Goal: Manage account settings

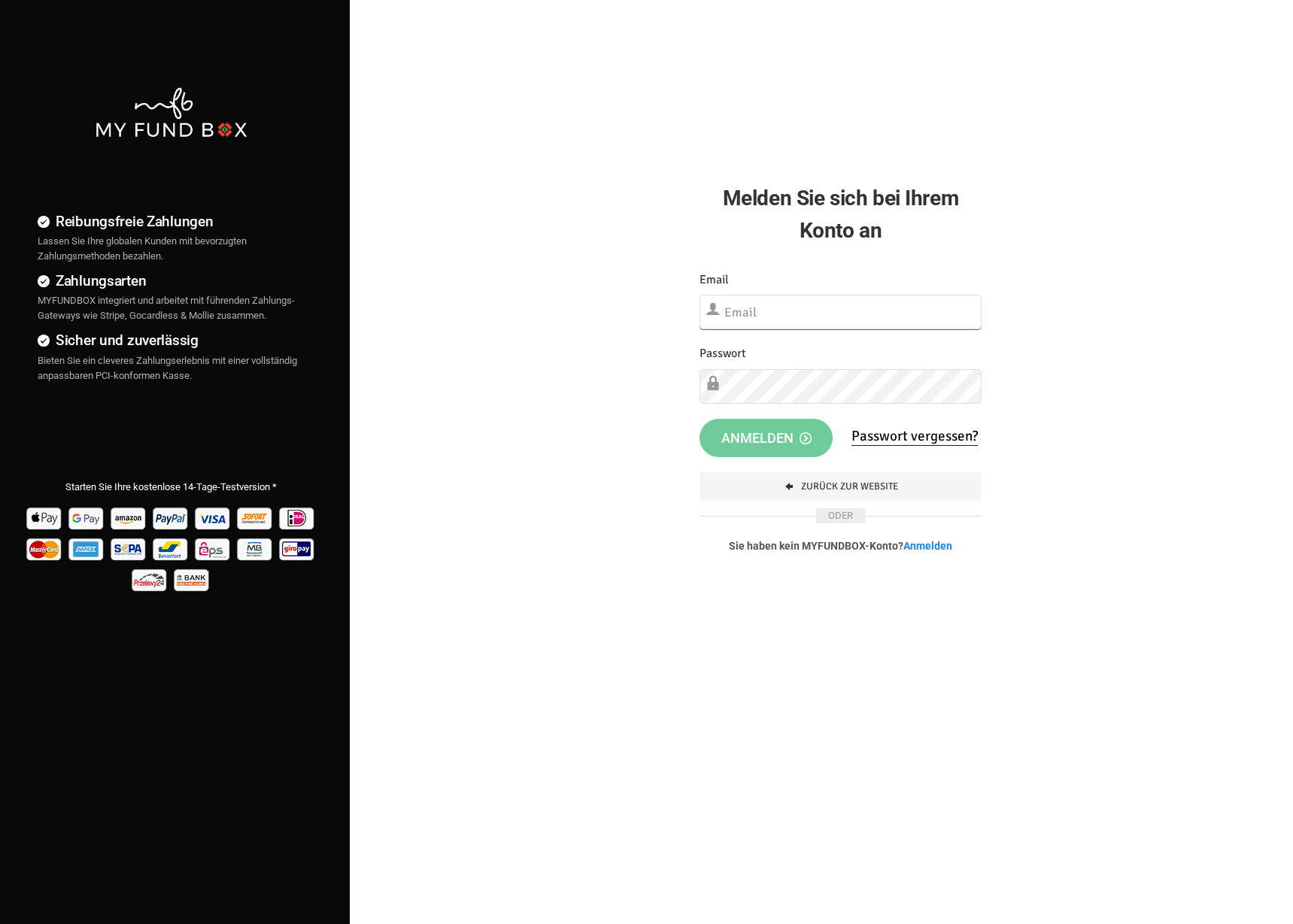
type input "[EMAIL_ADDRESS][DOMAIN_NAME]"
click at [754, 449] on button "Anmelden" at bounding box center [765, 438] width 133 height 39
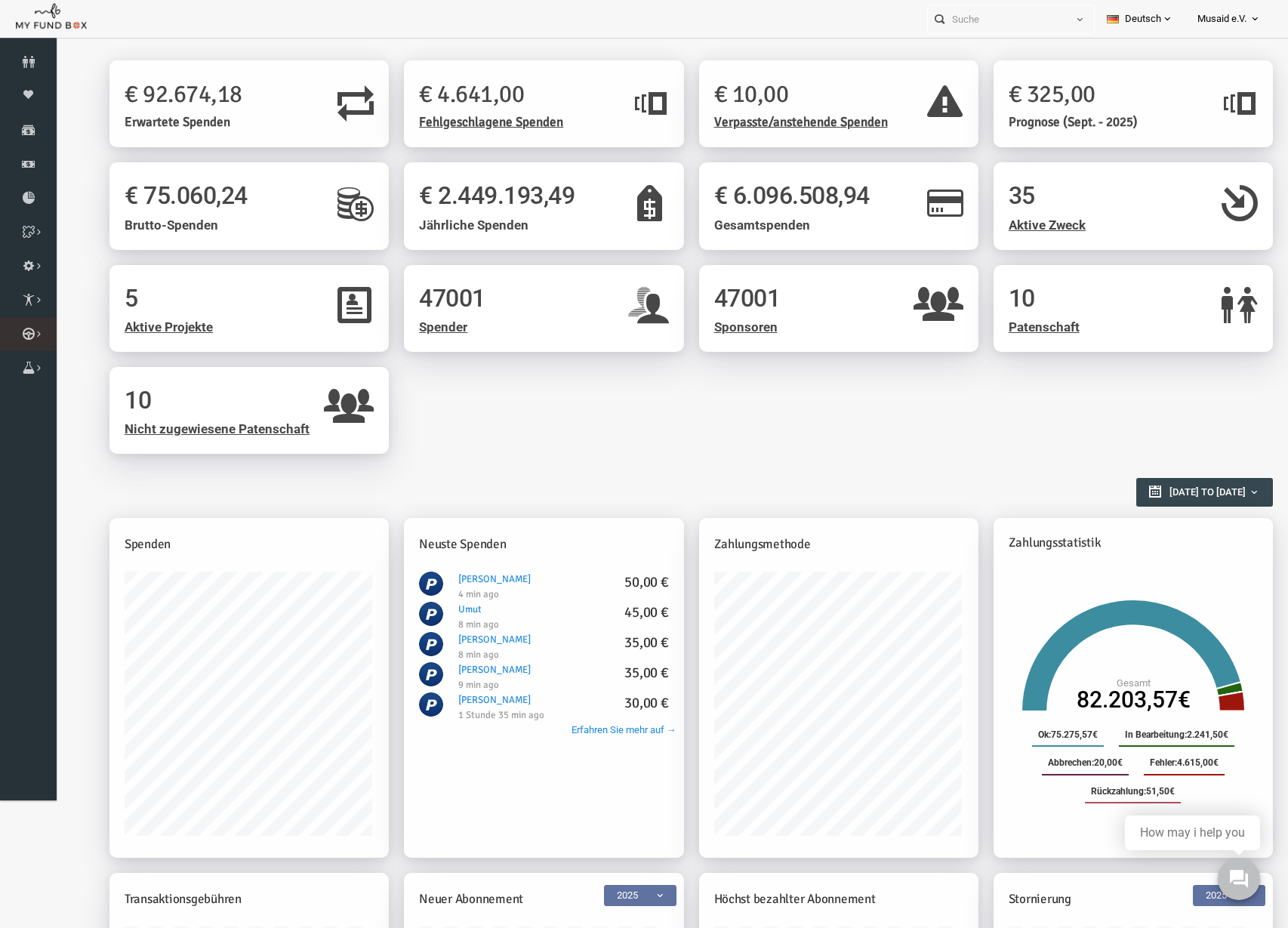
click at [0, 0] on link "Kurban Liste" at bounding box center [0, 0] width 0 height 0
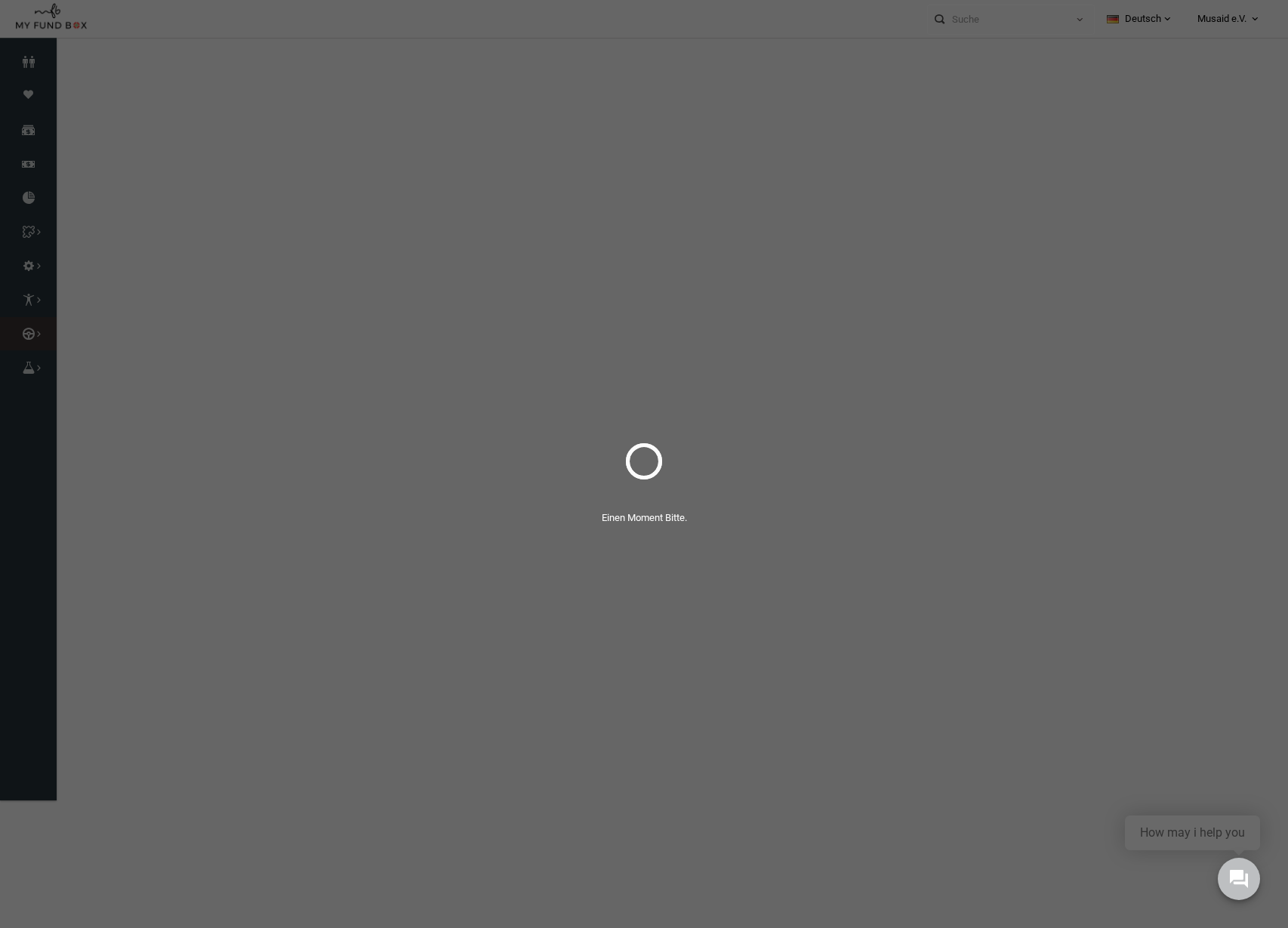
select select "100"
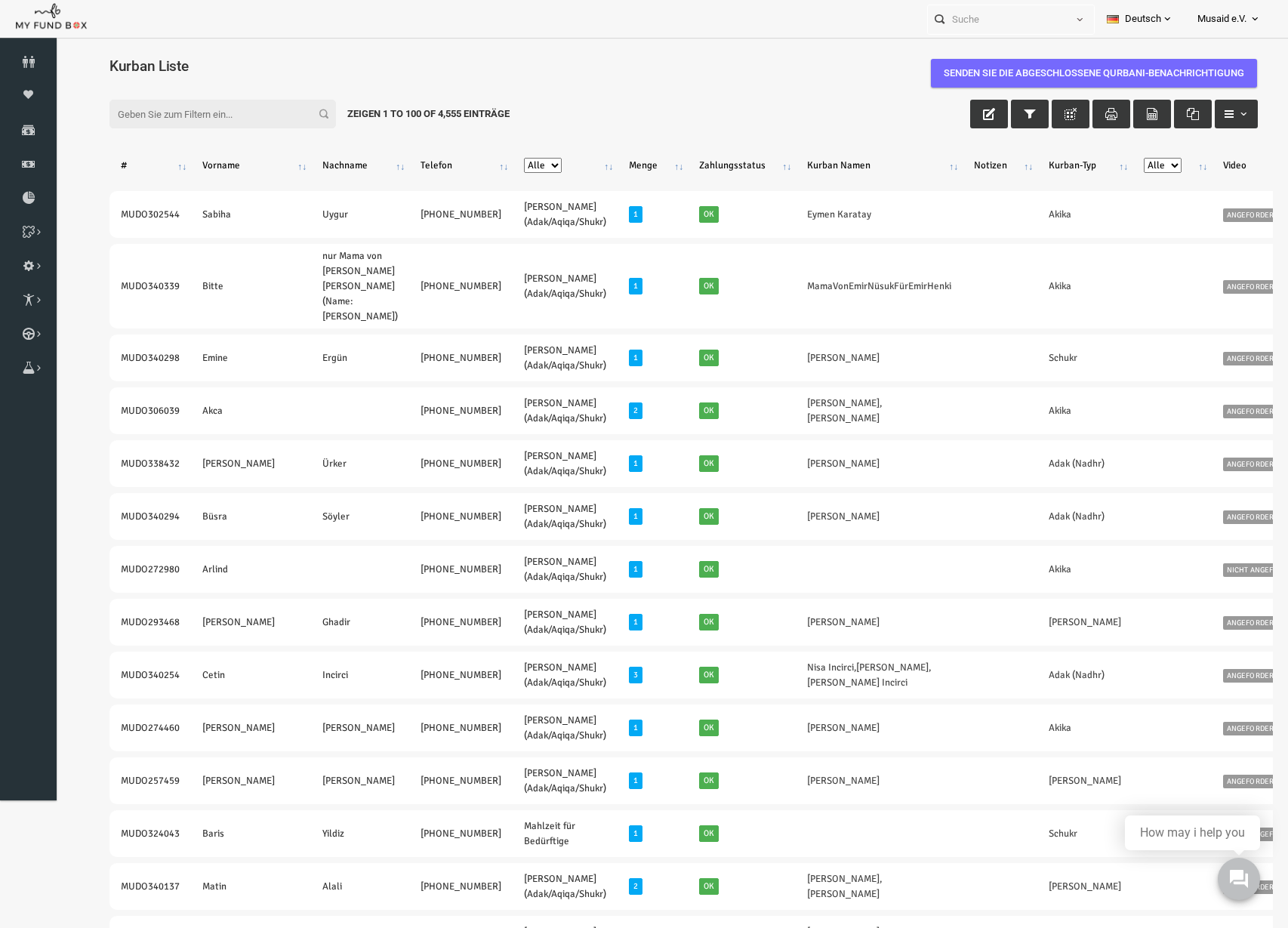
drag, startPoint x: 1242, startPoint y: 840, endPoint x: 1242, endPoint y: 811, distance: 29.0
click at [22, 143] on link "Spenden" at bounding box center [28, 129] width 57 height 33
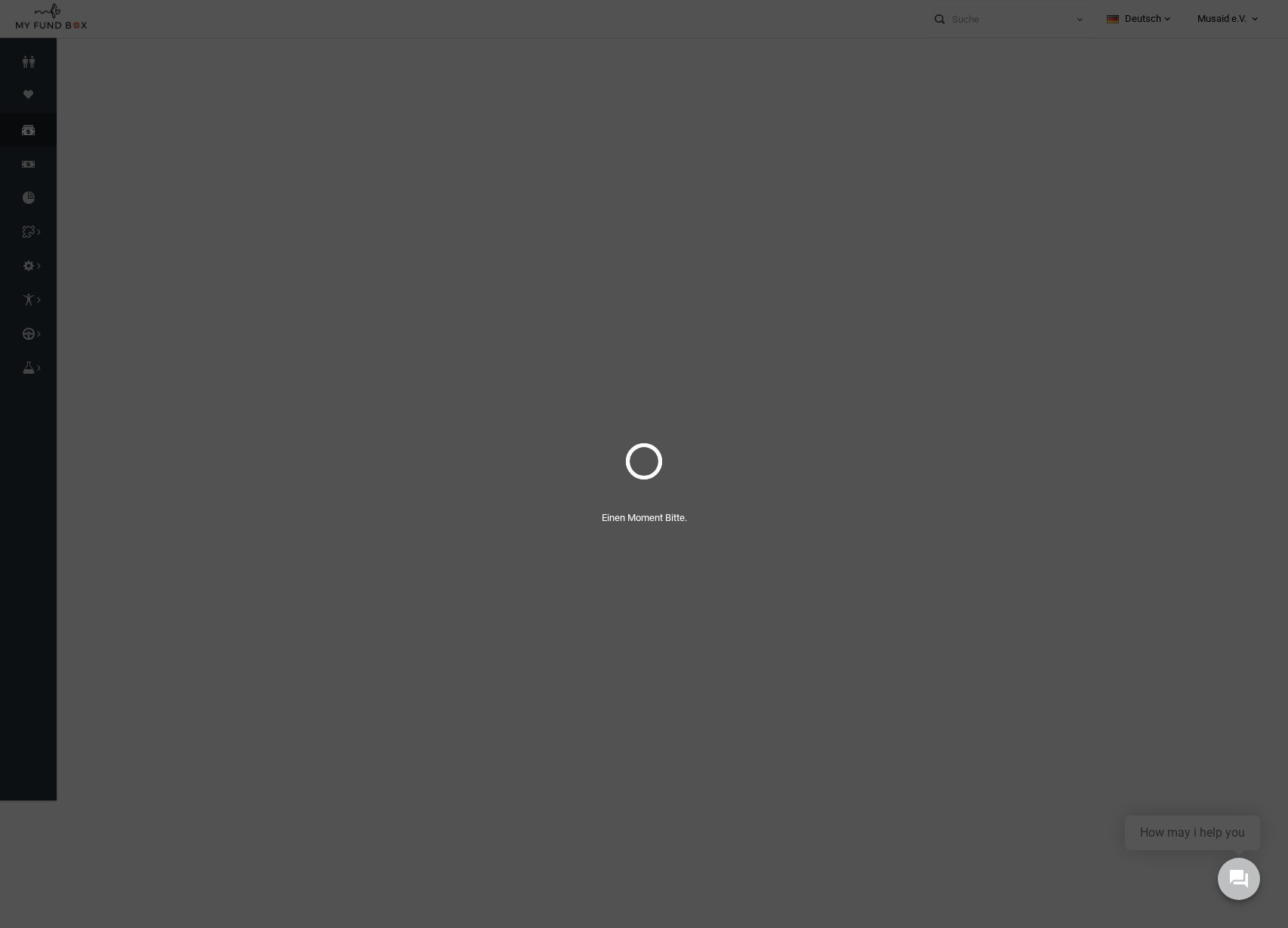
select select "100"
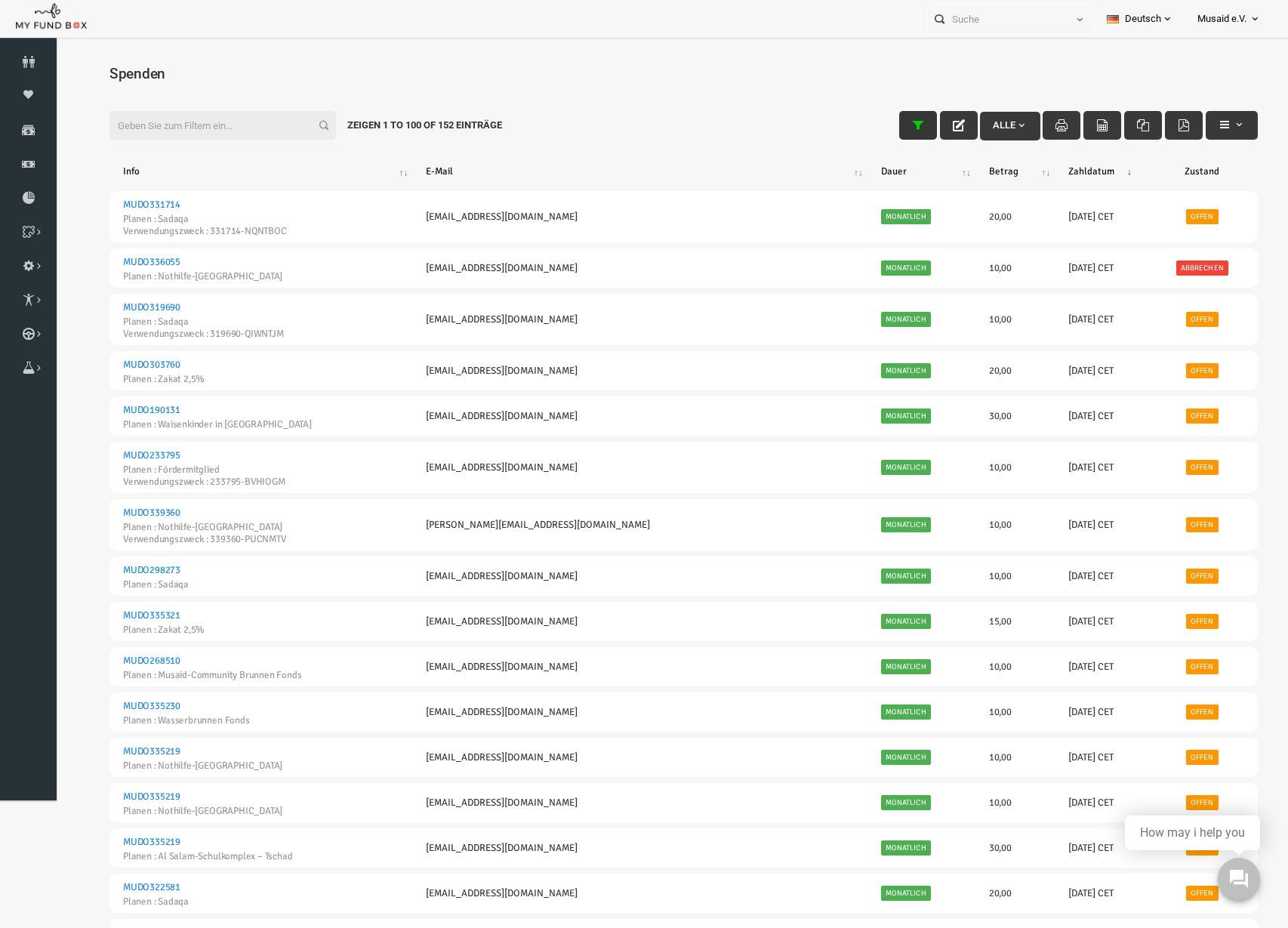
click at [875, 133] on button "button" at bounding box center [893, 126] width 38 height 29
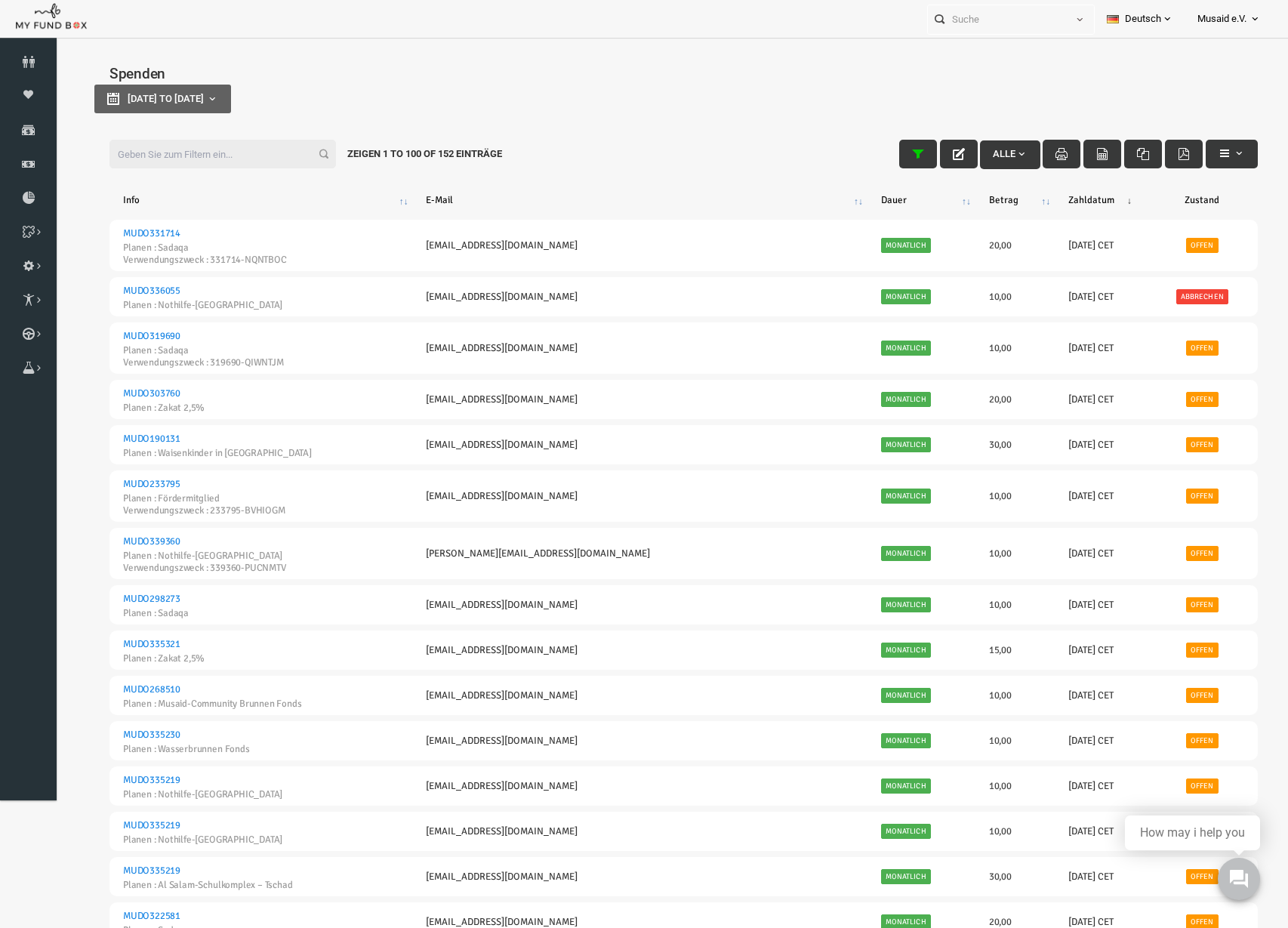
type input "29-08-2025"
type input "05-09-2025"
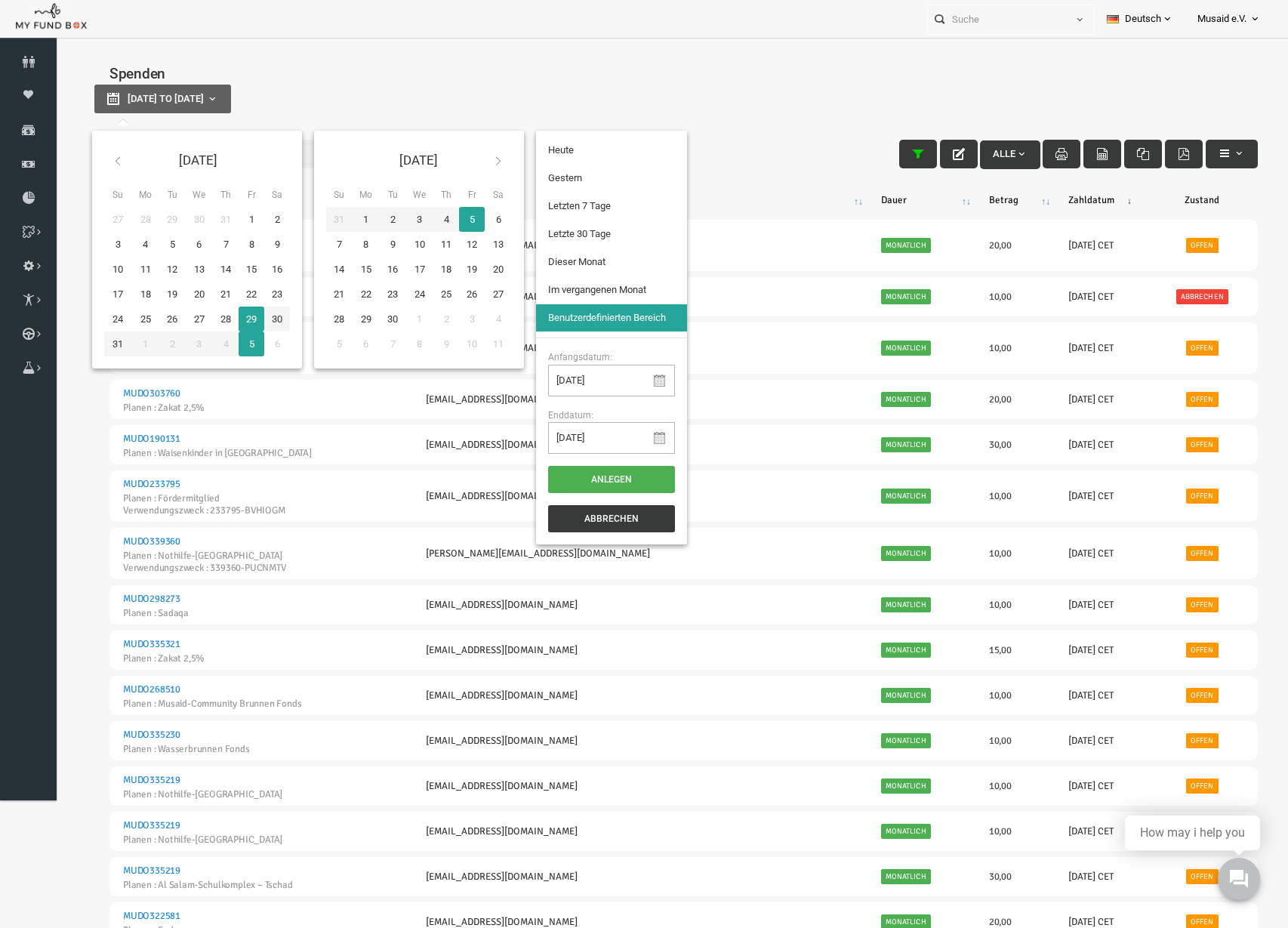
click at [179, 97] on span "29-08-2025 to 05-09-2025" at bounding box center [141, 98] width 76 height 11
type input "28-08-2025"
type input "23-08-2025"
type input "29-08-2025"
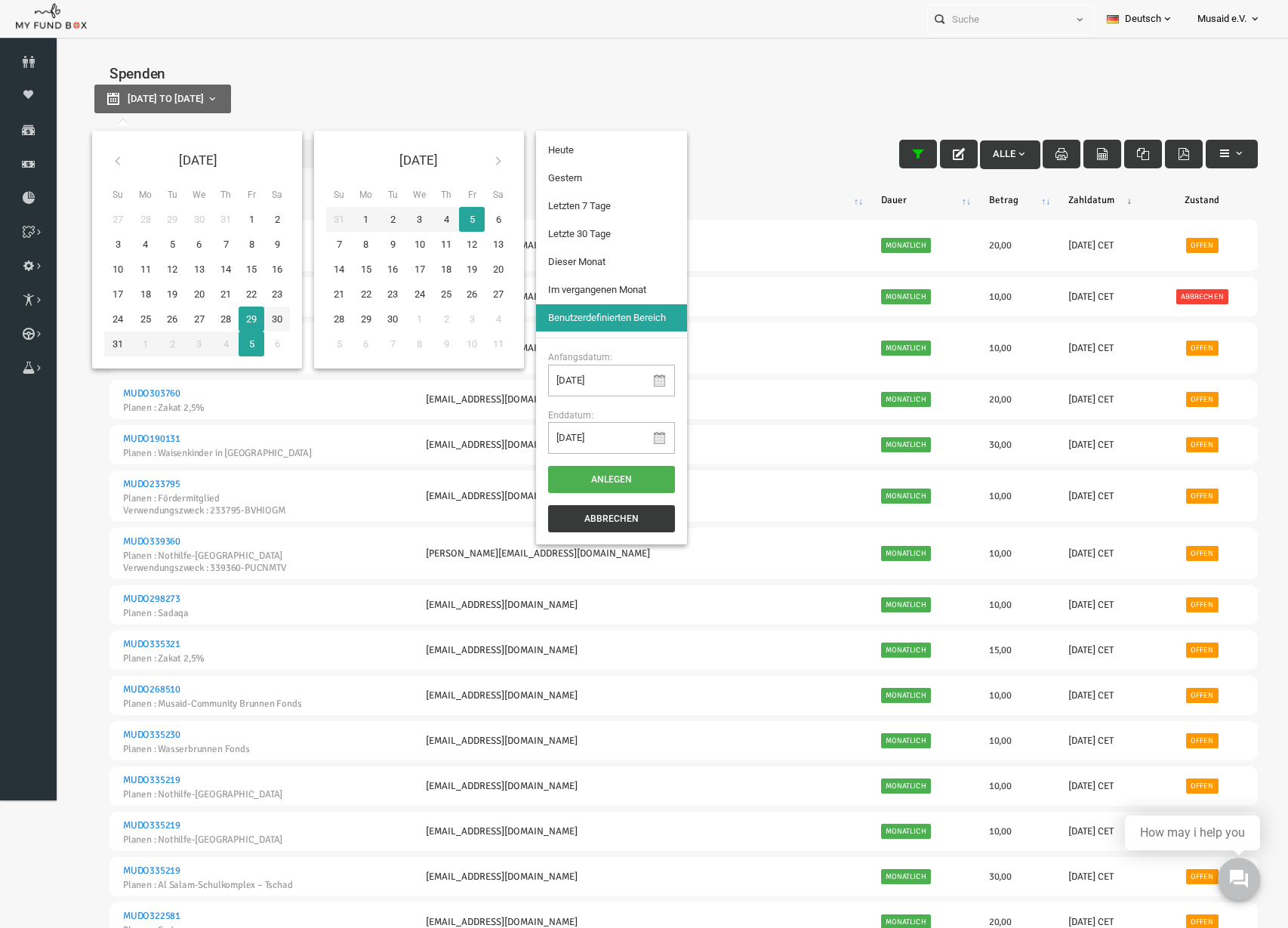
click at [586, 204] on li "Letzten 7 Tage" at bounding box center [586, 206] width 151 height 27
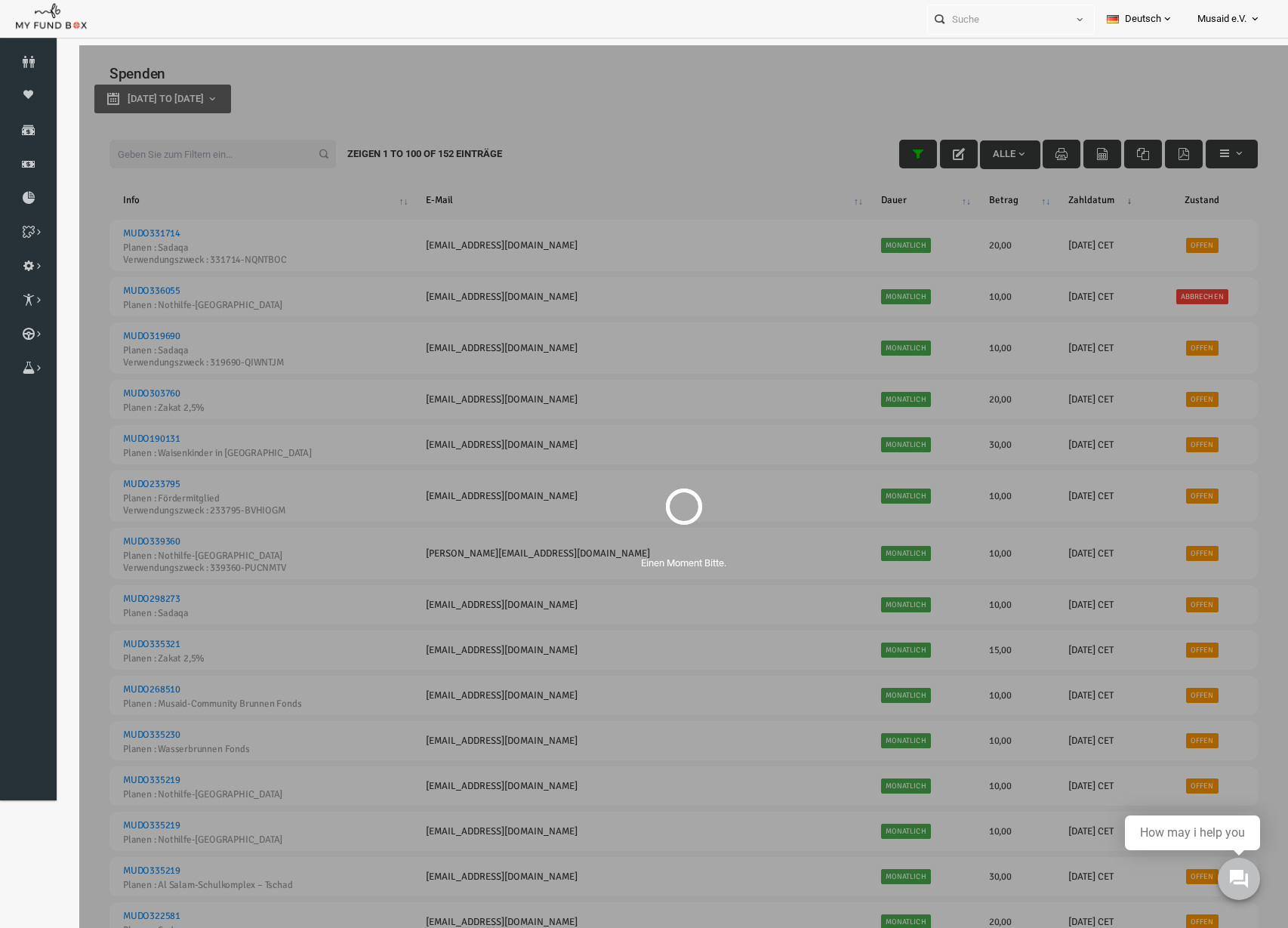
select select "100"
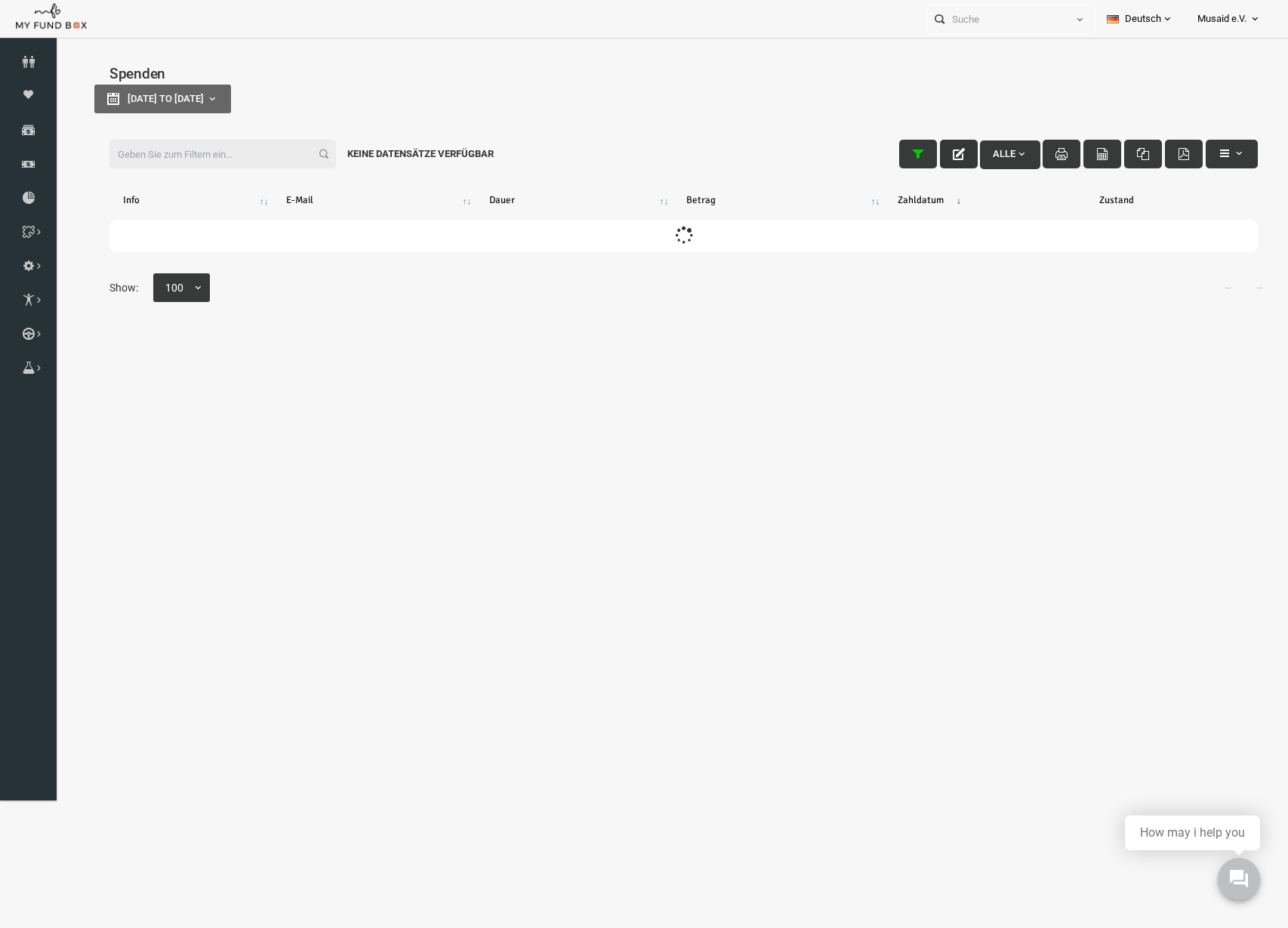
click at [928, 154] on icon "button" at bounding box center [934, 154] width 12 height 12
click at [198, 132] on div "Filter: Alle Keine Datensätze verfügbar" at bounding box center [658, 154] width 1178 height 59
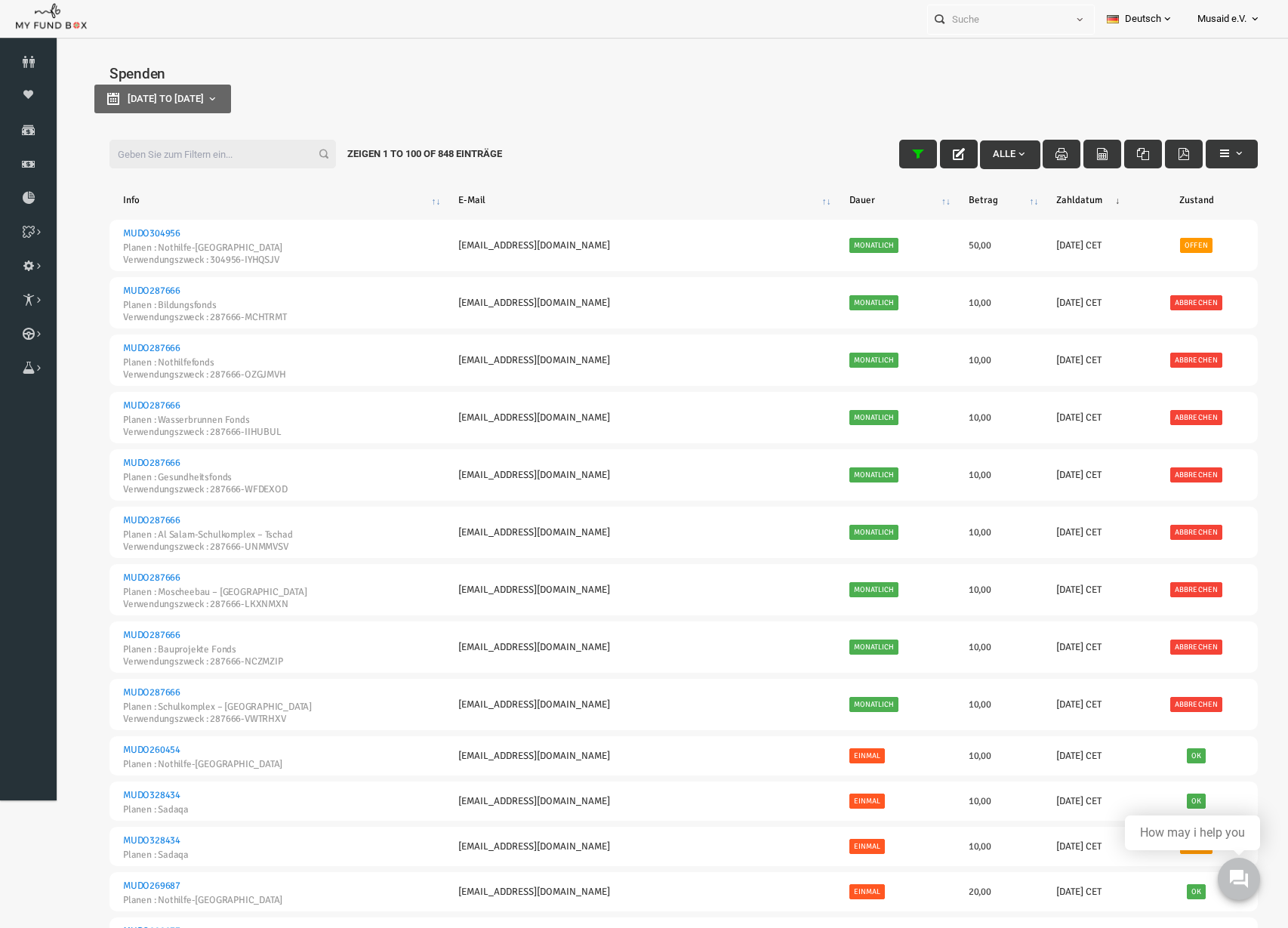
click at [209, 156] on input "Filter:" at bounding box center [197, 154] width 227 height 29
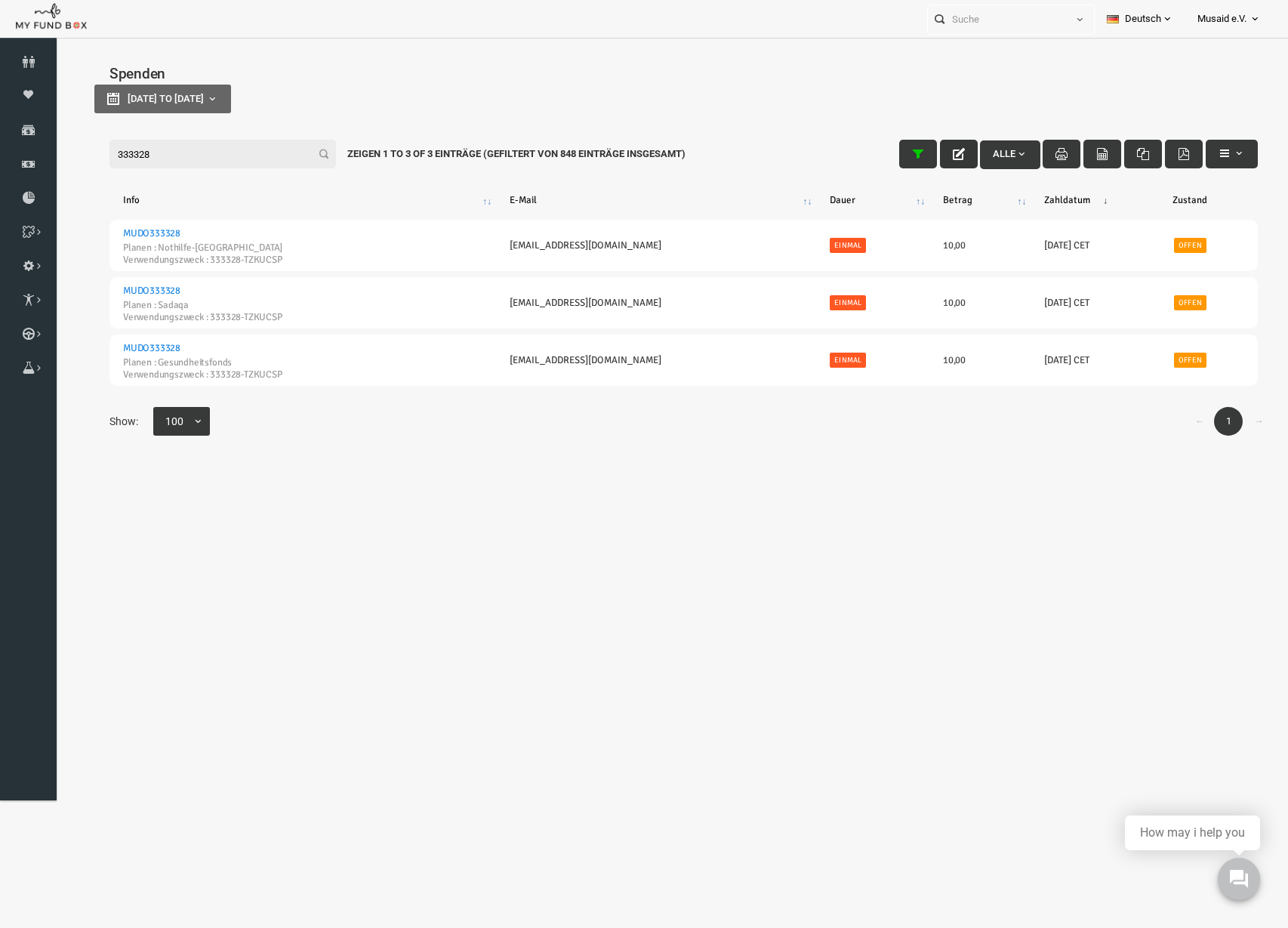
click at [927, 168] on button "button" at bounding box center [934, 154] width 38 height 29
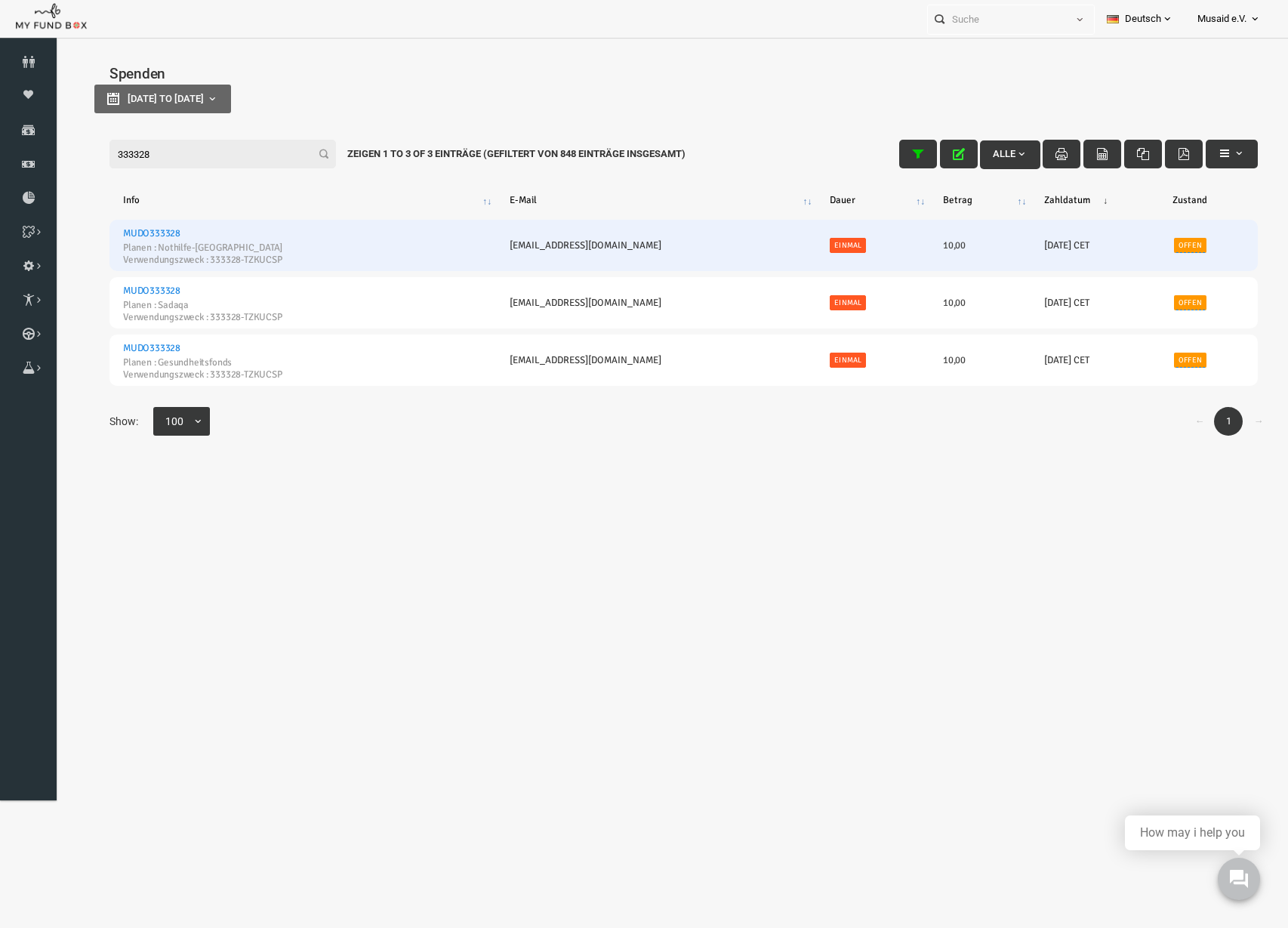
click at [1162, 241] on link "Offen" at bounding box center [1165, 245] width 32 height 15
click at [1118, 186] on span "× Offen" at bounding box center [1151, 180] width 149 height 15
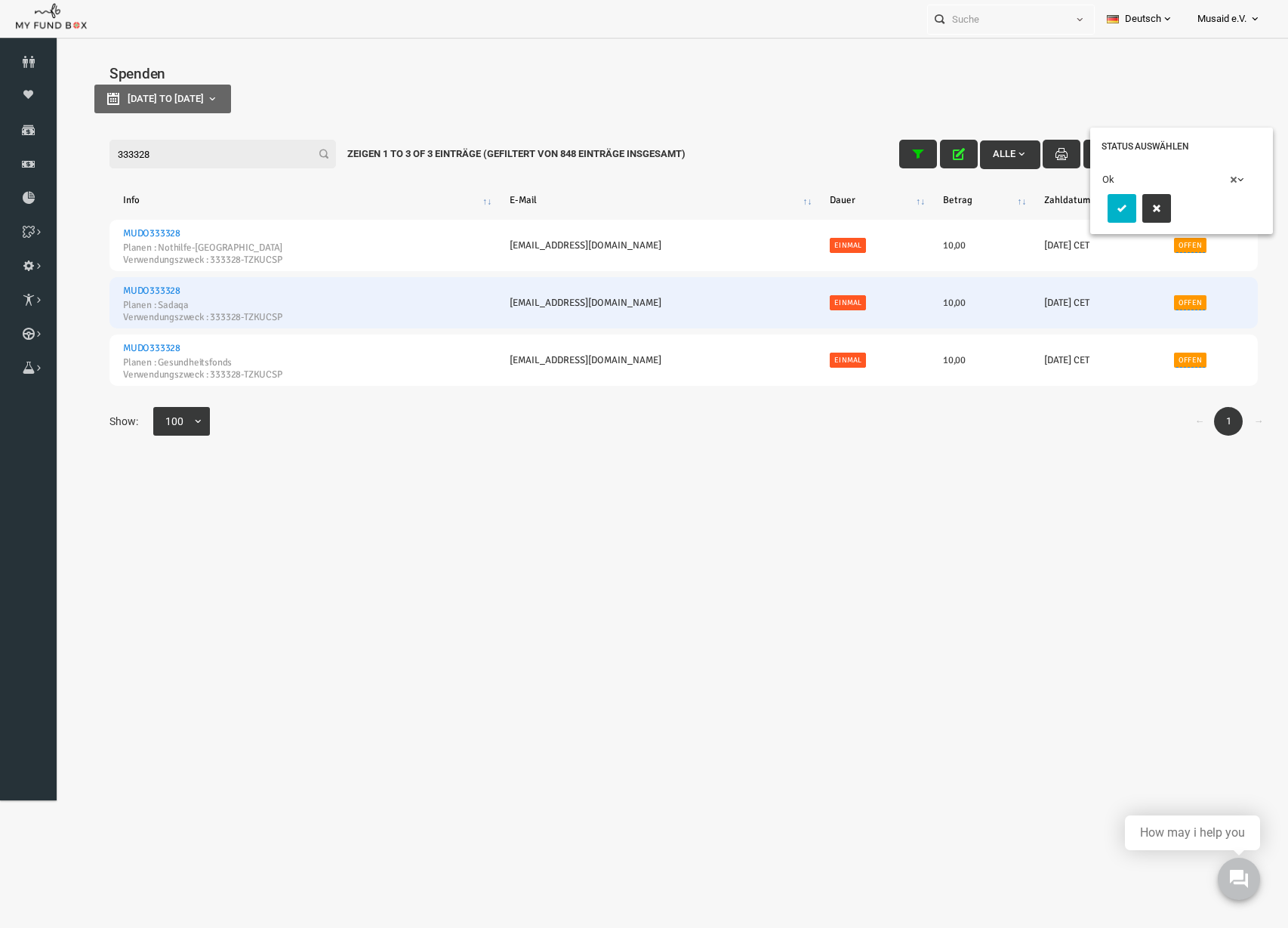
drag, startPoint x: 1091, startPoint y: 200, endPoint x: 1191, endPoint y: 286, distance: 131.9
click at [1091, 200] on button "submit" at bounding box center [1097, 208] width 29 height 29
click at [1159, 304] on link "Offen" at bounding box center [1165, 303] width 32 height 15
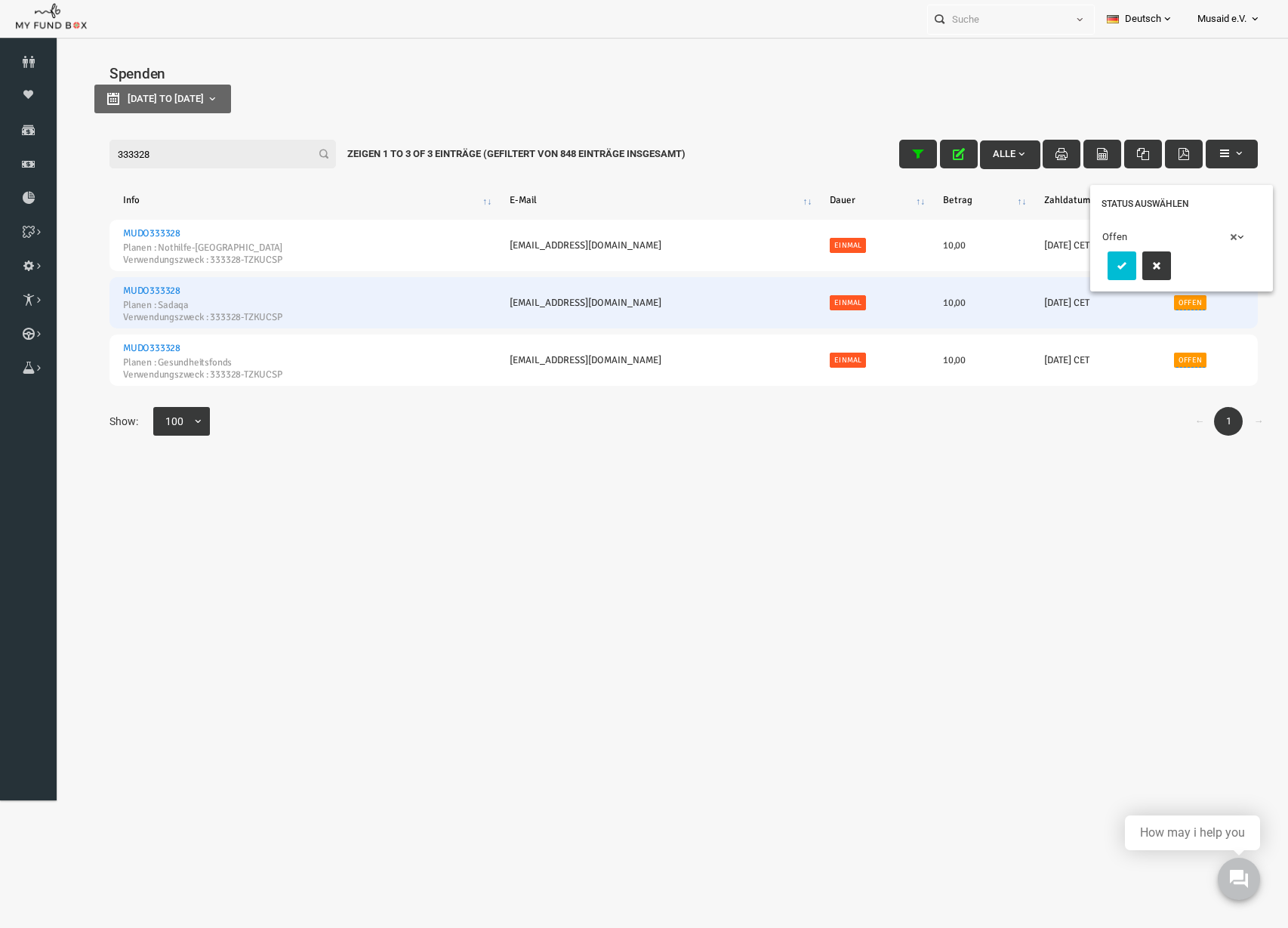
click at [1115, 239] on span "× Offen" at bounding box center [1151, 237] width 149 height 15
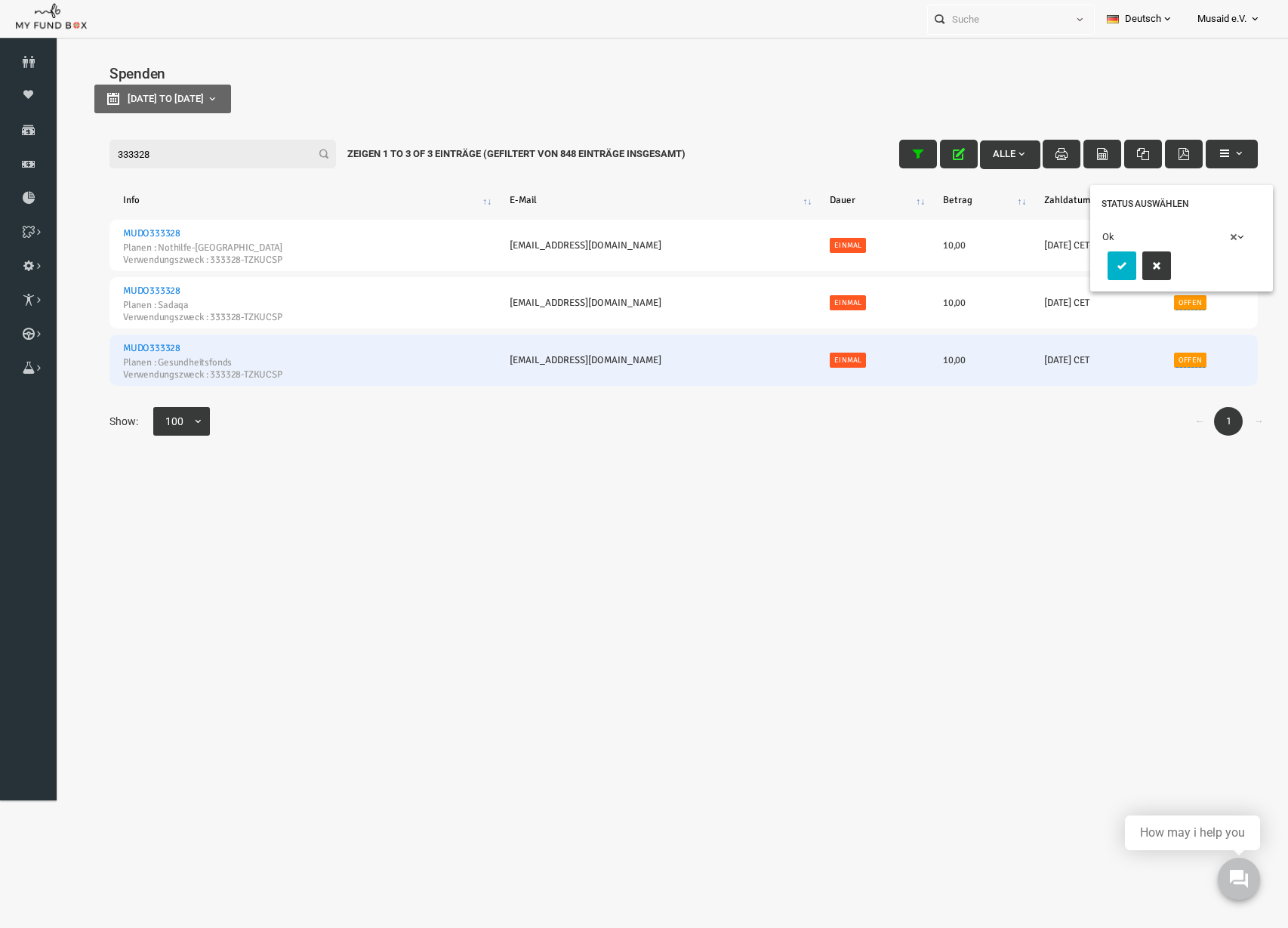
click at [1102, 277] on button "submit" at bounding box center [1097, 266] width 29 height 29
click at [1161, 359] on link "Offen" at bounding box center [1165, 360] width 32 height 15
click at [1112, 292] on span "× Offen" at bounding box center [1151, 294] width 149 height 15
click at [1101, 332] on button "submit" at bounding box center [1097, 323] width 29 height 29
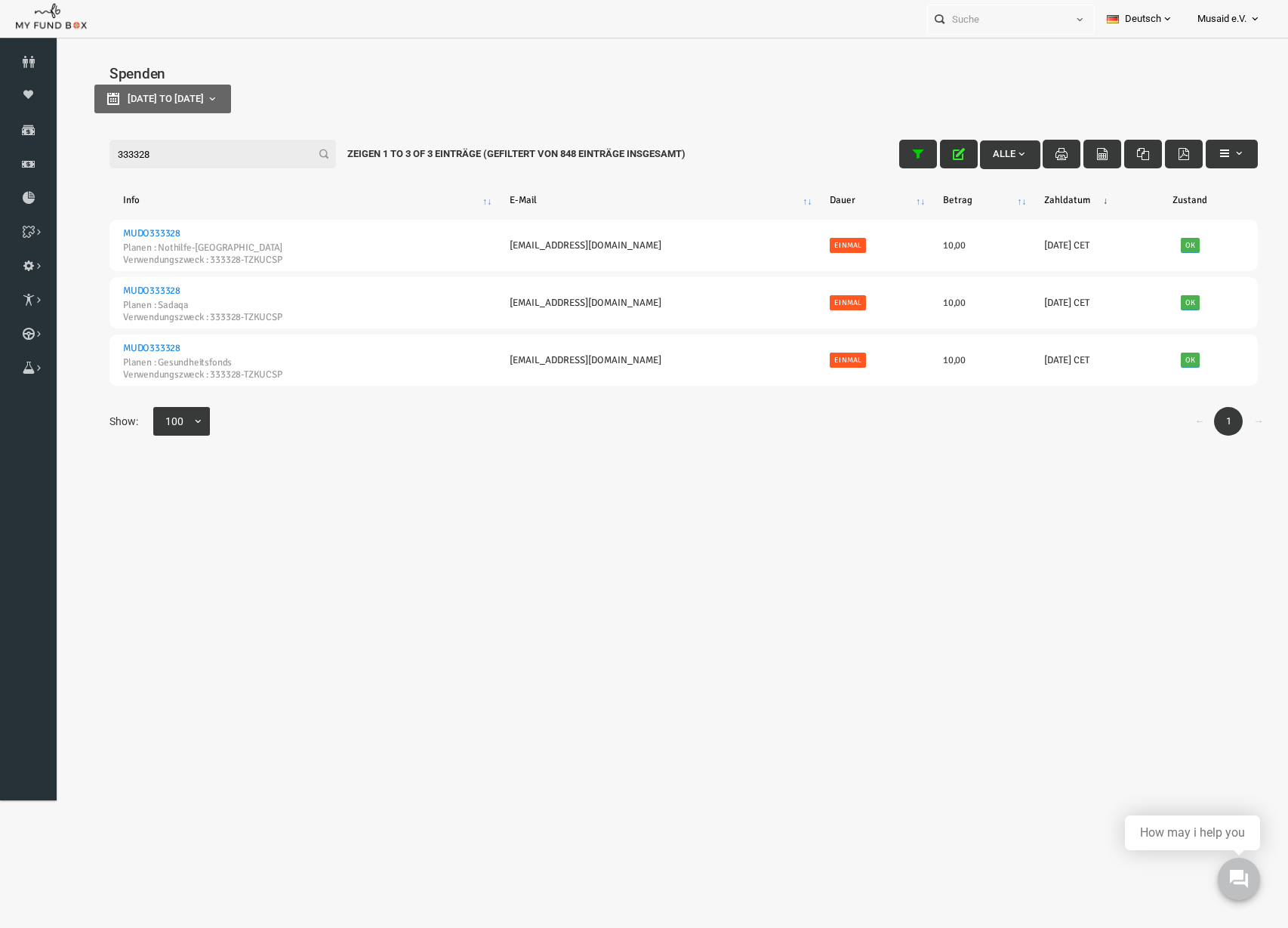
click at [927, 166] on button "button" at bounding box center [934, 154] width 38 height 29
click at [110, 154] on input "333328" at bounding box center [197, 154] width 227 height 29
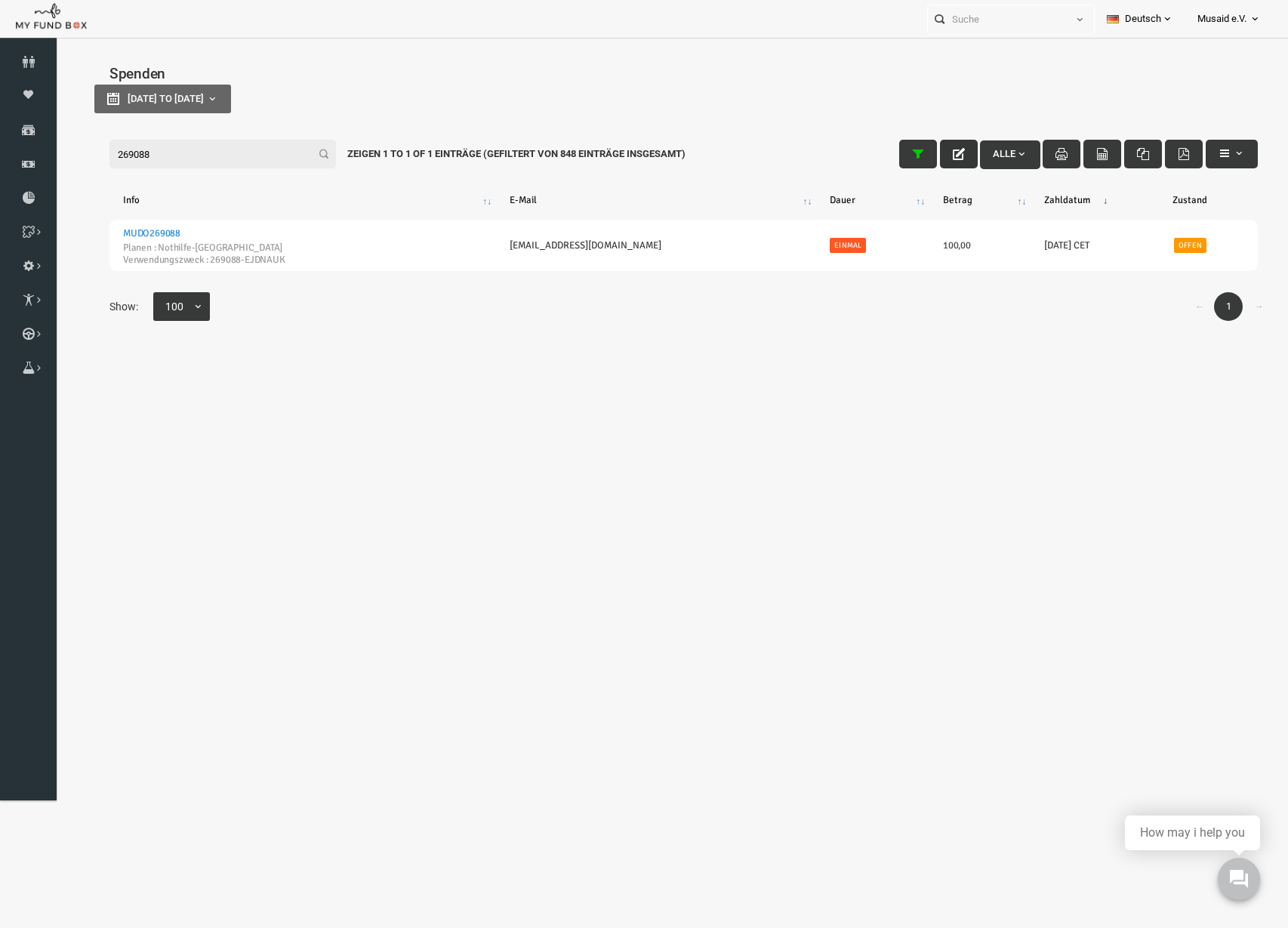
click at [928, 156] on icon "button" at bounding box center [934, 154] width 12 height 12
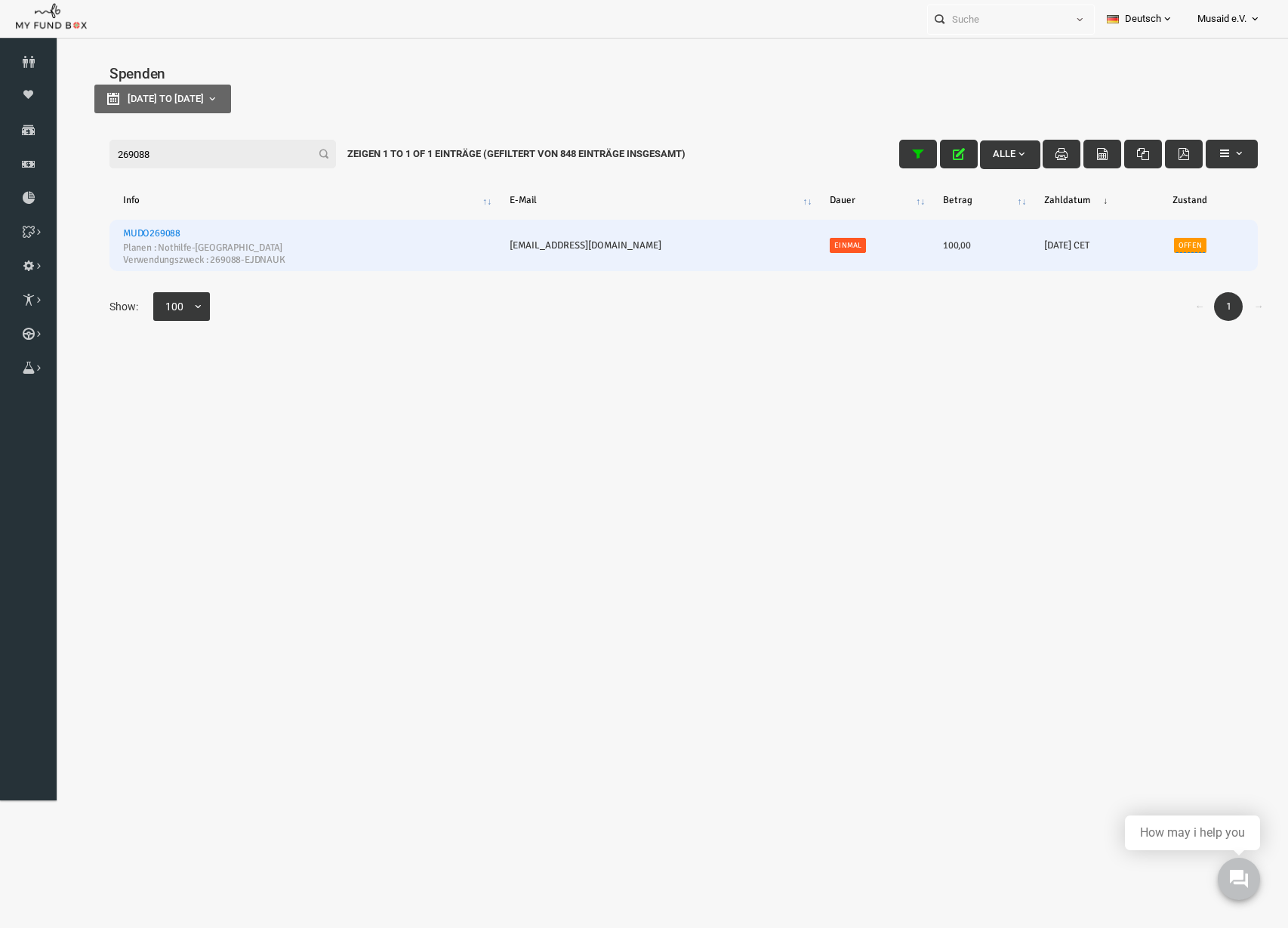
click at [1169, 251] on td "Offen" at bounding box center [1165, 245] width 135 height 51
click at [1149, 245] on link "Offen" at bounding box center [1165, 245] width 32 height 15
click at [1149, 251] on link "Offen" at bounding box center [1165, 245] width 32 height 15
click at [1164, 234] on td "Offen" at bounding box center [1165, 245] width 135 height 51
click at [1156, 245] on link "Offen" at bounding box center [1165, 245] width 32 height 15
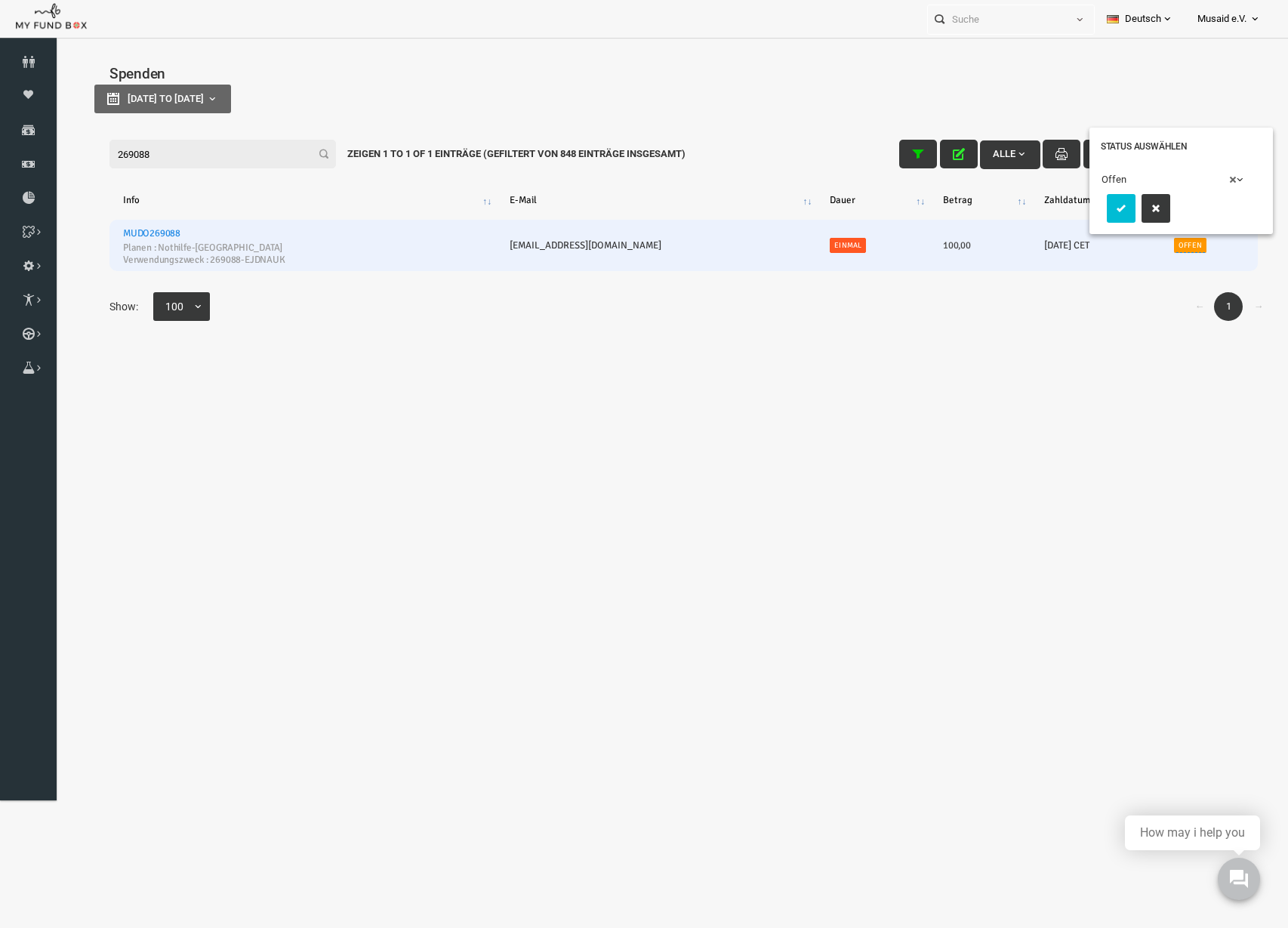
click at [1124, 177] on span "× Offen" at bounding box center [1151, 180] width 149 height 15
click at [1091, 209] on icon "submit" at bounding box center [1097, 208] width 12 height 12
click at [928, 154] on icon "button" at bounding box center [934, 154] width 12 height 12
click at [196, 153] on input "269088" at bounding box center [197, 154] width 227 height 29
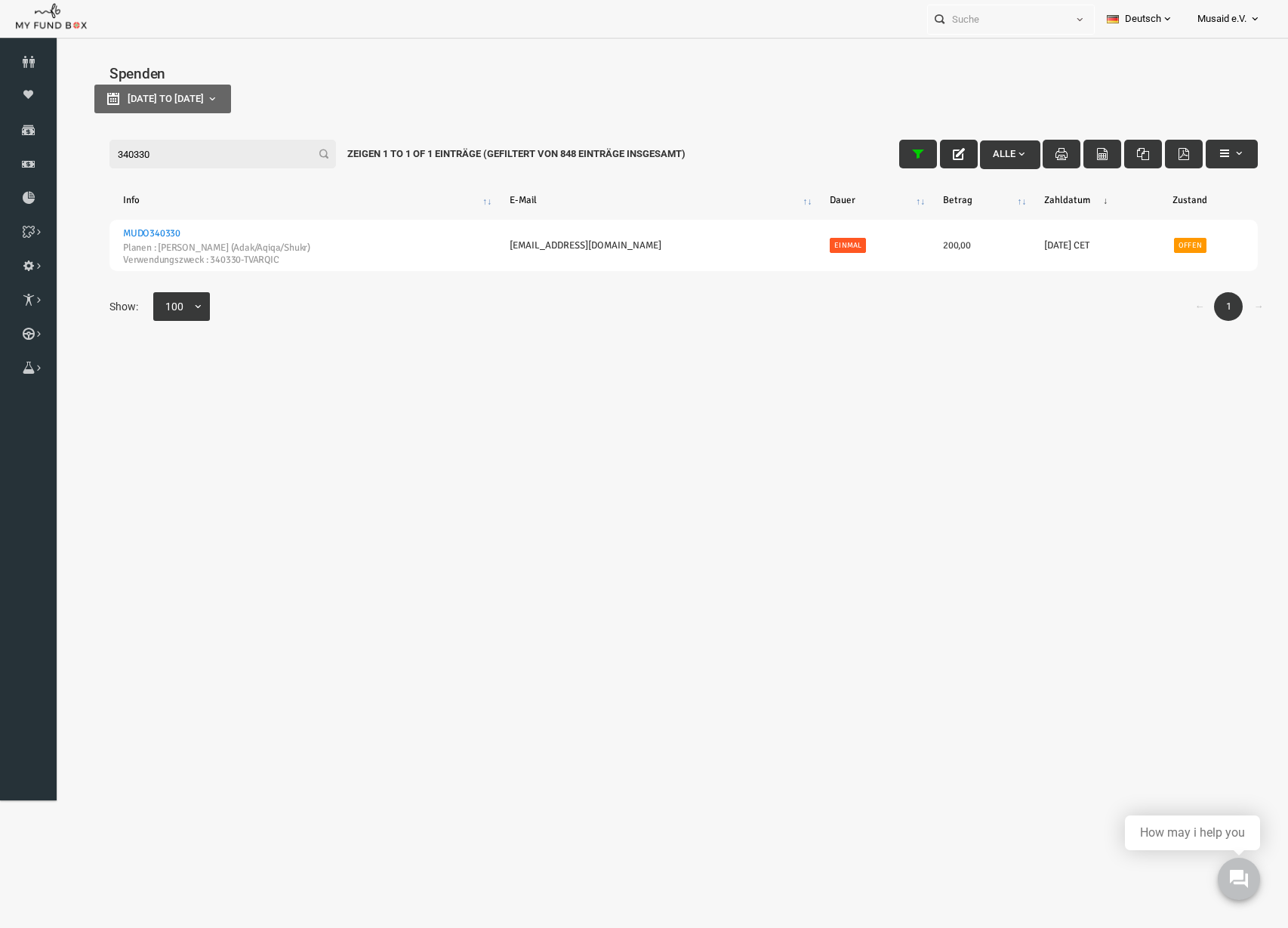
click at [930, 142] on button "button" at bounding box center [934, 154] width 38 height 29
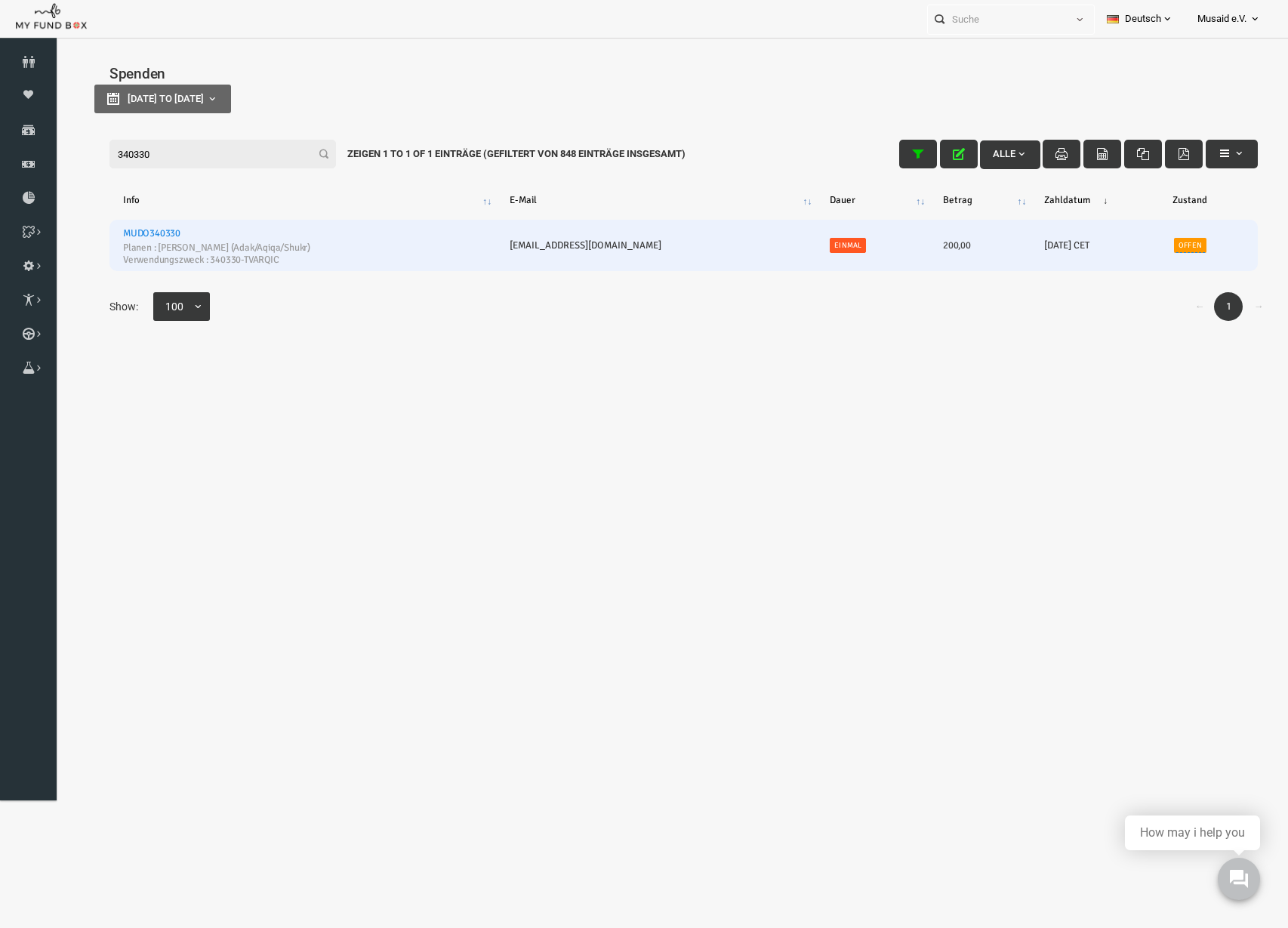
click at [1149, 251] on link "Offen" at bounding box center [1165, 245] width 32 height 15
click at [1100, 179] on span "× Offen" at bounding box center [1150, 180] width 149 height 15
click at [1083, 205] on button "submit" at bounding box center [1095, 208] width 29 height 29
drag, startPoint x: 925, startPoint y: 154, endPoint x: 435, endPoint y: 131, distance: 490.5
click at [928, 154] on icon "button" at bounding box center [934, 154] width 12 height 12
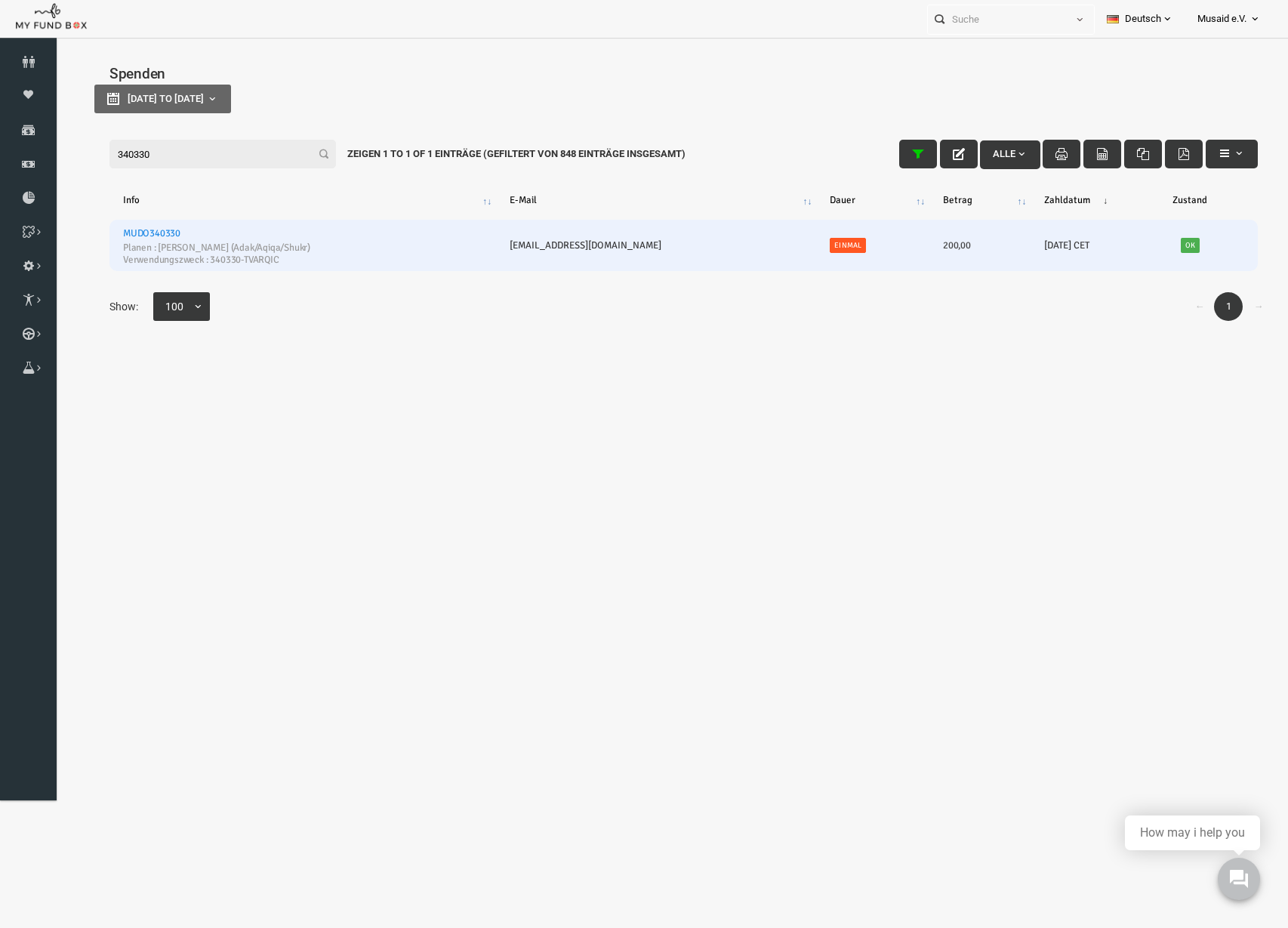
click at [159, 174] on div "Filter: 340330 Alle Zeigen 1 to 1 of 1 Einträge (Gefiltert von 848 Einträge ins…" at bounding box center [658, 154] width 1178 height 59
drag, startPoint x: 159, startPoint y: 174, endPoint x: 156, endPoint y: 163, distance: 11.4
click at [158, 171] on div "Filter: 340330 Alle Zeigen 1 to 1 of 1 Einträge (Gefiltert von 848 Einträge ins…" at bounding box center [658, 154] width 1178 height 59
click at [156, 163] on input "340330" at bounding box center [197, 154] width 227 height 29
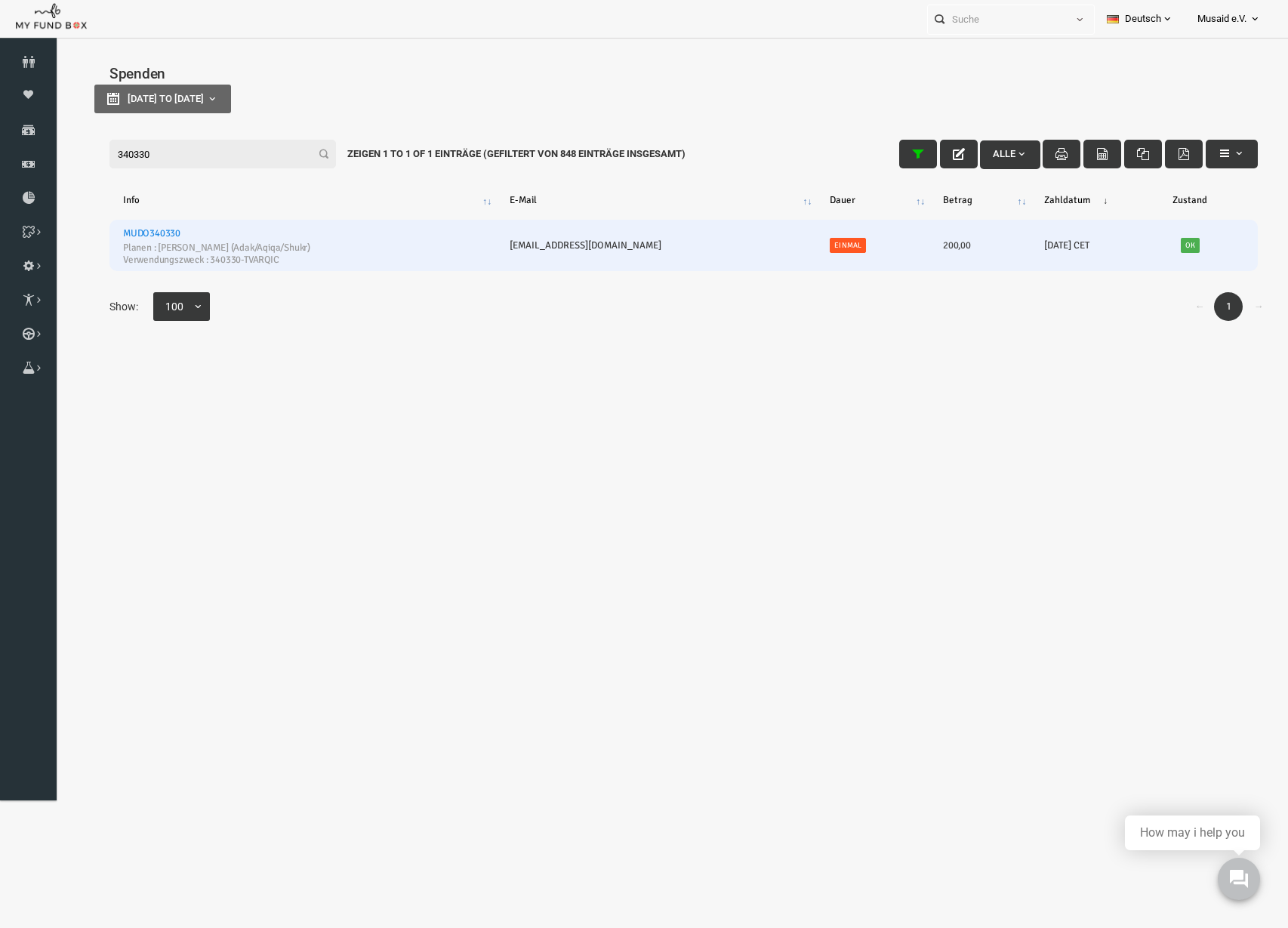
click at [156, 163] on input "340330" at bounding box center [197, 154] width 227 height 29
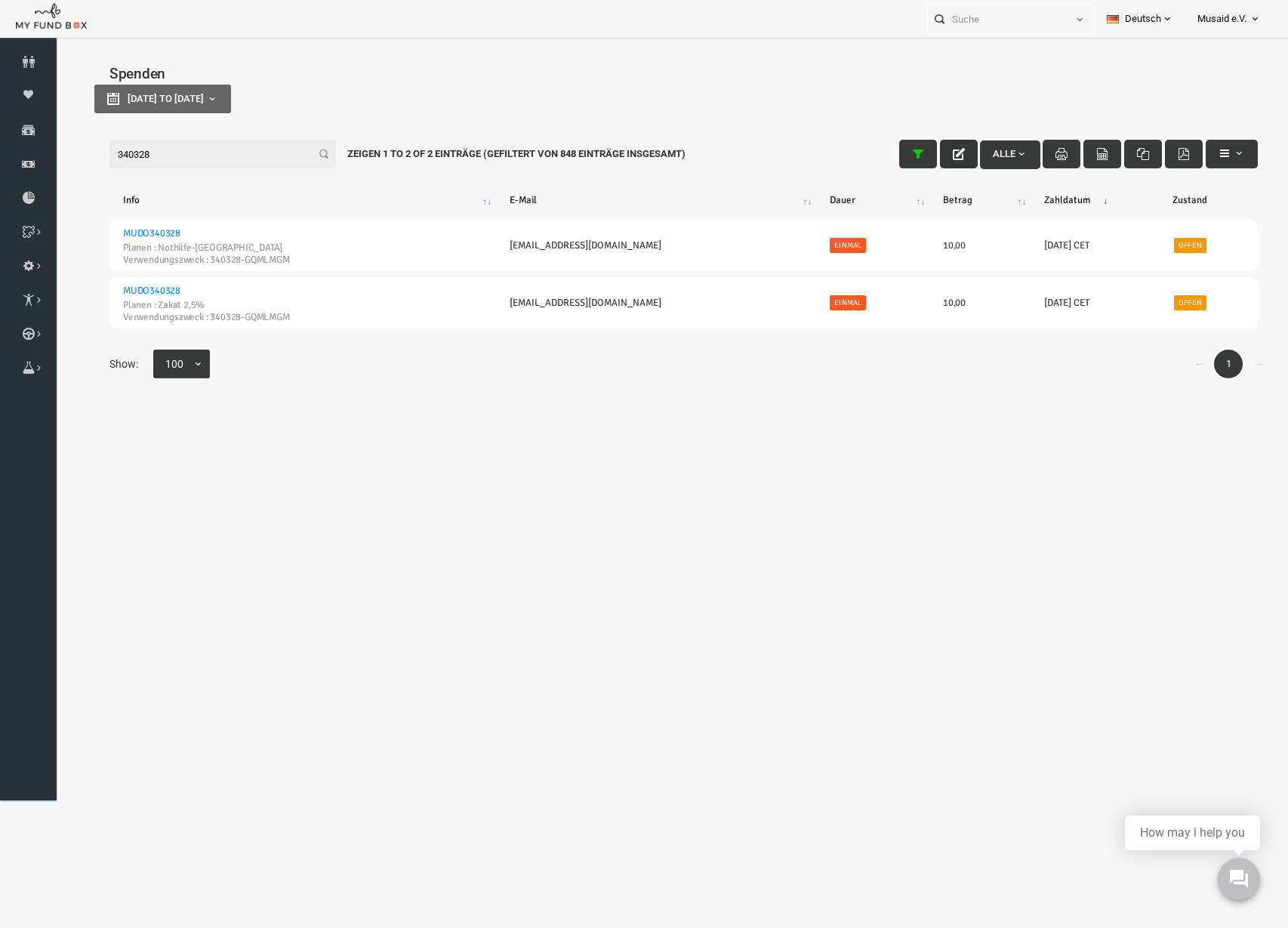
click at [929, 154] on button "button" at bounding box center [934, 154] width 38 height 29
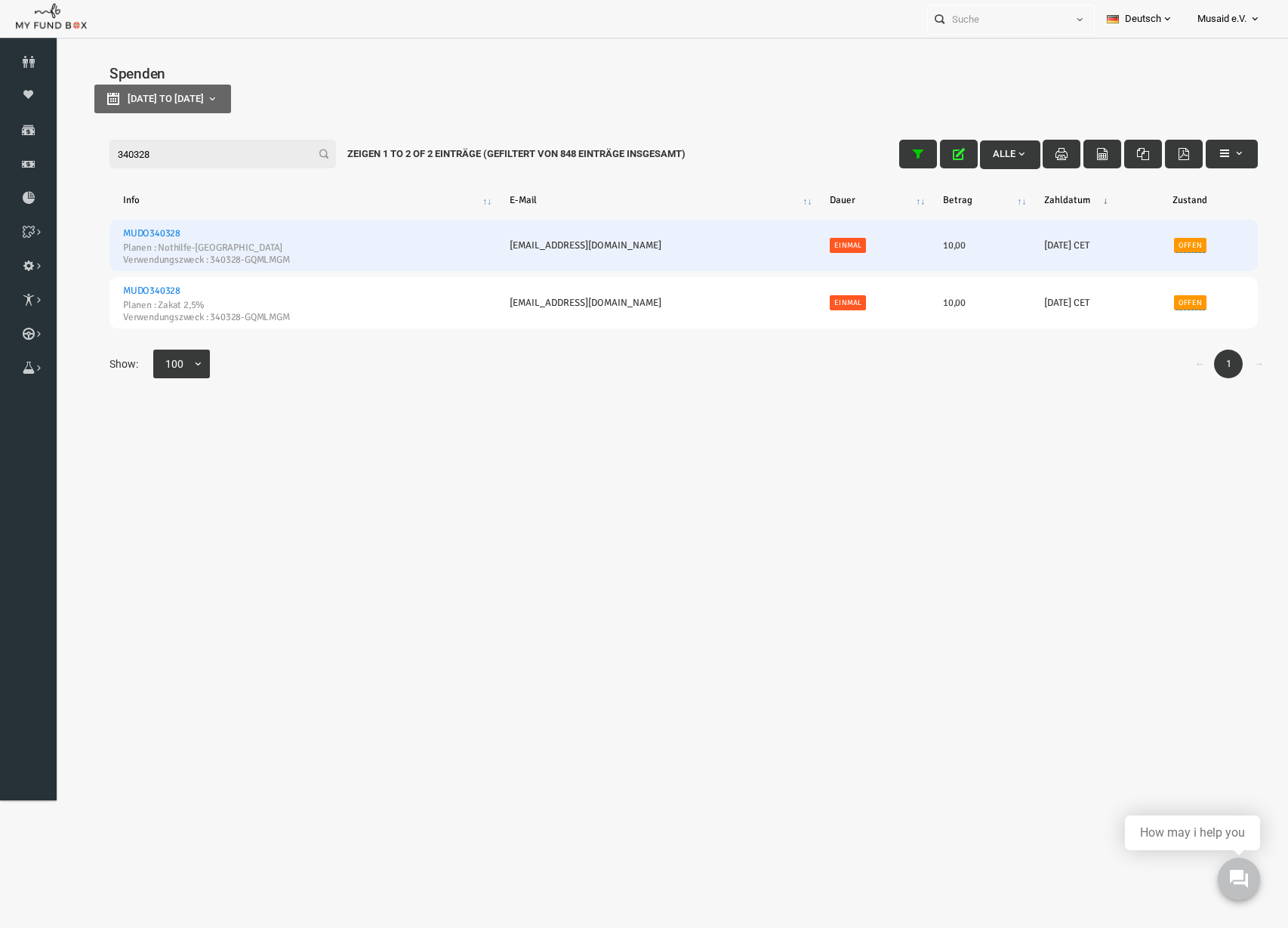
click at [1155, 244] on link "Offen" at bounding box center [1165, 245] width 32 height 15
click at [1099, 184] on span "× Offen" at bounding box center [1150, 180] width 149 height 15
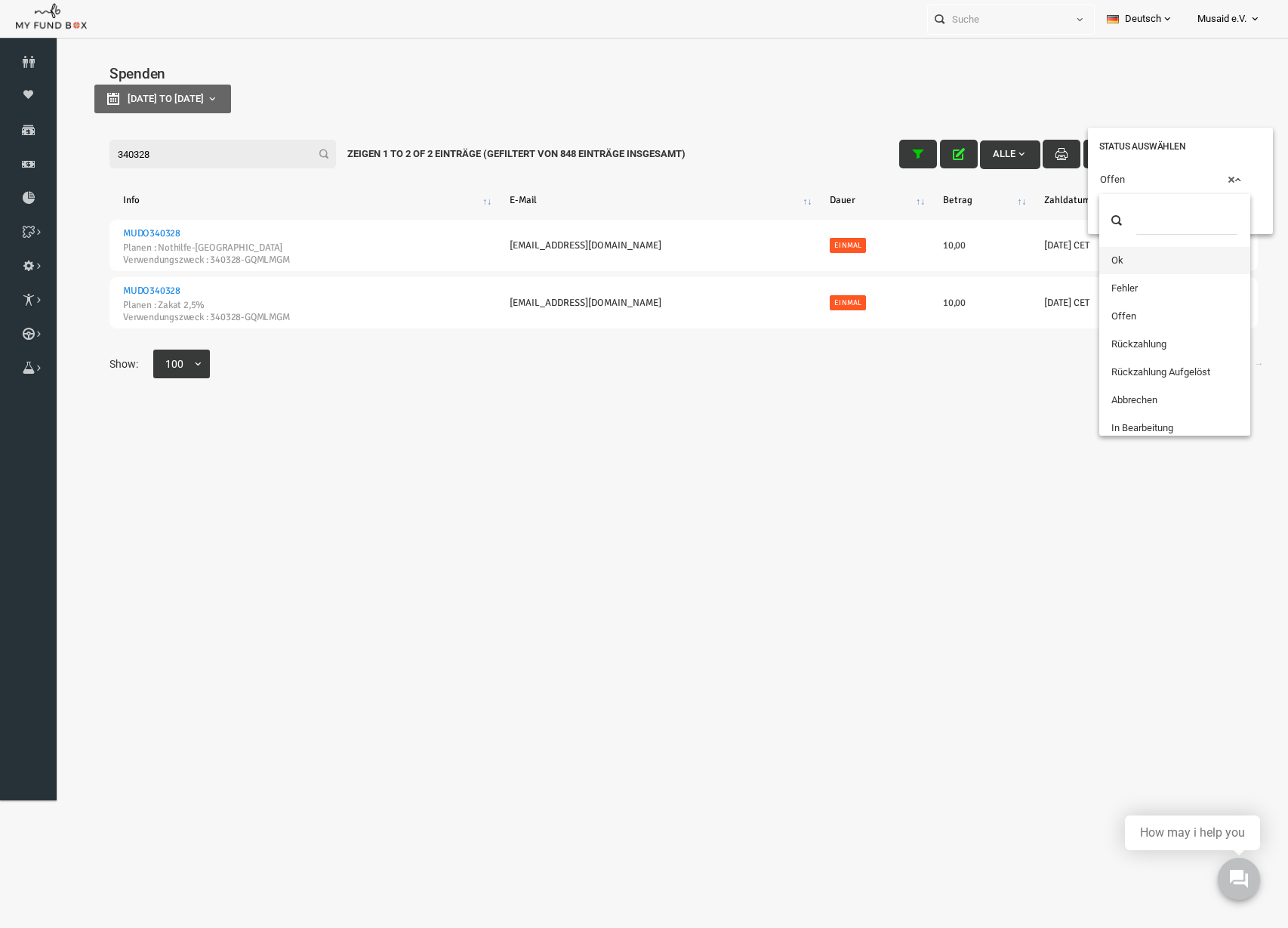
drag, startPoint x: 1097, startPoint y: 255, endPoint x: 1094, endPoint y: 215, distance: 40.1
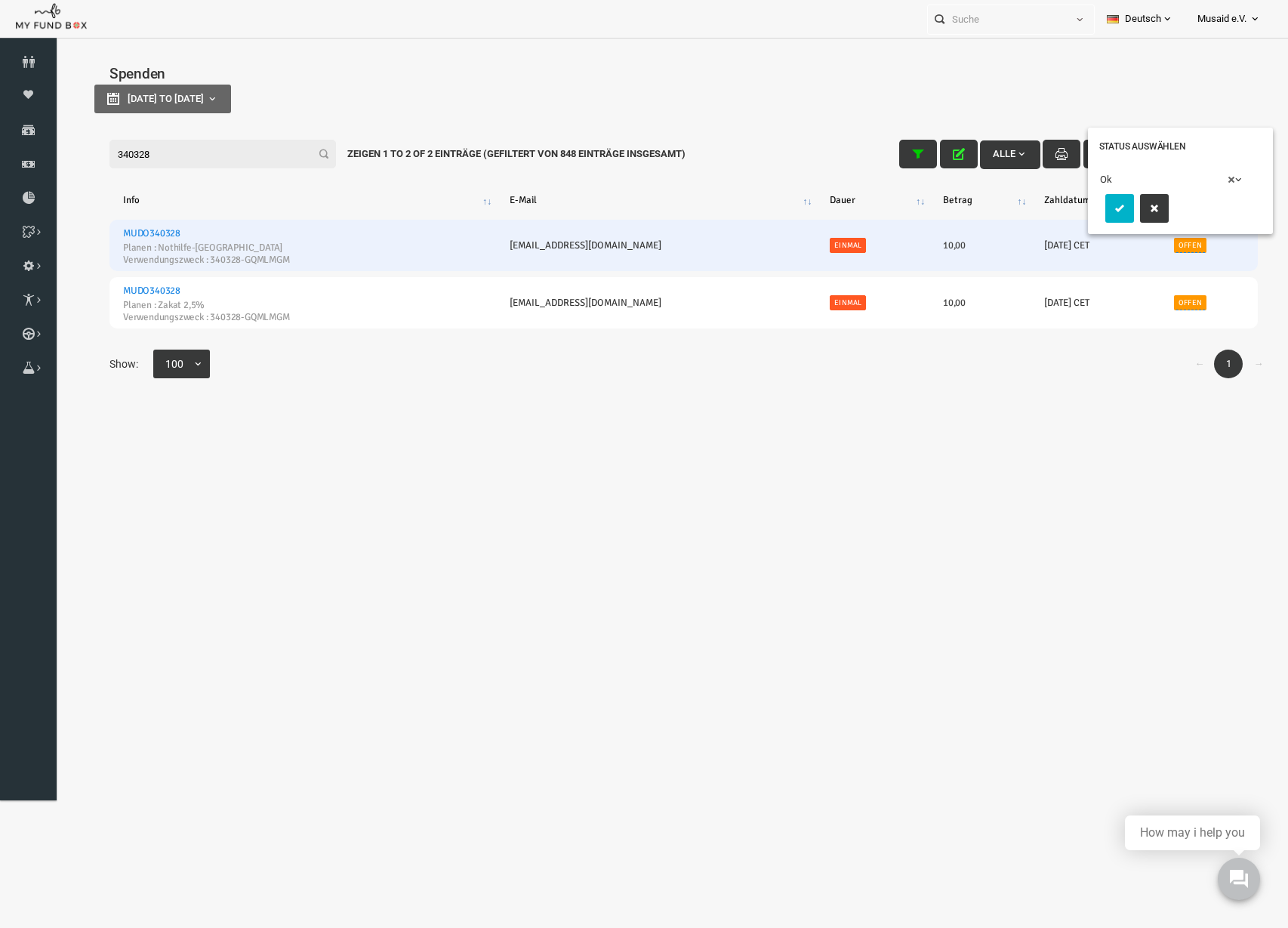
click at [1094, 214] on button "submit" at bounding box center [1095, 208] width 29 height 29
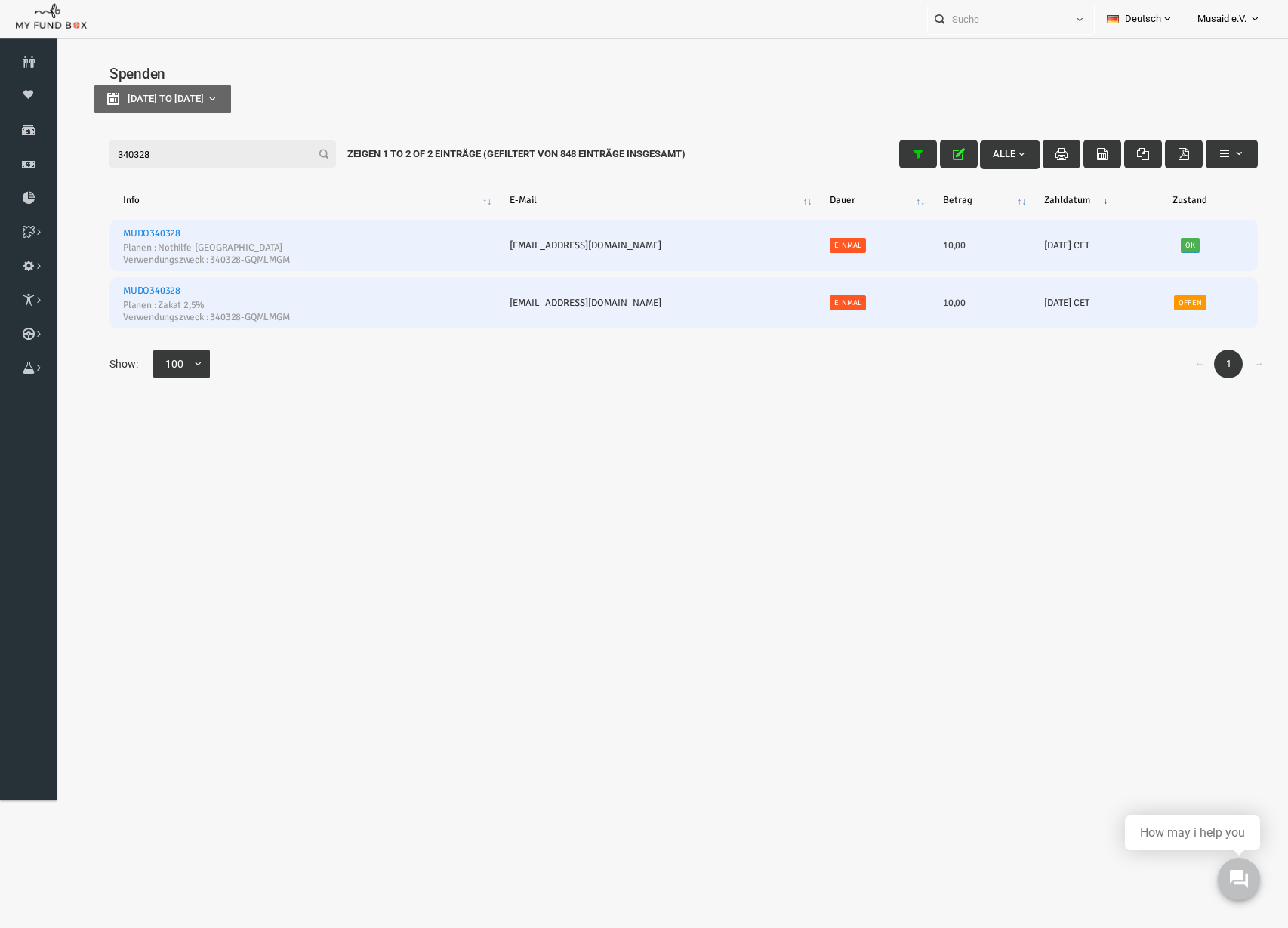
click at [1151, 299] on link "Offen" at bounding box center [1165, 303] width 32 height 15
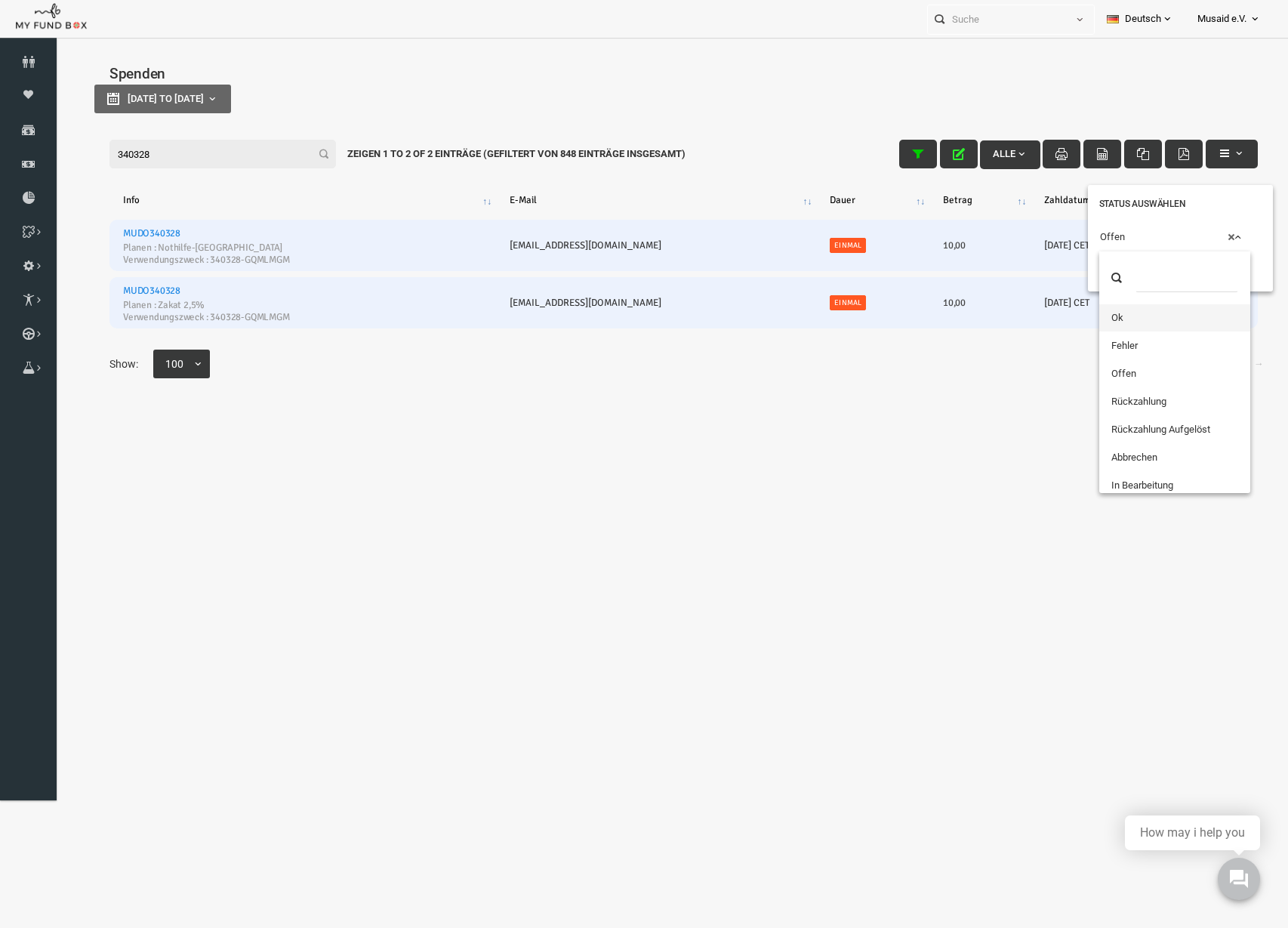
drag, startPoint x: 1091, startPoint y: 230, endPoint x: 1088, endPoint y: 249, distance: 19.2
click at [1091, 234] on span "× Offen" at bounding box center [1150, 237] width 149 height 15
drag, startPoint x: 1104, startPoint y: 308, endPoint x: 1098, endPoint y: 294, distance: 15.2
click at [1077, 264] on div "× Ok" at bounding box center [1156, 251] width 162 height 57
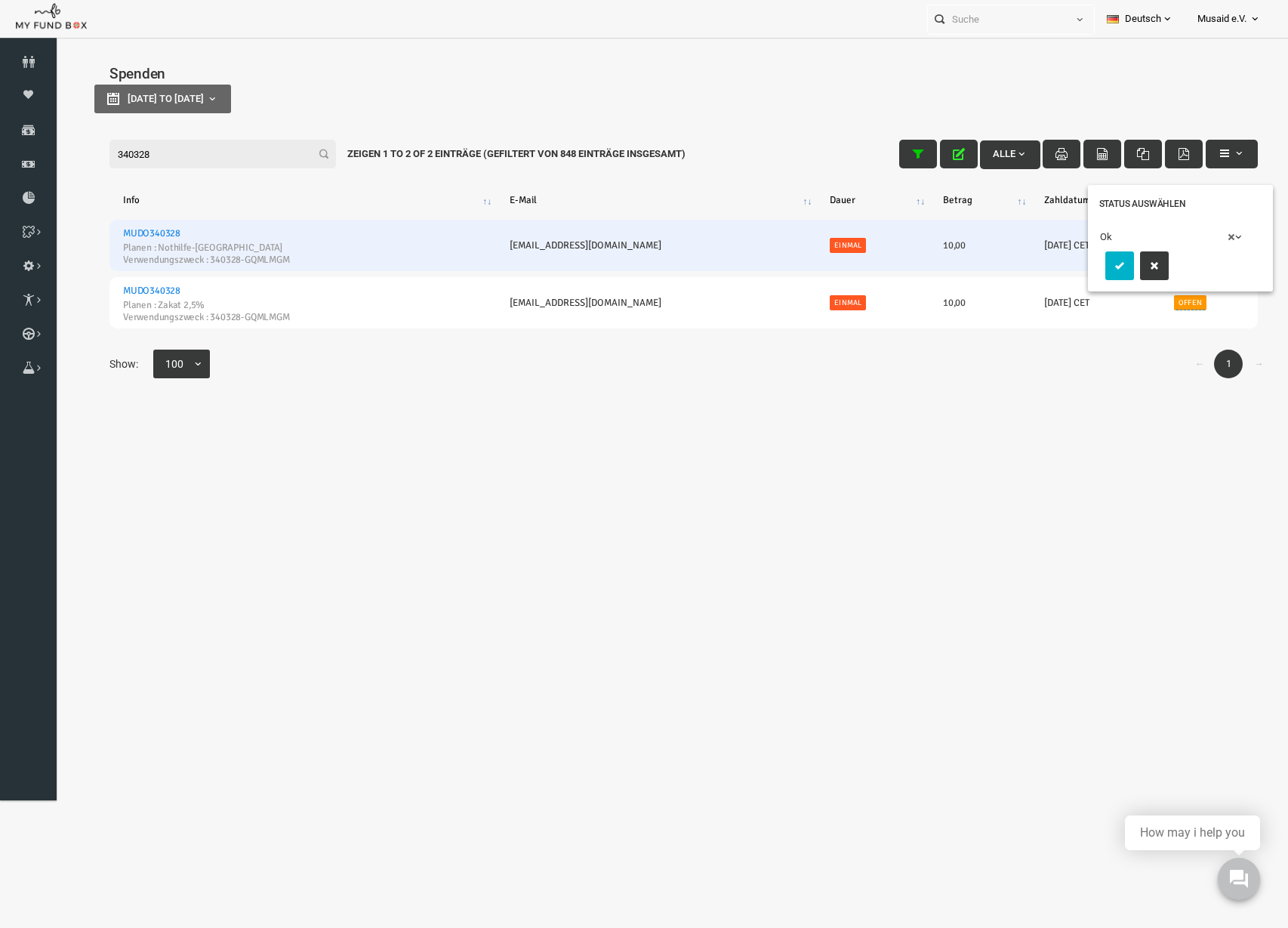
click at [1089, 267] on icon "submit" at bounding box center [1095, 266] width 12 height 12
click at [915, 149] on button "button" at bounding box center [934, 154] width 38 height 29
click at [184, 154] on input "340328" at bounding box center [197, 154] width 227 height 29
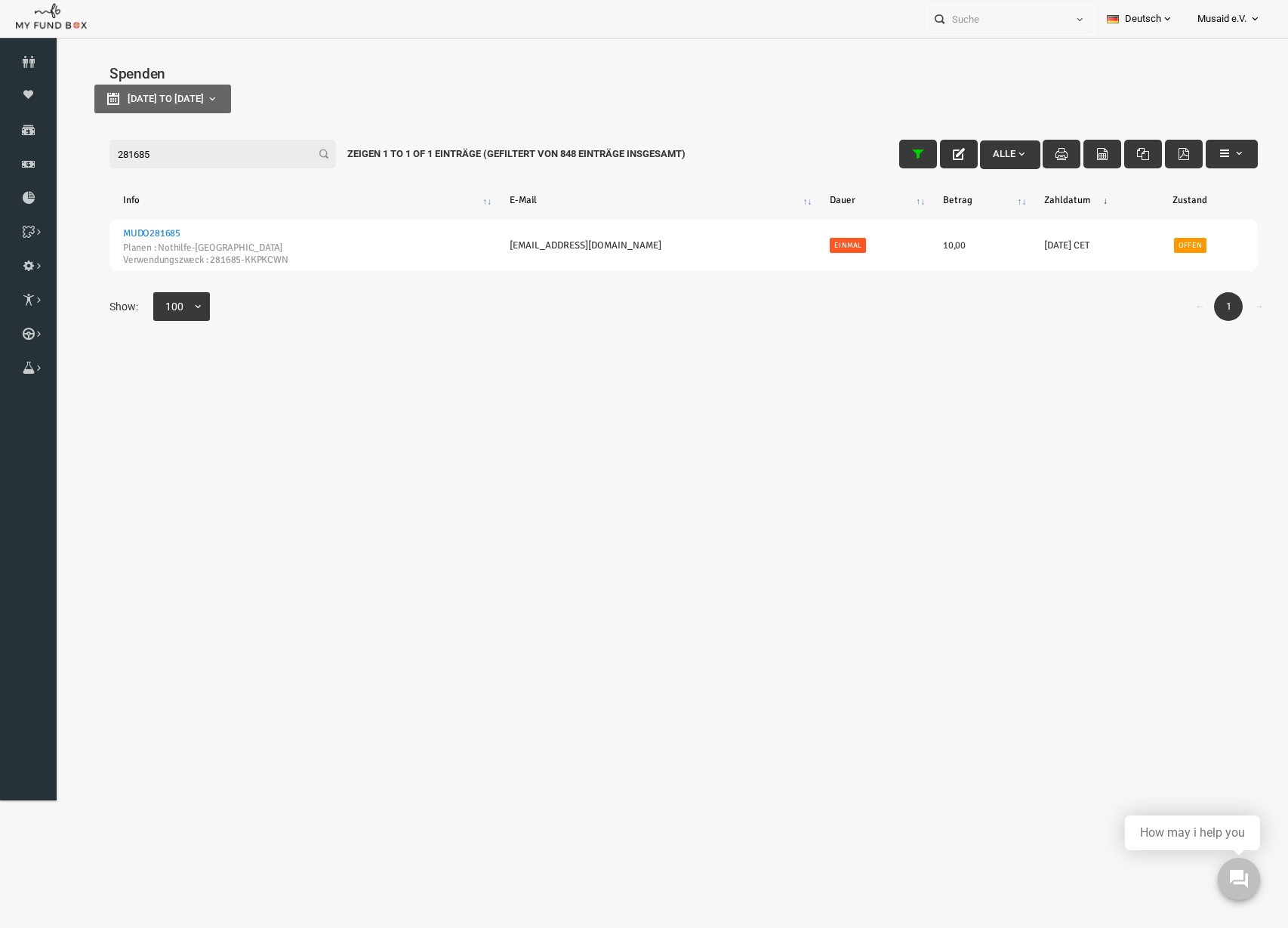
click at [923, 143] on button "button" at bounding box center [934, 154] width 38 height 29
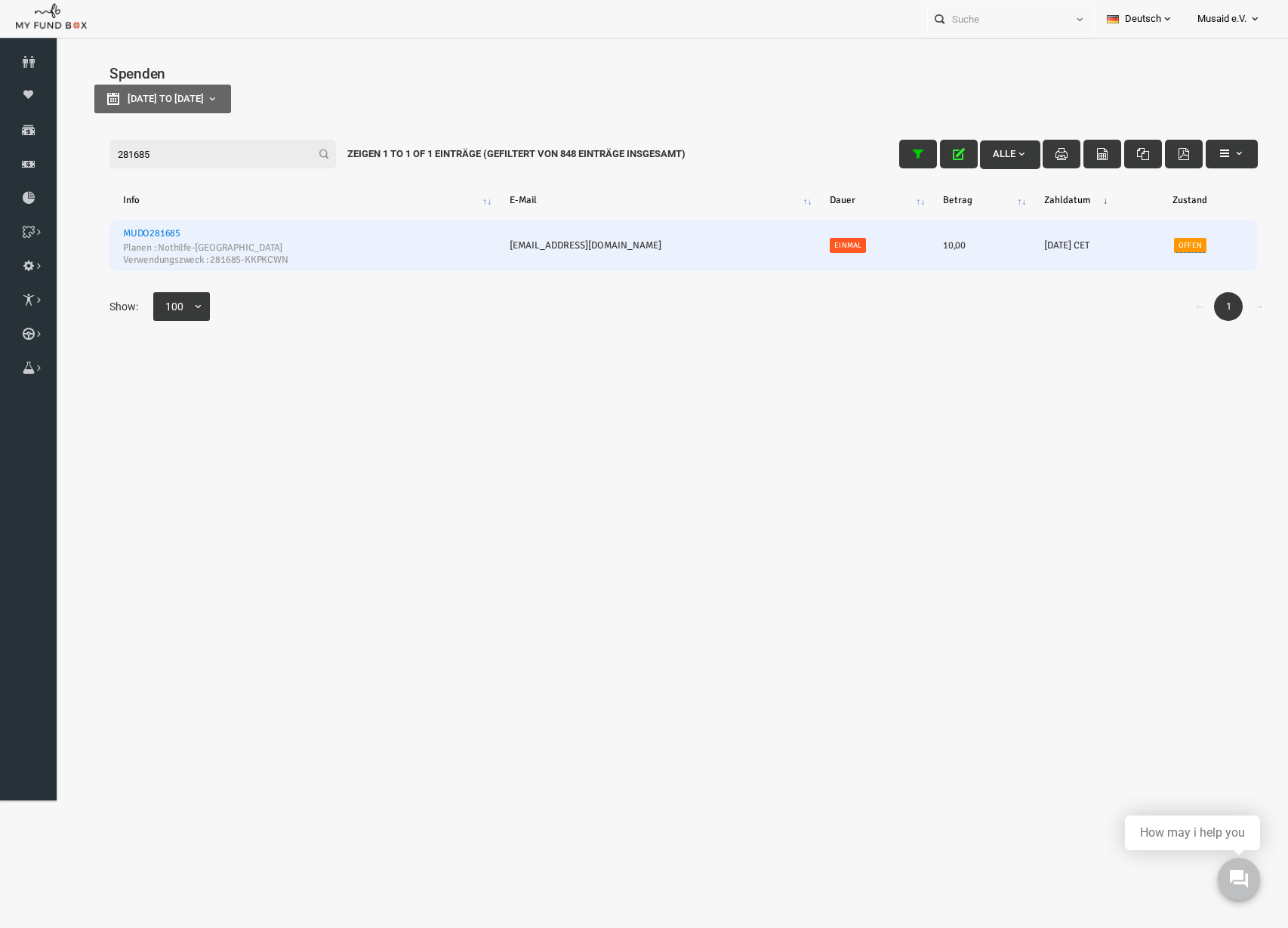
click at [1149, 250] on link "Offen" at bounding box center [1165, 245] width 32 height 15
click at [1122, 183] on span "× Offen" at bounding box center [1150, 180] width 149 height 15
click at [1092, 219] on button "submit" at bounding box center [1095, 208] width 29 height 29
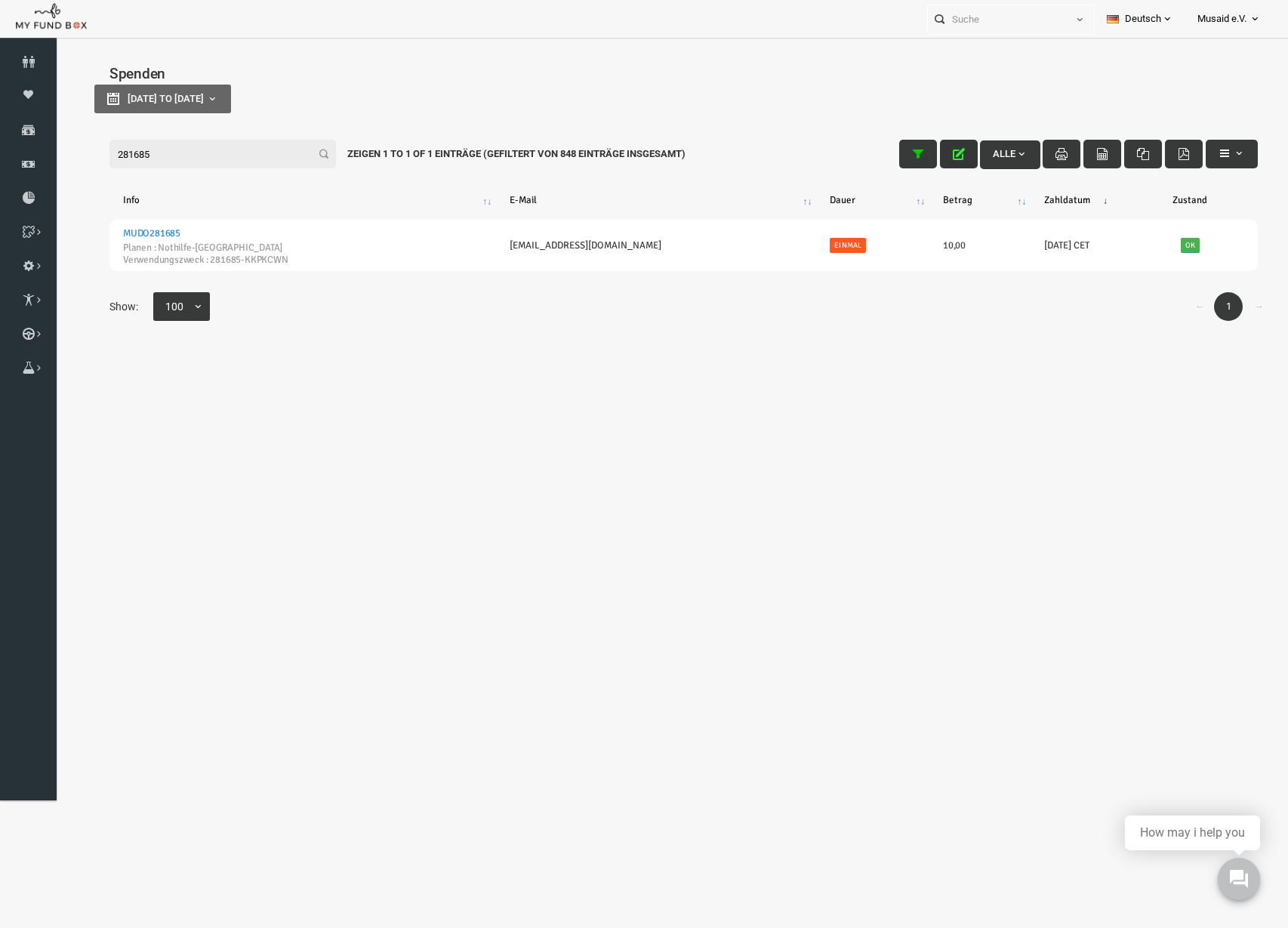
click at [915, 161] on button "button" at bounding box center [934, 154] width 38 height 29
click at [221, 148] on input "281685" at bounding box center [197, 154] width 227 height 29
click at [920, 140] on button "button" at bounding box center [934, 154] width 38 height 29
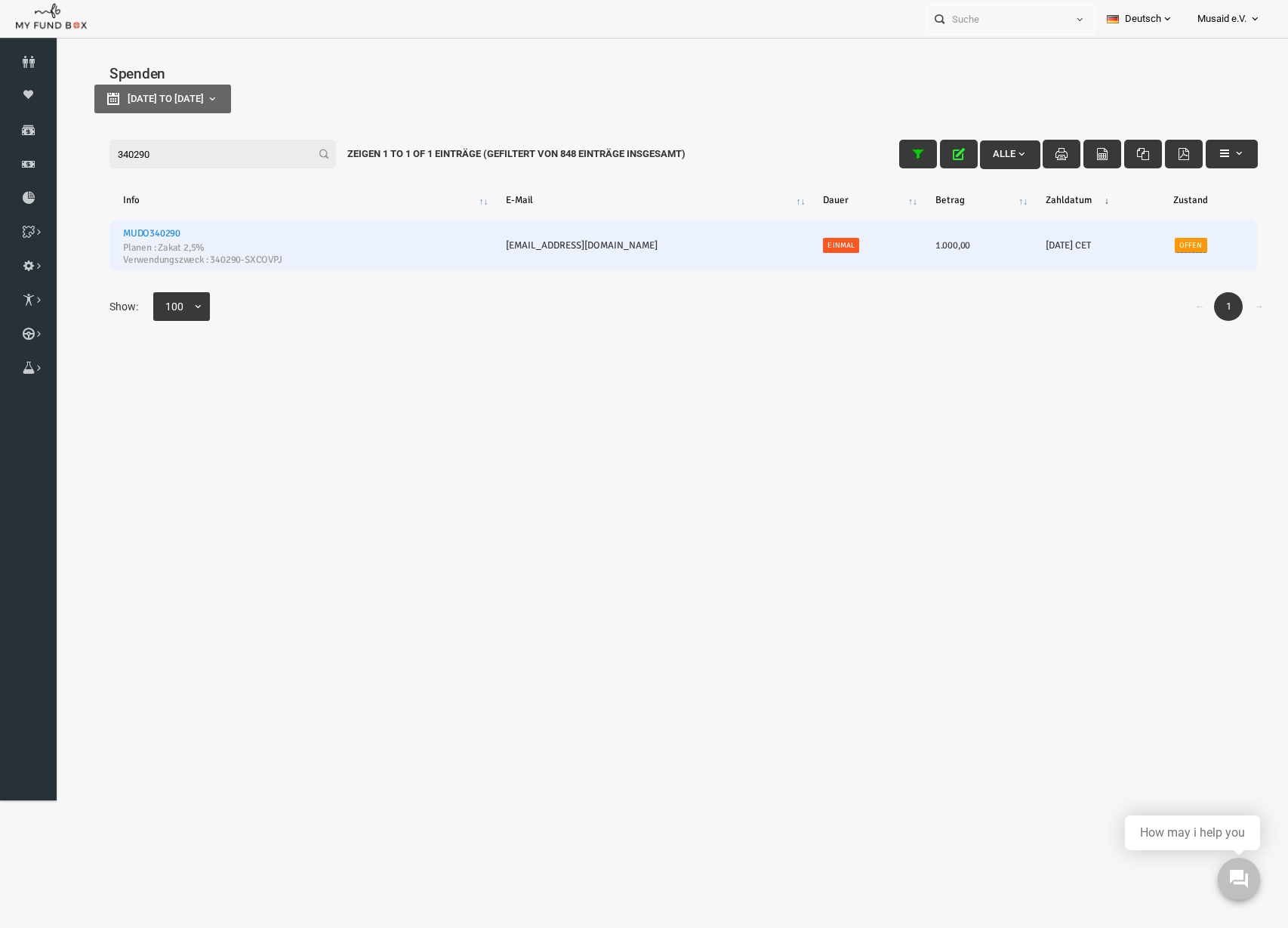
click at [1151, 247] on link "Offen" at bounding box center [1166, 245] width 32 height 15
click at [1089, 162] on div "× Offen" at bounding box center [1157, 194] width 181 height 80
click at [1102, 184] on span "× Offen" at bounding box center [1153, 180] width 149 height 15
click at [1100, 206] on icon "submit" at bounding box center [1098, 208] width 12 height 12
click at [928, 158] on icon "button" at bounding box center [934, 154] width 12 height 12
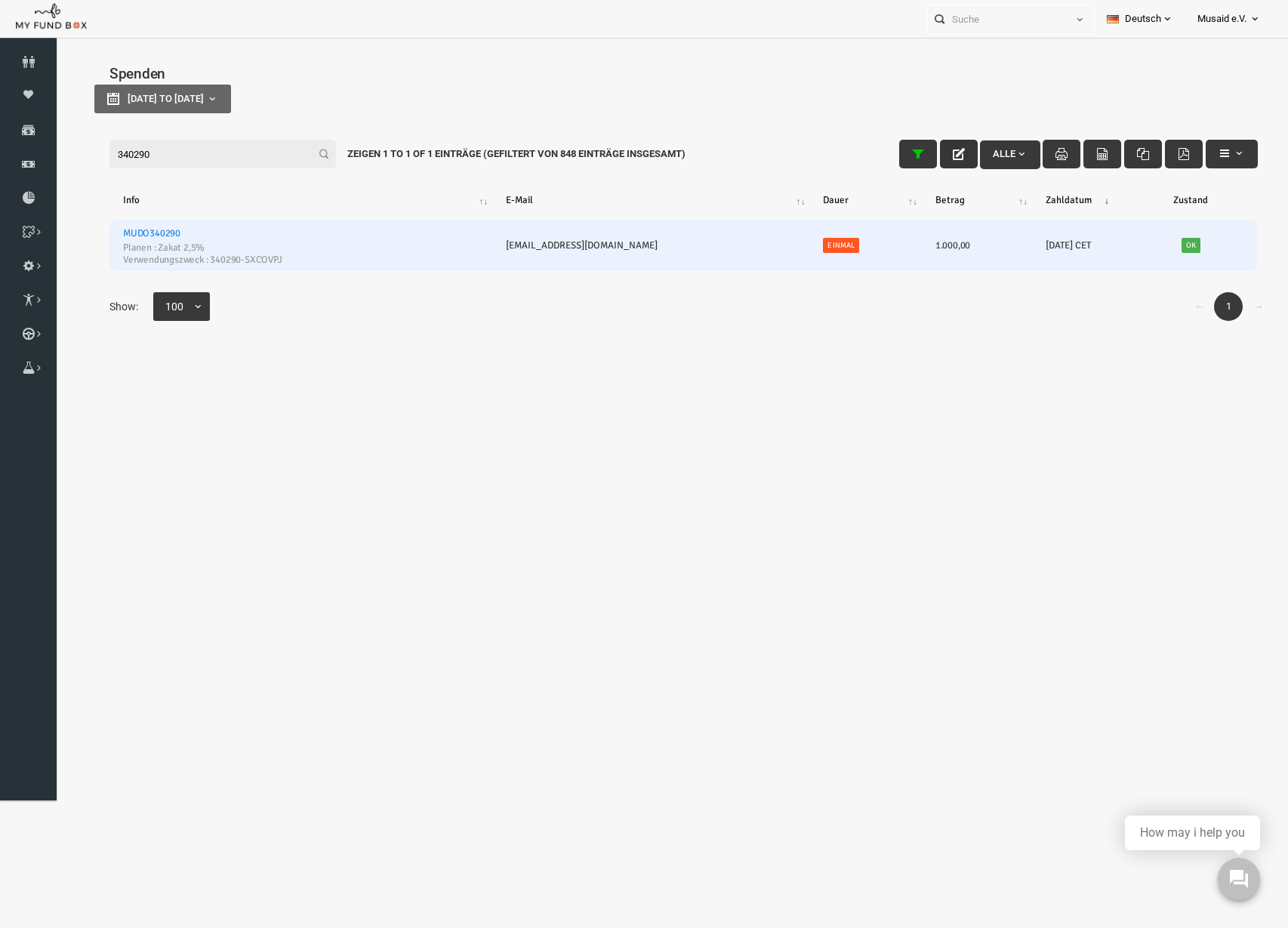
click at [164, 152] on input "340290" at bounding box center [197, 154] width 227 height 29
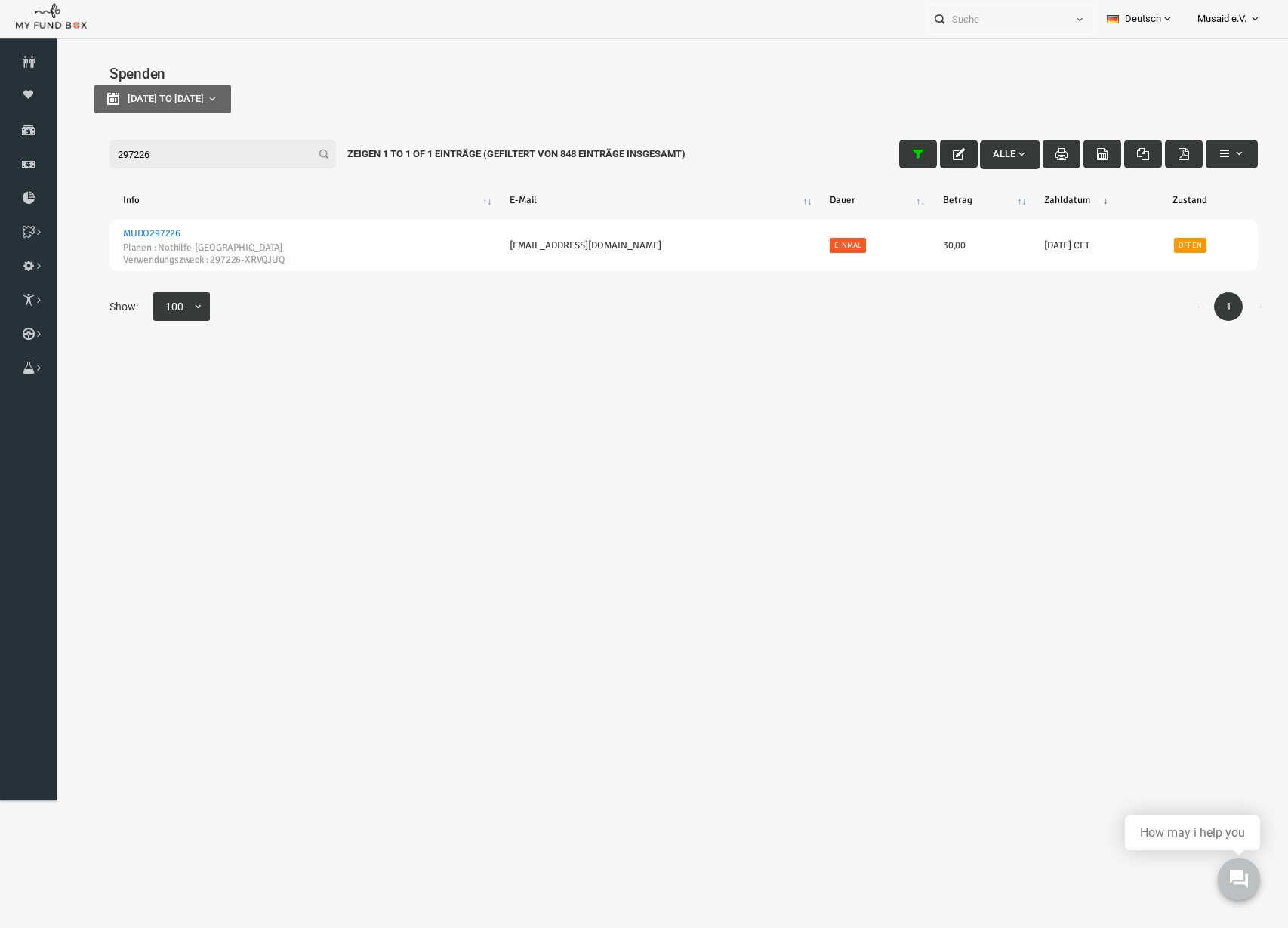
click at [928, 148] on icon "button" at bounding box center [934, 154] width 12 height 12
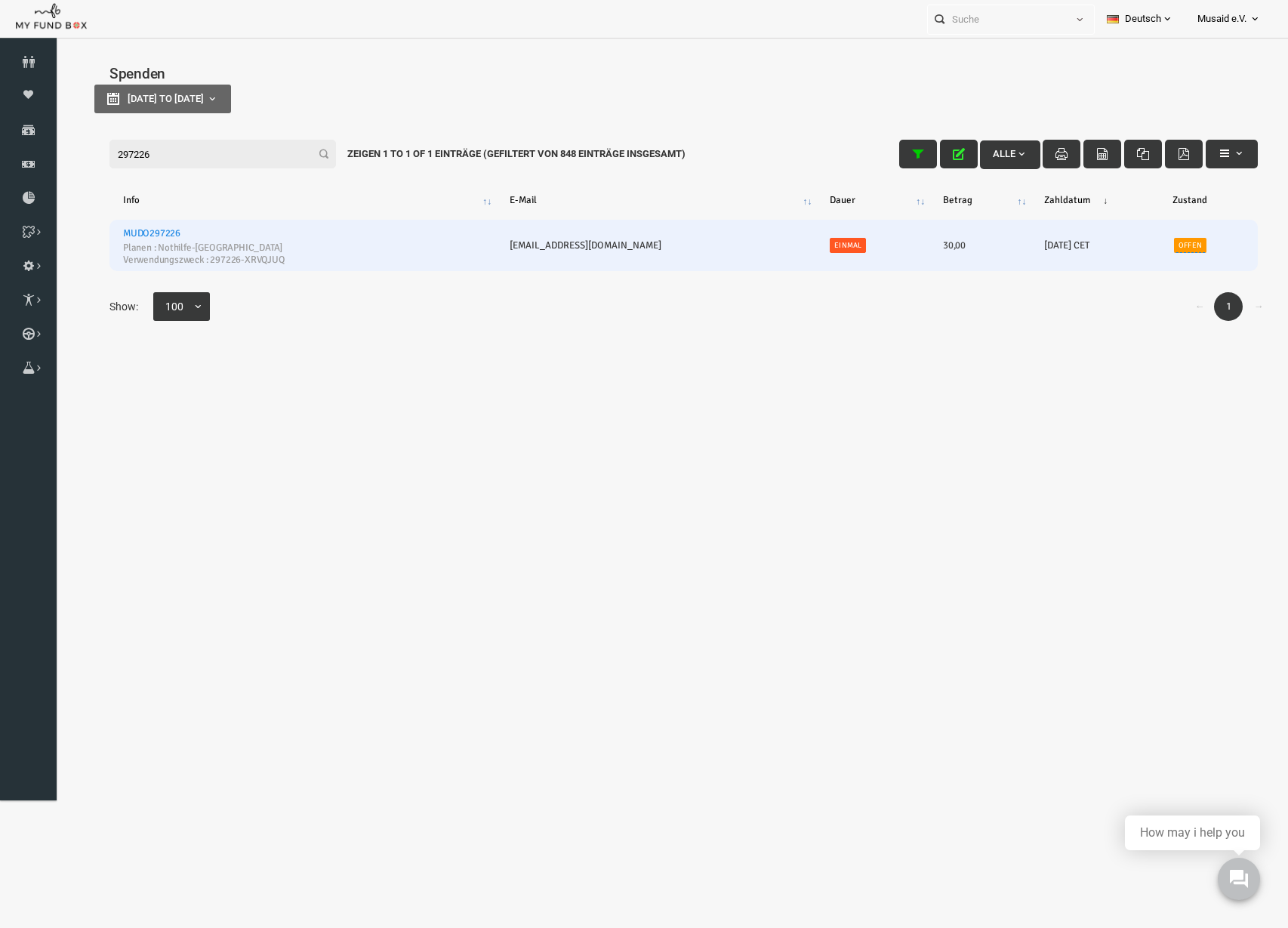
click at [1149, 251] on link "Offen" at bounding box center [1165, 245] width 32 height 15
click at [1095, 194] on button "submit" at bounding box center [1093, 208] width 29 height 29
click at [1149, 249] on link "Offen" at bounding box center [1165, 245] width 32 height 15
click at [1105, 181] on span "× Offen" at bounding box center [1148, 180] width 149 height 15
click at [1081, 205] on button "submit" at bounding box center [1093, 208] width 29 height 29
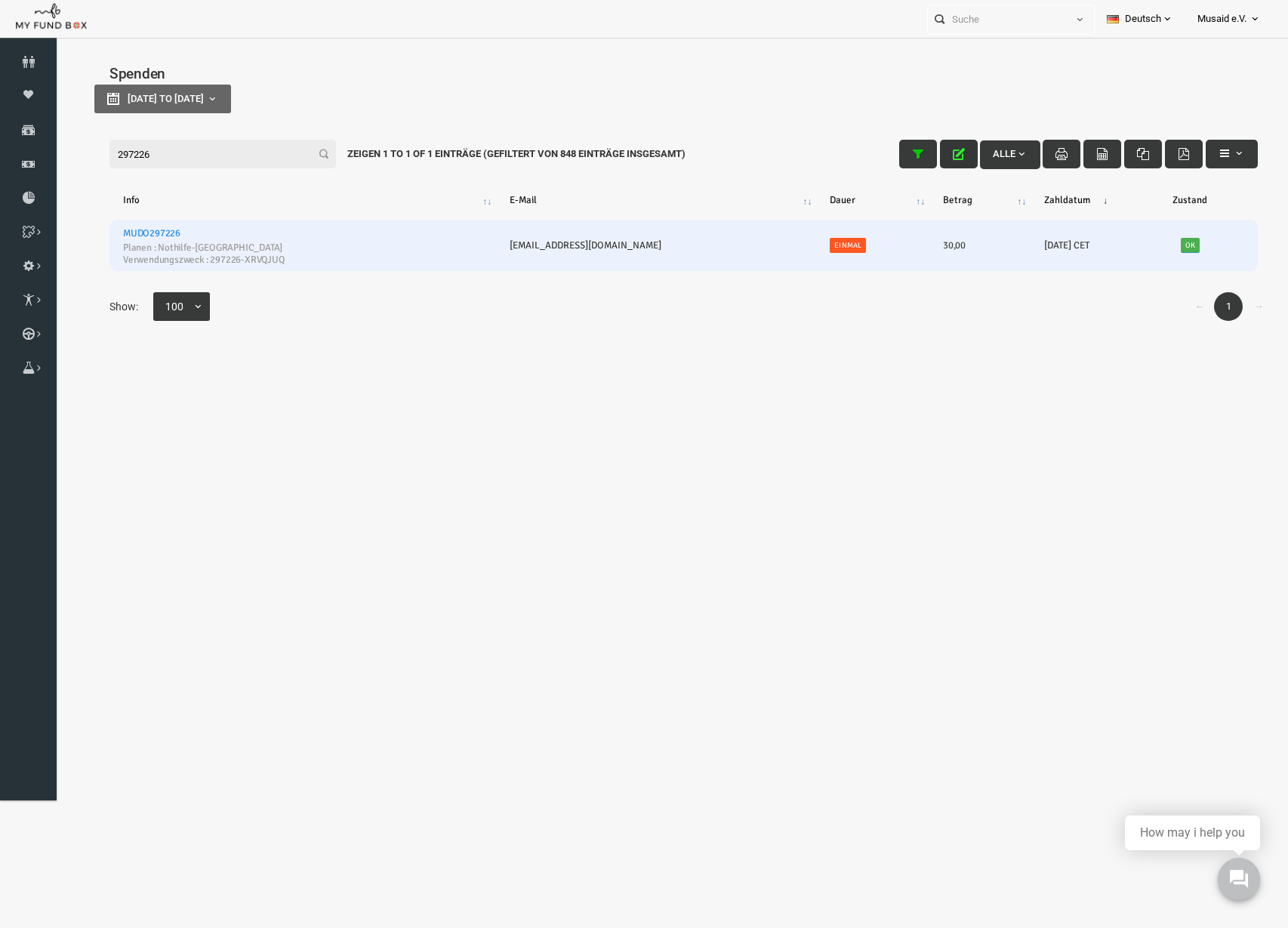
click at [928, 154] on icon "button" at bounding box center [934, 154] width 12 height 12
click at [240, 162] on input "297226" at bounding box center [197, 154] width 227 height 29
click at [238, 162] on input "297226" at bounding box center [197, 154] width 227 height 29
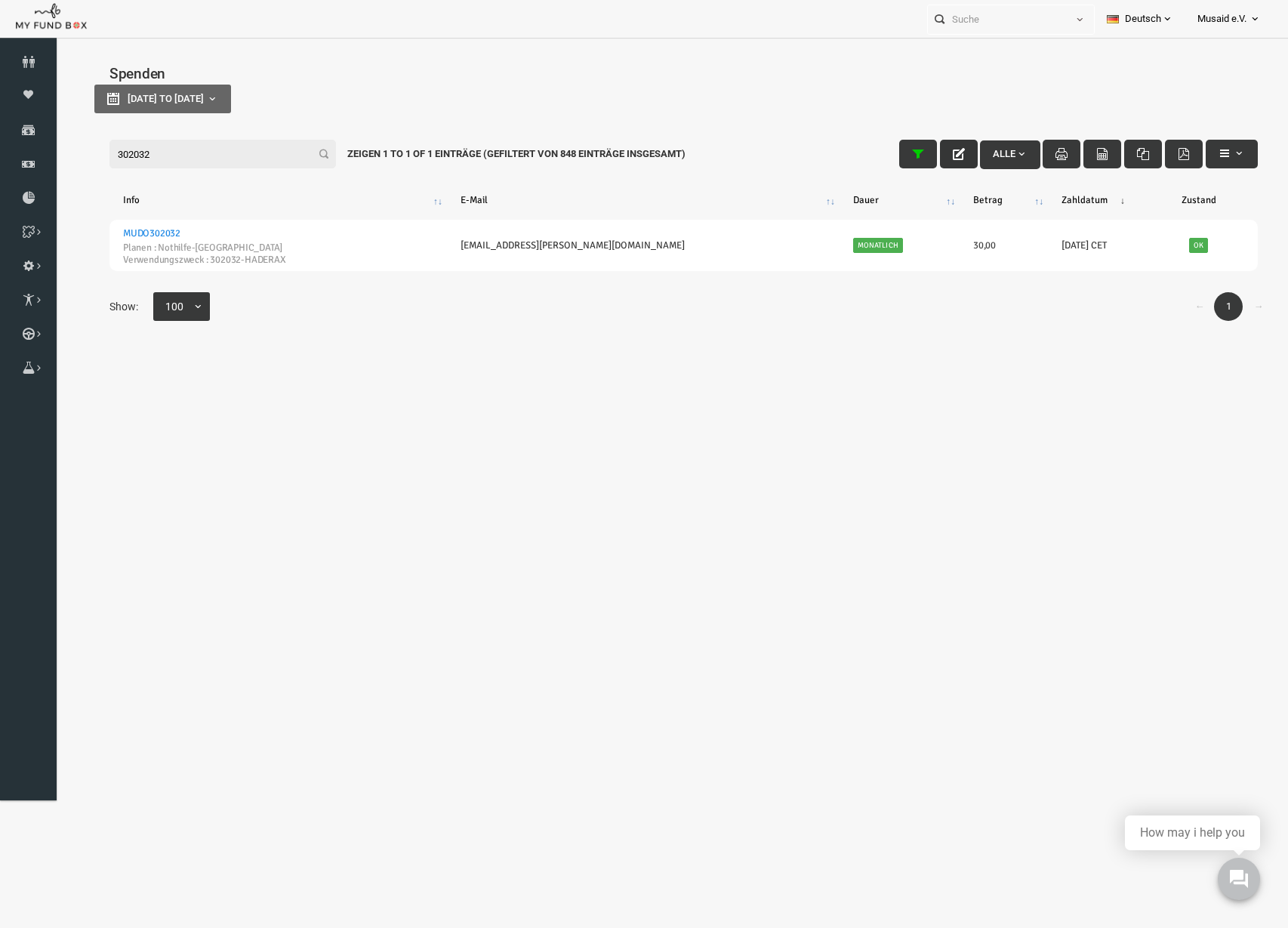
type input "302032"
click at [928, 149] on icon "button" at bounding box center [934, 154] width 12 height 12
click at [930, 154] on button "button" at bounding box center [934, 154] width 38 height 29
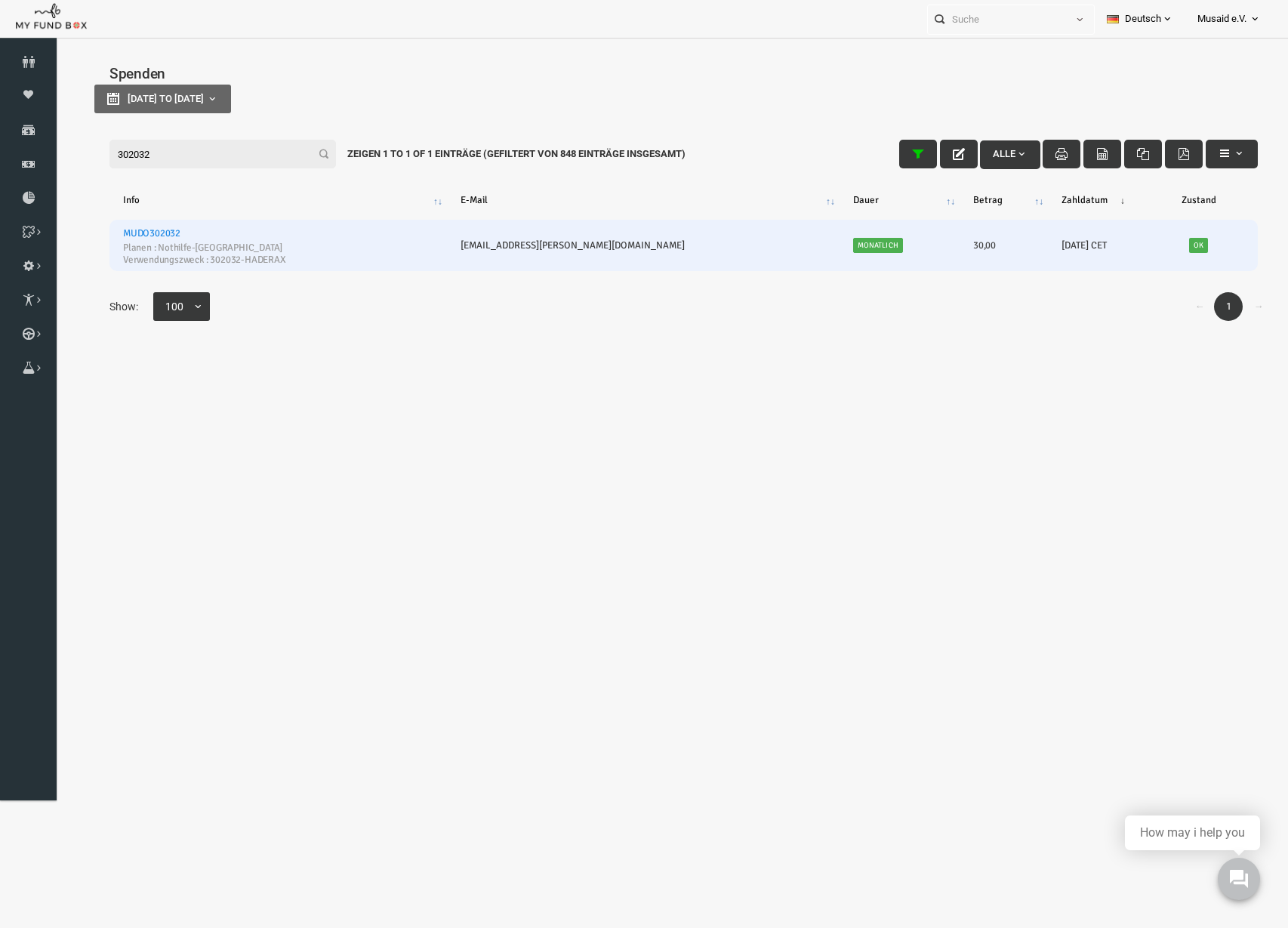
click at [140, 234] on link "MUDO302032" at bounding box center [127, 233] width 57 height 12
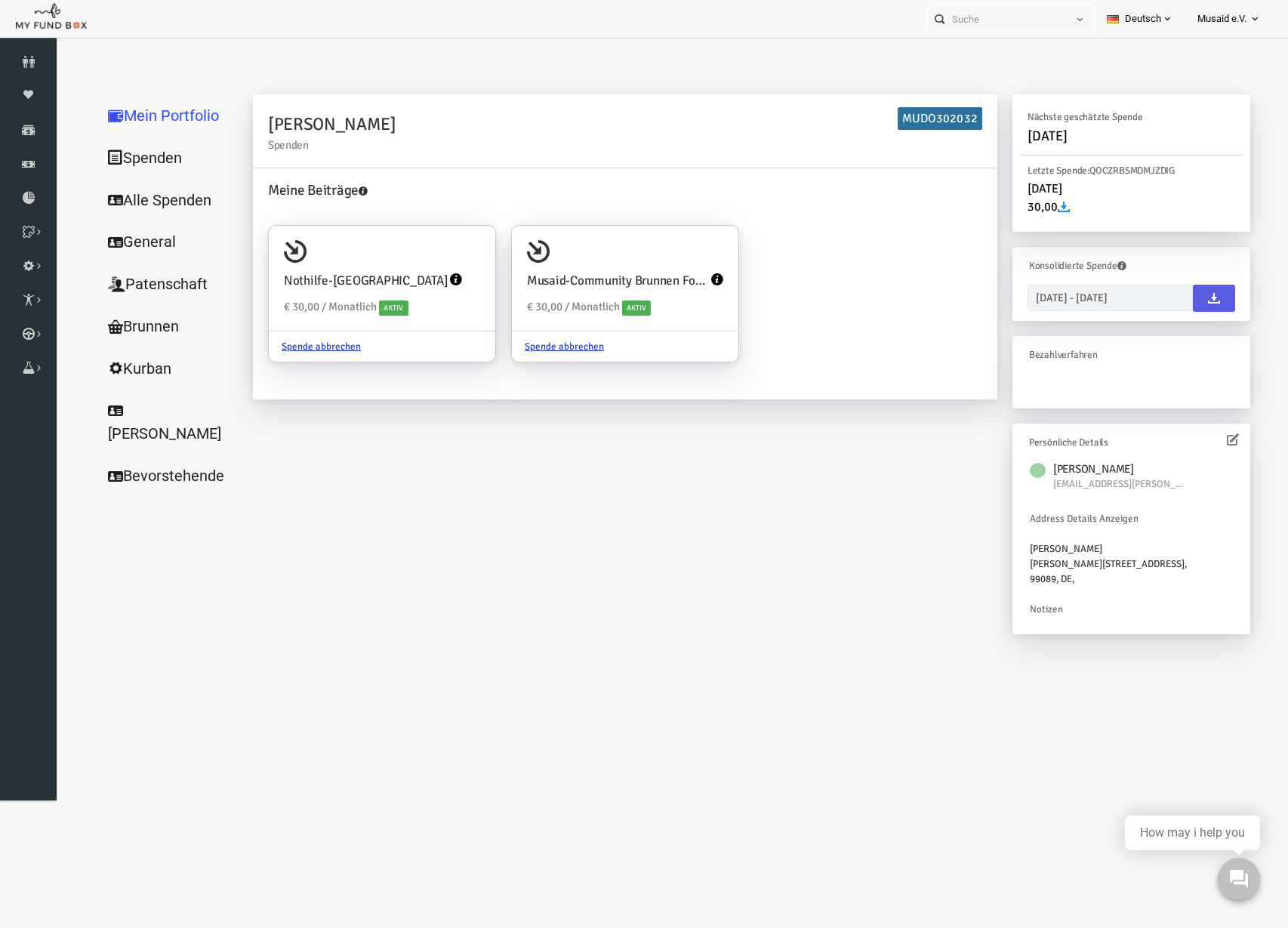
click at [140, 194] on link "Alle Spenden" at bounding box center [144, 200] width 151 height 43
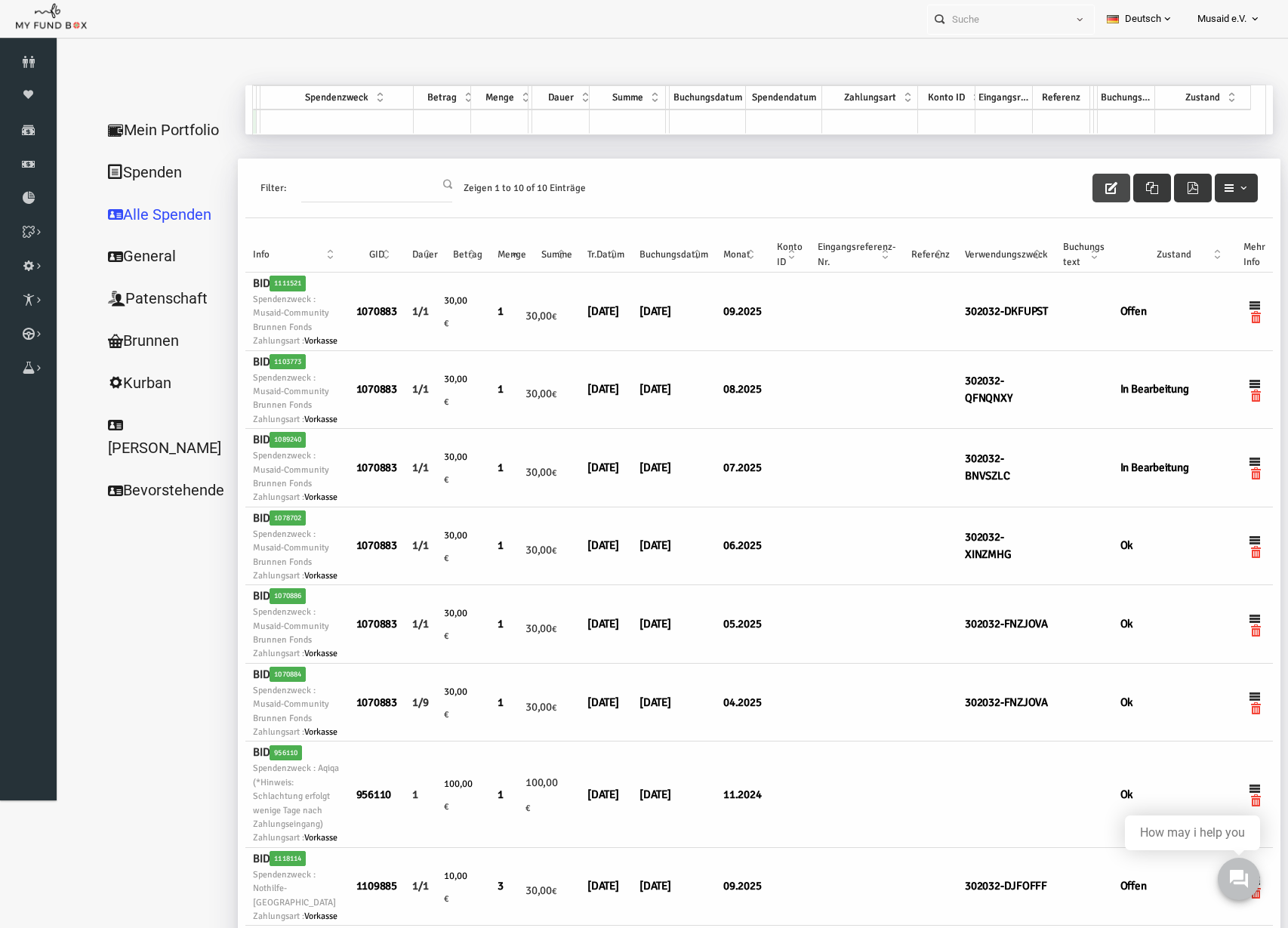
click at [1068, 187] on button "button" at bounding box center [1086, 188] width 38 height 29
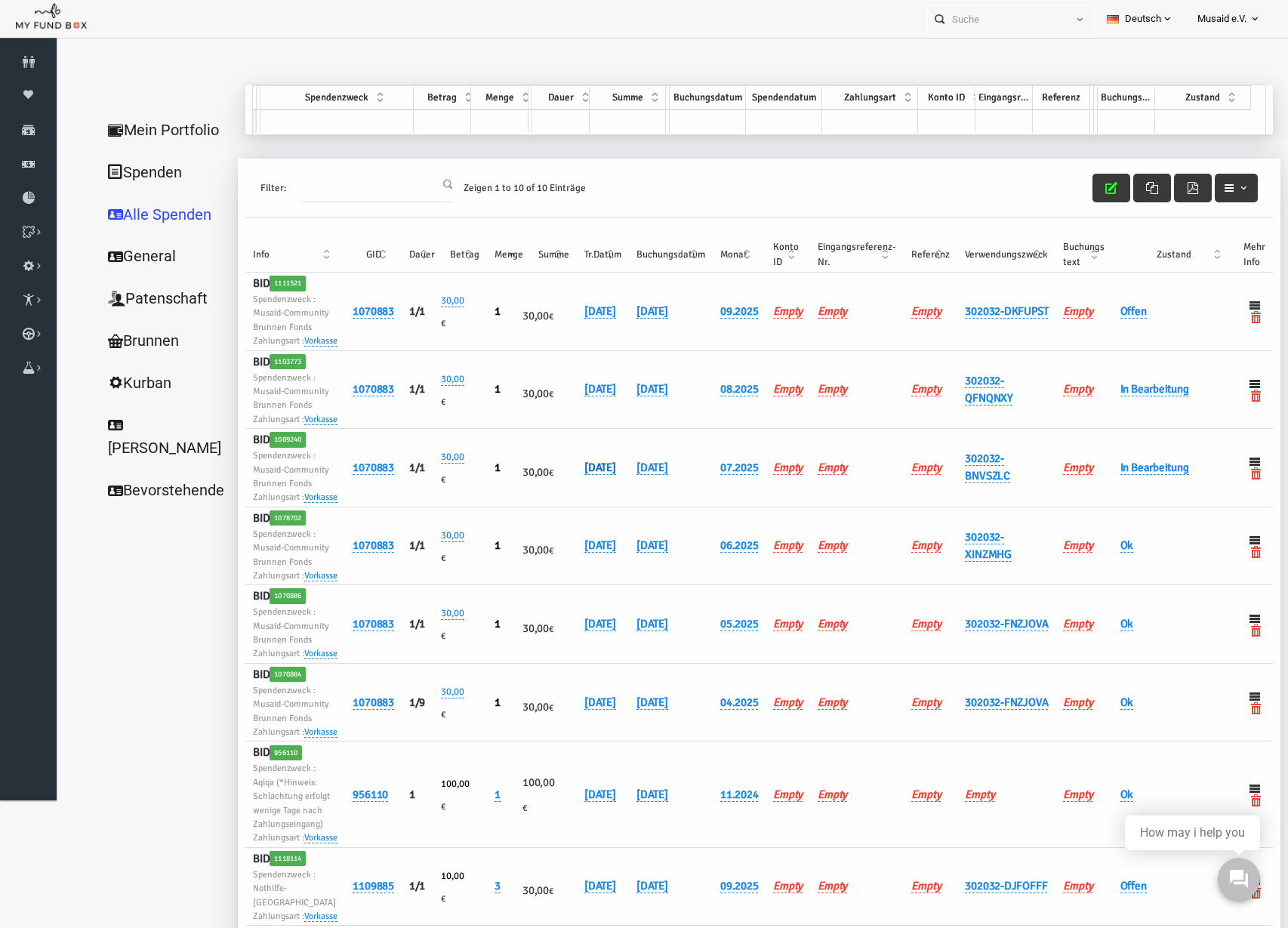
click at [569, 475] on link "01.07.2025" at bounding box center [575, 467] width 32 height 14
click at [551, 556] on input "01.07.2025" at bounding box center [632, 550] width 182 height 26
drag, startPoint x: 561, startPoint y: 556, endPoint x: 547, endPoint y: 558, distance: 14.1
click at [547, 558] on input "01.07.2025" at bounding box center [632, 550] width 182 height 26
click at [776, 549] on icon "button" at bounding box center [782, 551] width 12 height 12
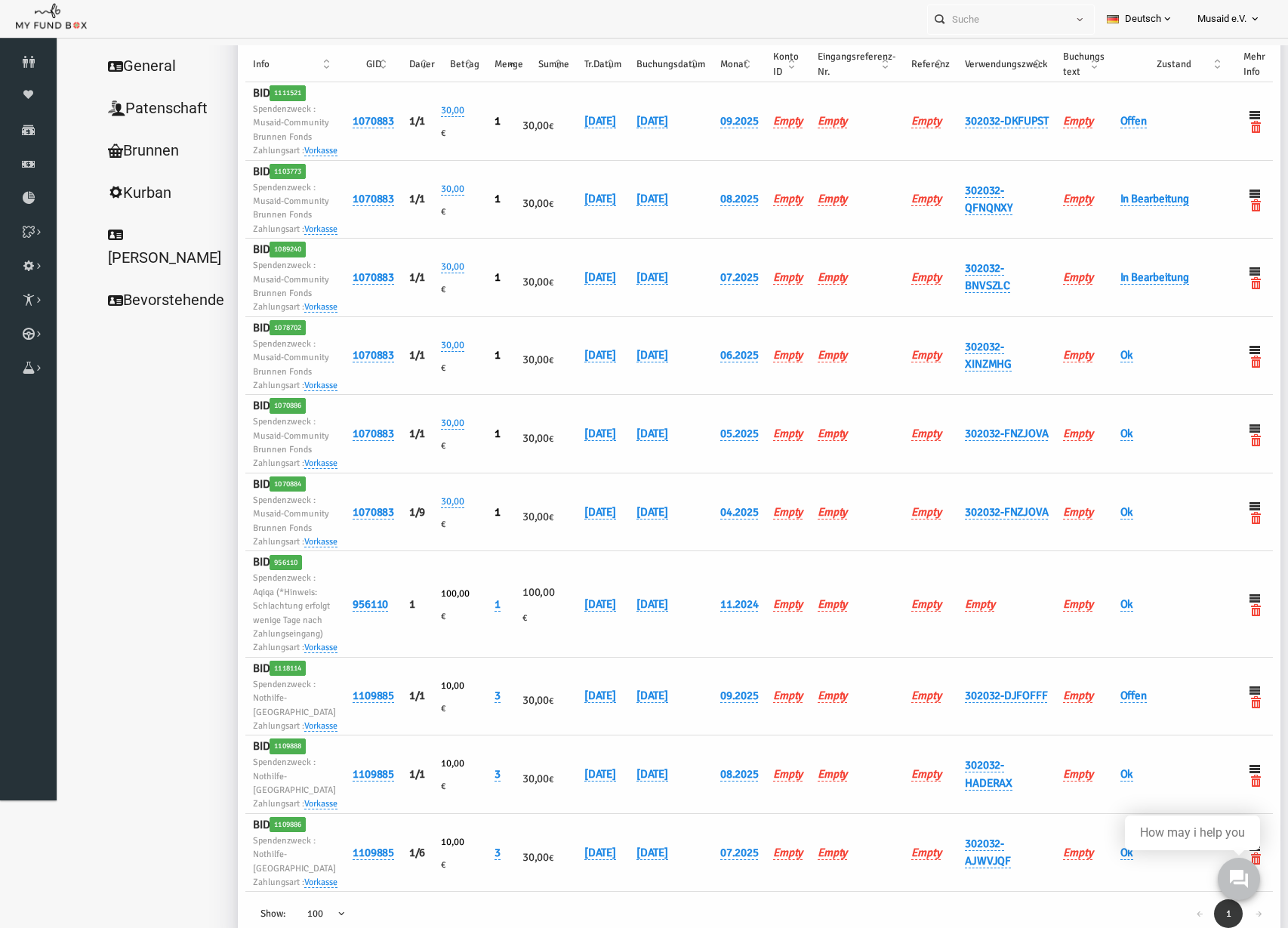
scroll to position [189, 0]
click at [553, 319] on td "01.07.2025" at bounding box center [578, 279] width 52 height 78
click at [563, 286] on link "01.07.2025" at bounding box center [575, 278] width 32 height 14
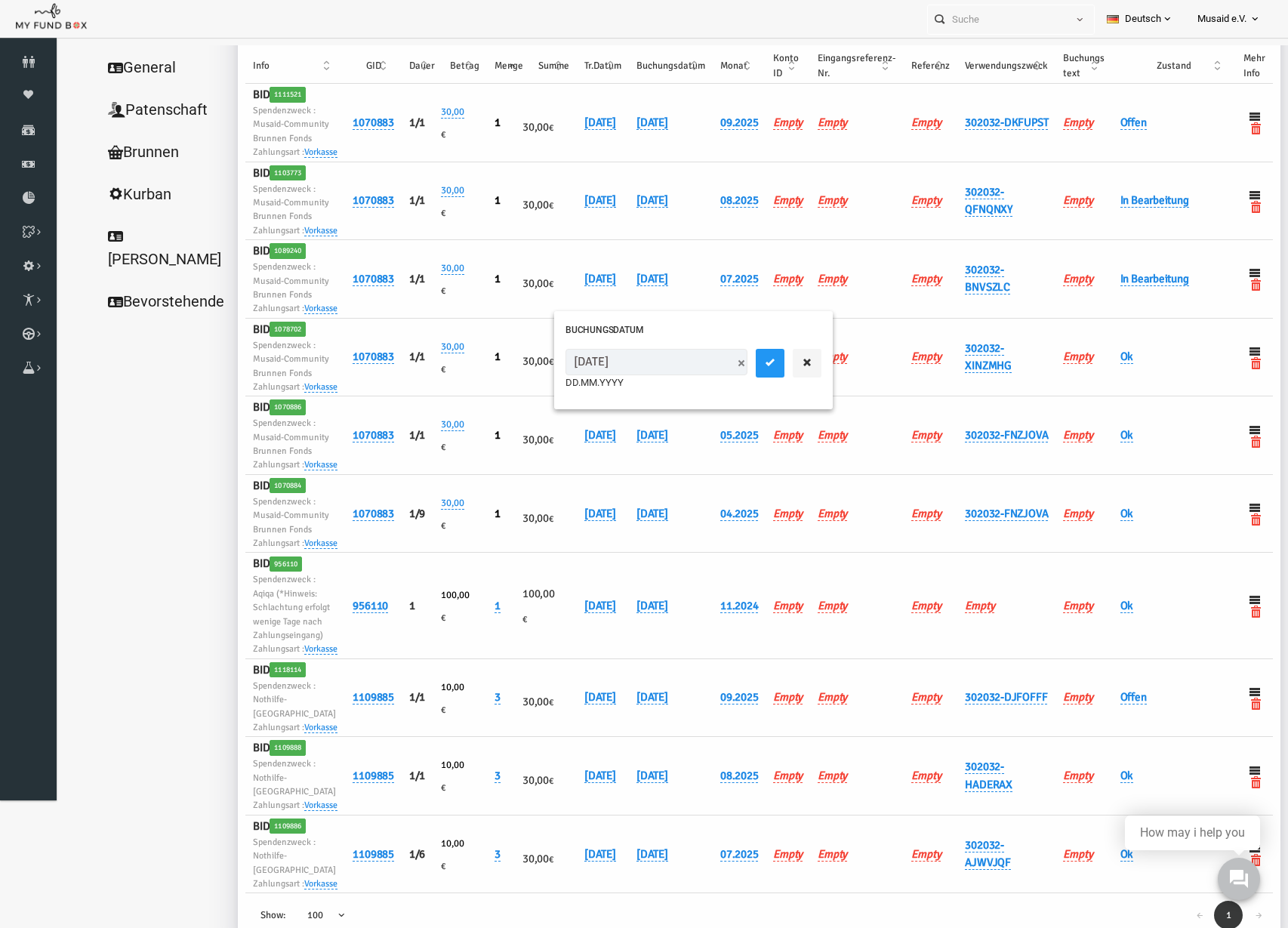
drag, startPoint x: 563, startPoint y: 367, endPoint x: 551, endPoint y: 367, distance: 12.0
click at [551, 367] on input "01.07.2025" at bounding box center [632, 362] width 182 height 26
click at [558, 368] on input "01.07.2025" at bounding box center [632, 362] width 182 height 26
click at [559, 368] on input "01.07.2025" at bounding box center [632, 362] width 182 height 26
click at [550, 360] on input "07.07.2025" at bounding box center [632, 362] width 182 height 26
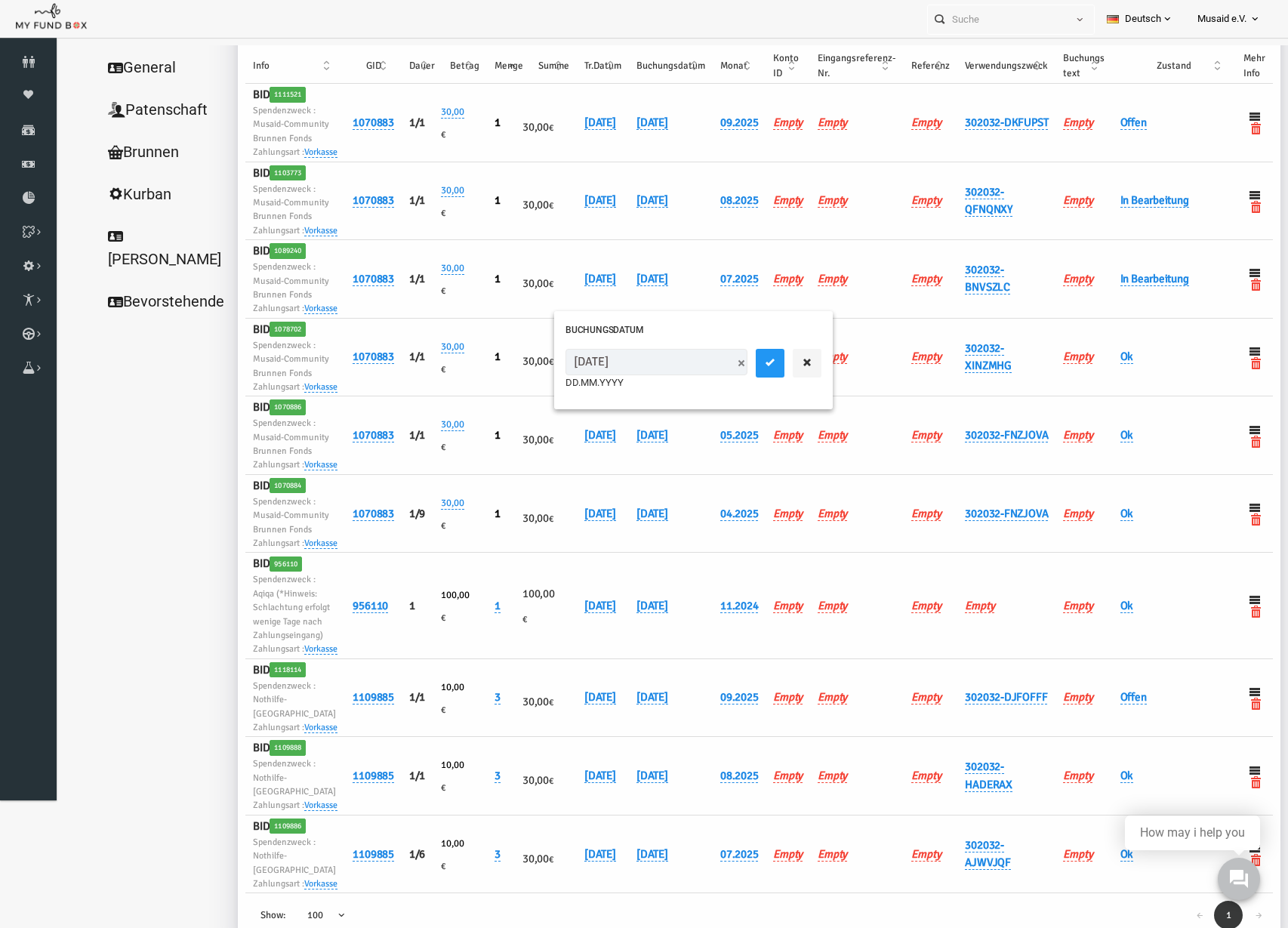
click at [574, 364] on input "27.07.2025" at bounding box center [632, 362] width 182 height 26
type input "27.08.2025"
click at [730, 360] on button "submit" at bounding box center [745, 364] width 29 height 29
click at [1122, 286] on link "In Bearbeitung" at bounding box center [1129, 278] width 68 height 14
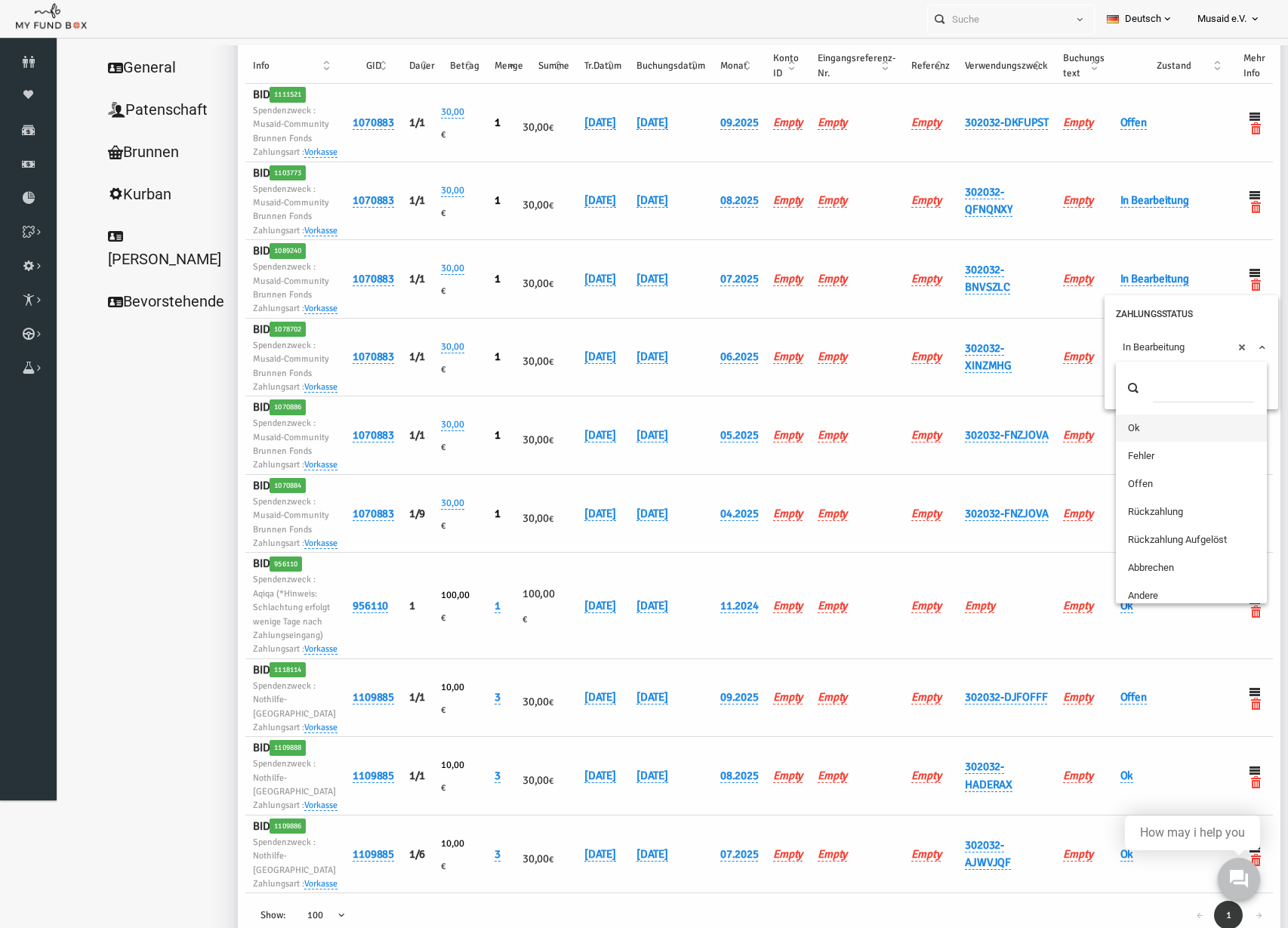
click at [1107, 343] on span "× In Bearbeitung" at bounding box center [1166, 348] width 137 height 15
click at [1107, 373] on icon "submit" at bounding box center [1111, 375] width 12 height 12
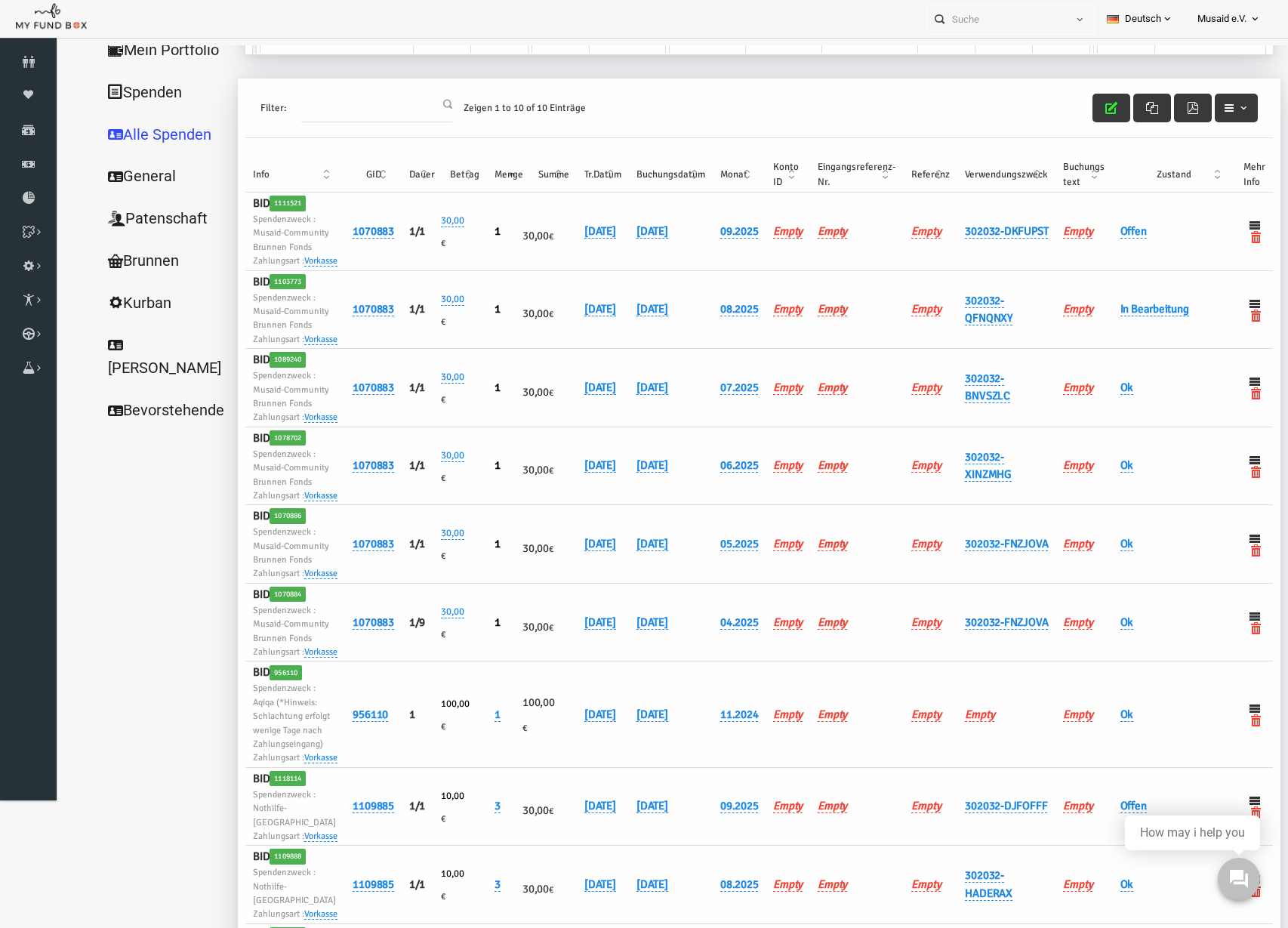
scroll to position [0, 0]
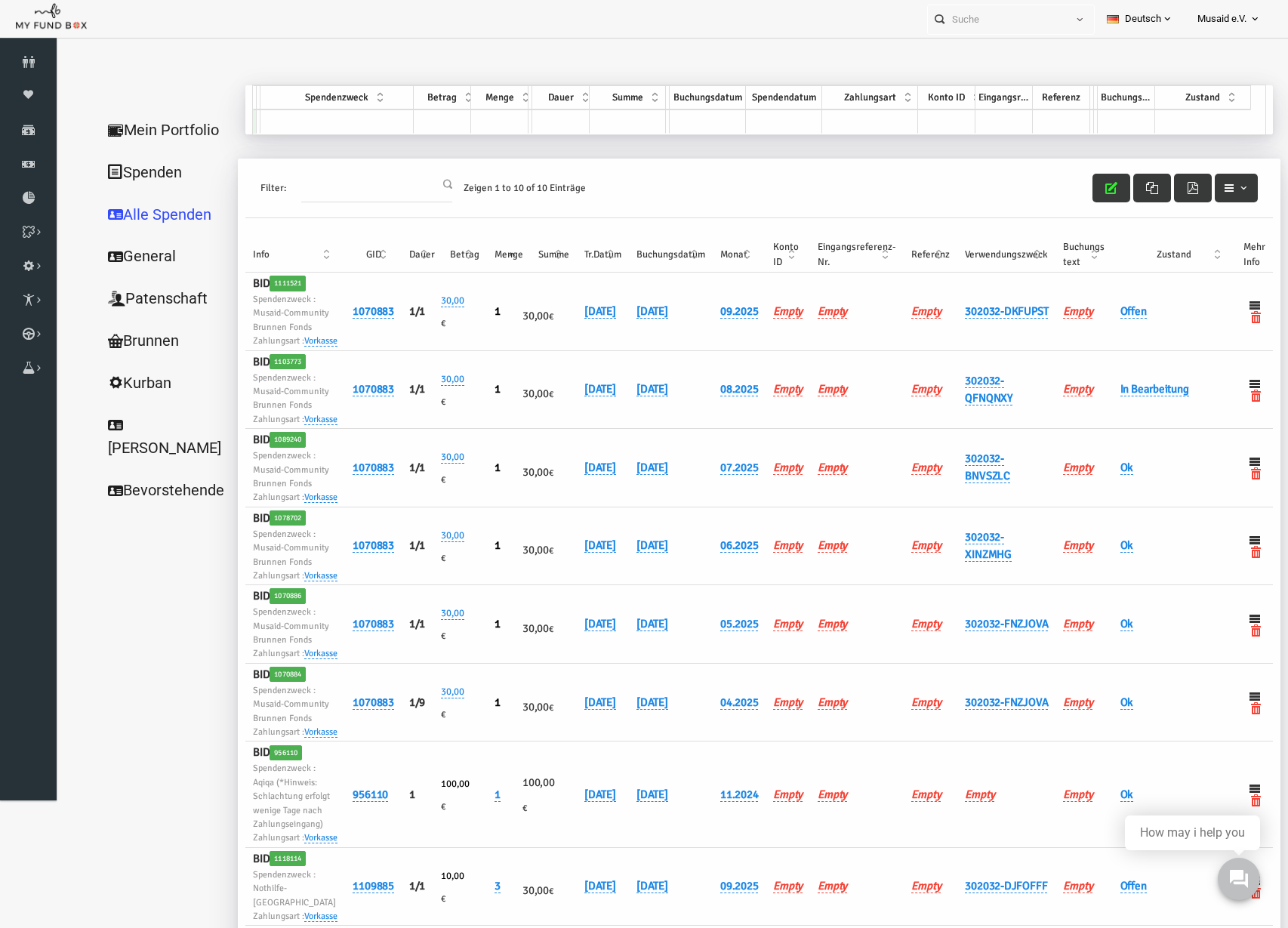
click at [1088, 208] on div "Filter: Zeigen 1 to 10 of 10 Einträge" at bounding box center [734, 188] width 1027 height 60
click at [1083, 201] on button "button" at bounding box center [1086, 188] width 38 height 29
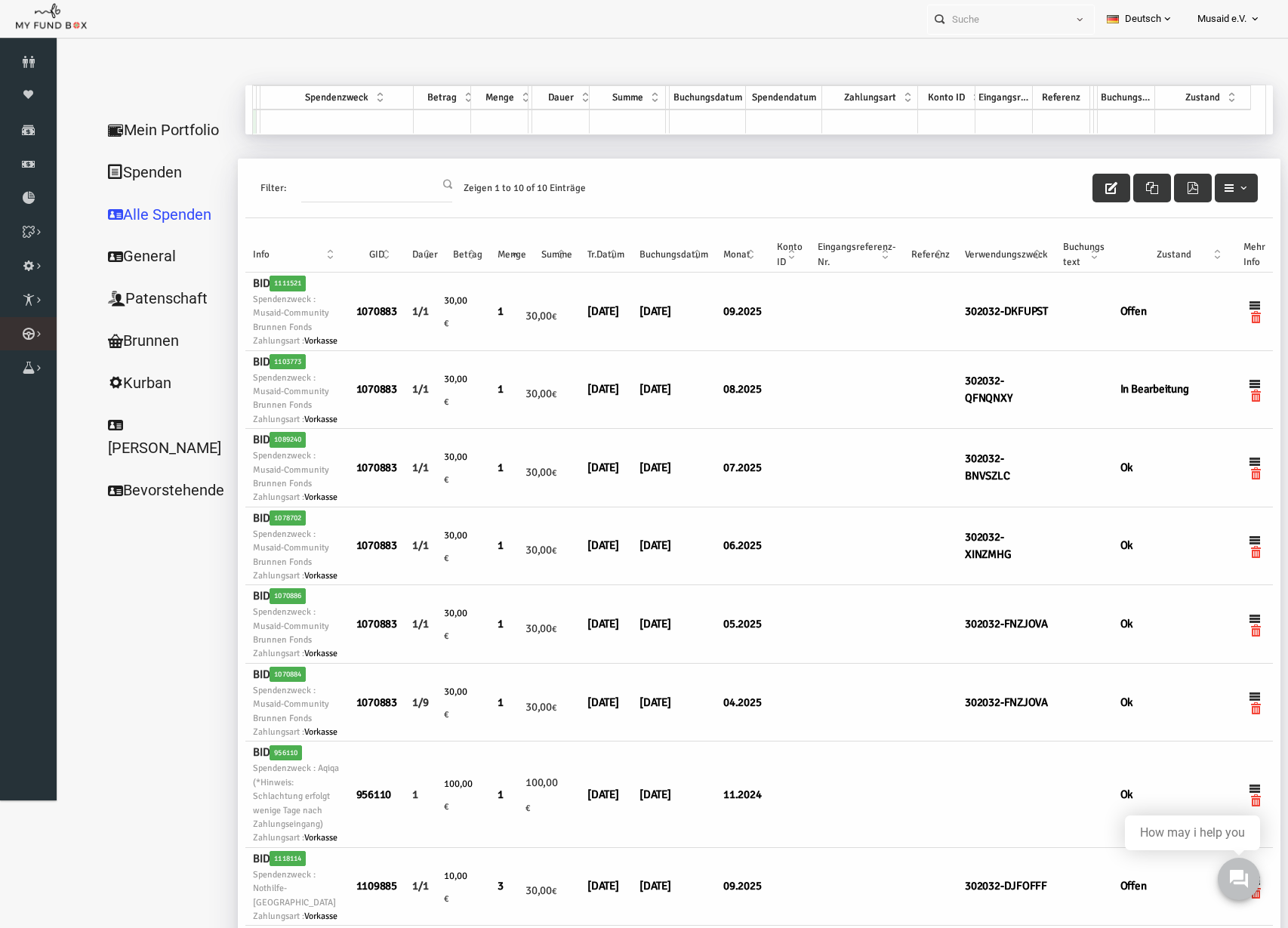
click at [0, 0] on icon at bounding box center [0, 0] width 0 height 0
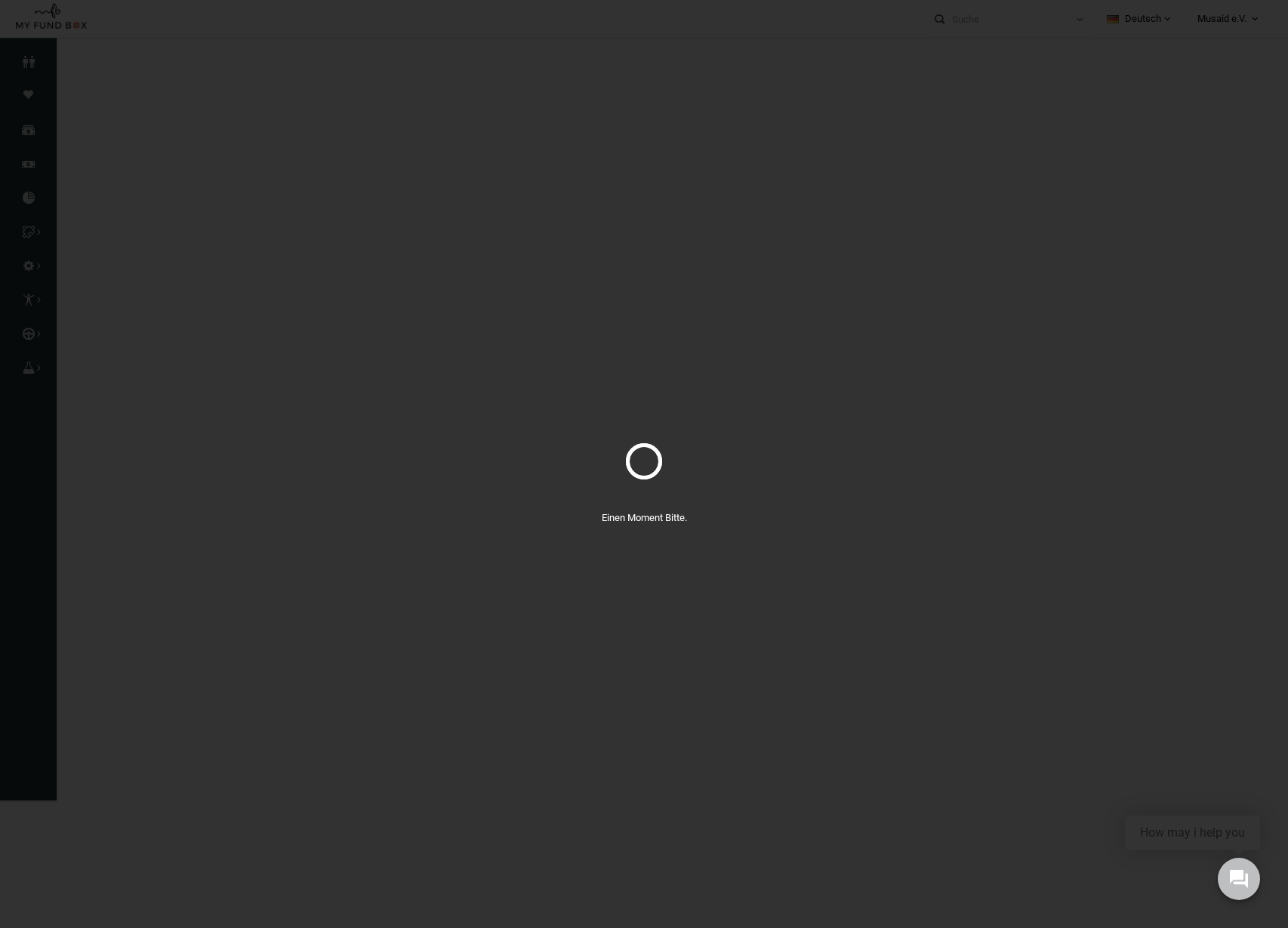
select select "100"
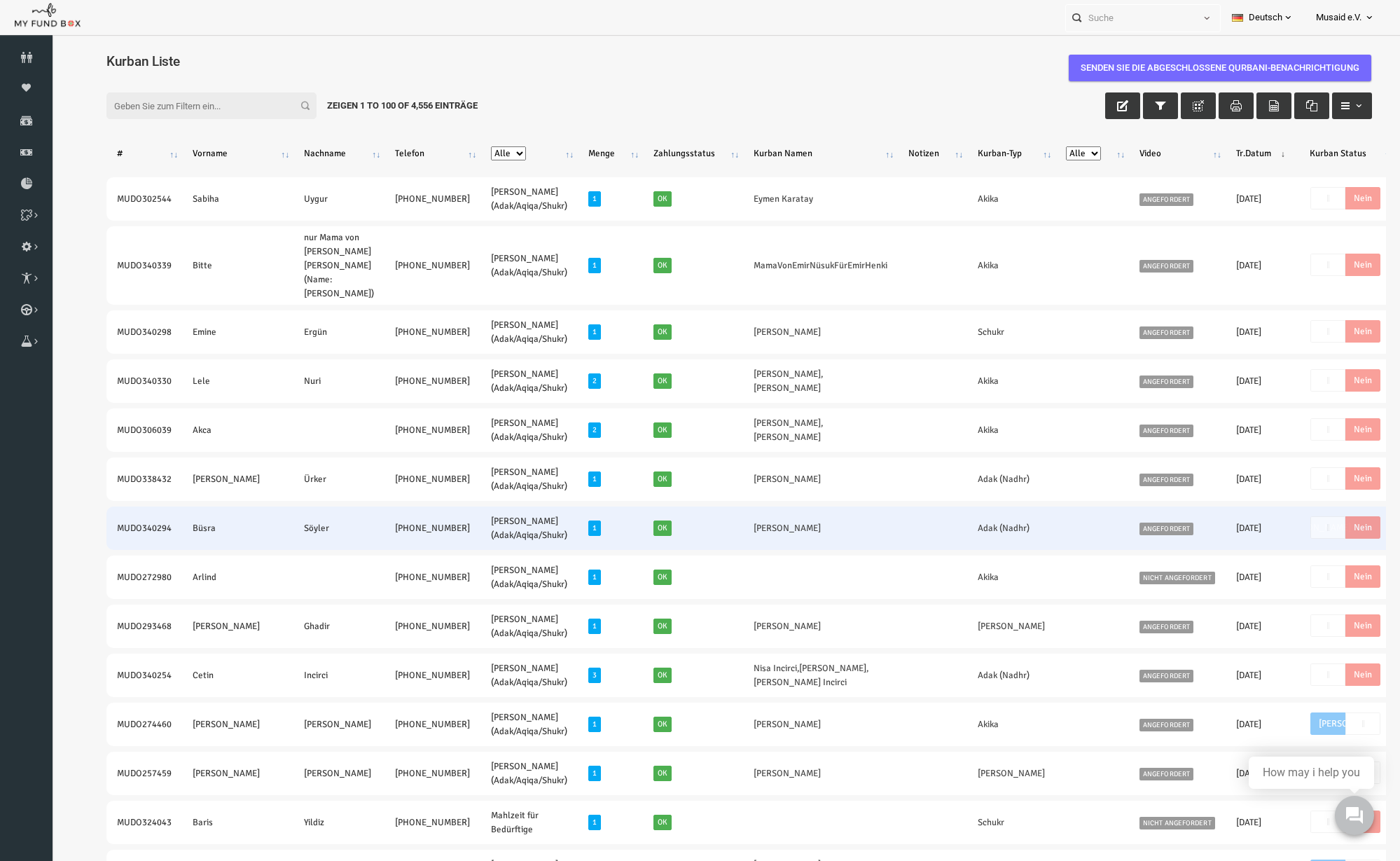
drag, startPoint x: 85, startPoint y: 532, endPoint x: 372, endPoint y: 535, distance: 287.0
click at [372, 535] on tr "MUDO340294 Büsra Söyler +49 176 82317857 Nafilah Kurban (Adak/Aqiqa/Shukr) 1 Ok…" at bounding box center [787, 528] width 1417 height 43
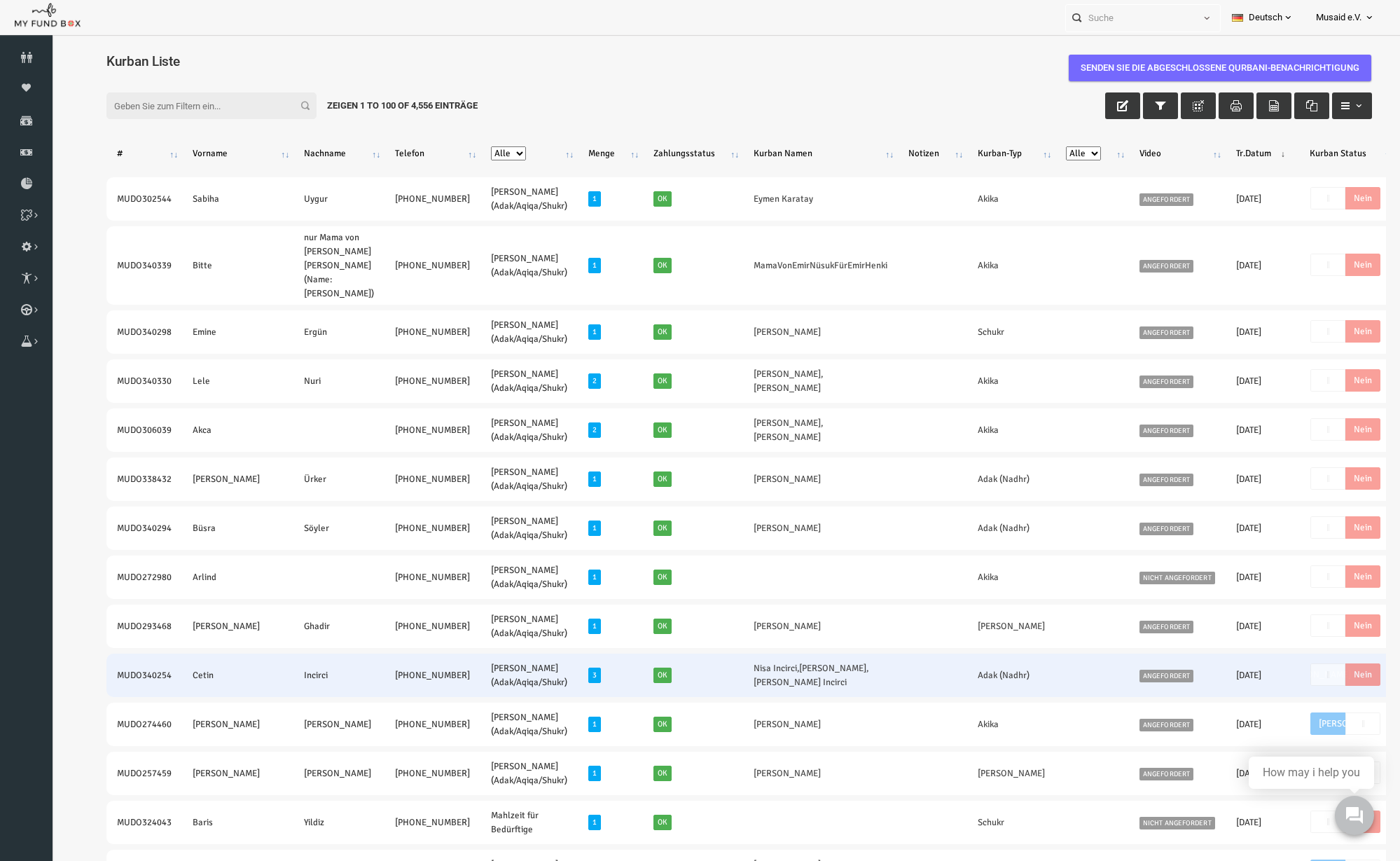
copy tr "MUDO340294 Büsra Söyler +49 176 82317857"
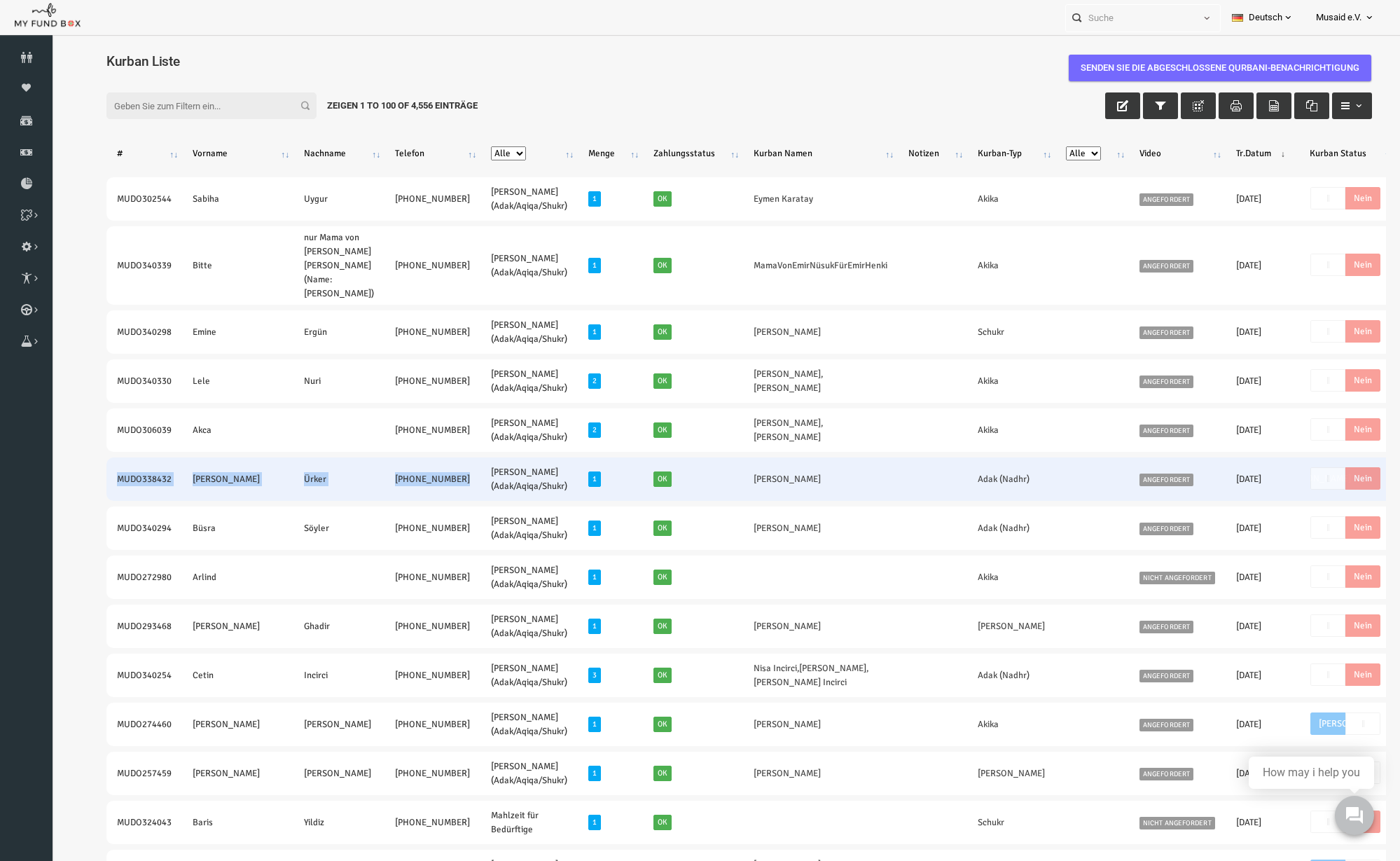
drag, startPoint x: 77, startPoint y: 474, endPoint x: 372, endPoint y: 487, distance: 295.3
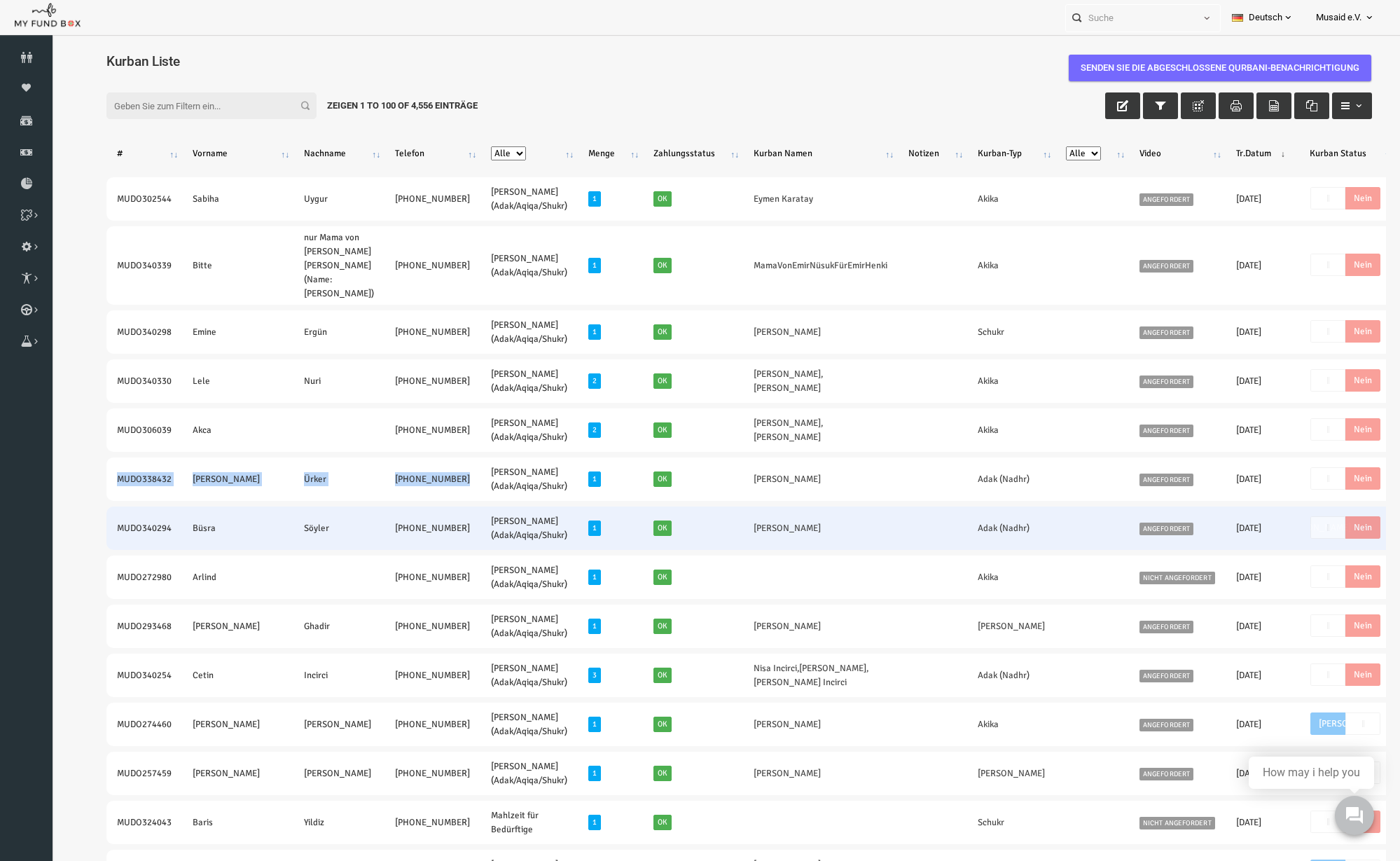
copy tr "MUDO338432 Selim Ürker +49 1752061991"
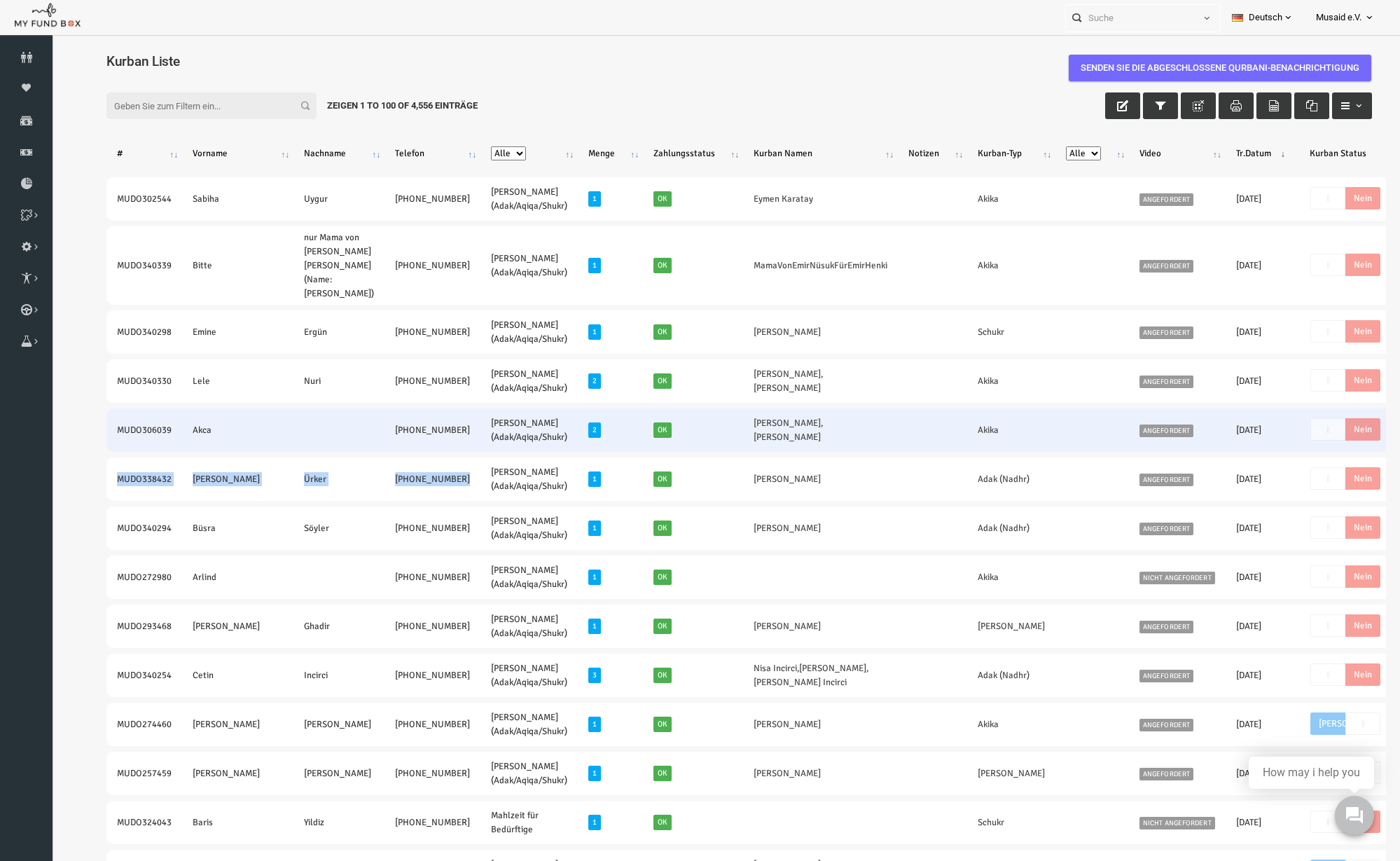
drag, startPoint x: 68, startPoint y: 430, endPoint x: 376, endPoint y: 439, distance: 308.1
copy tr "MUDO306039 Akca +49 17683245723"
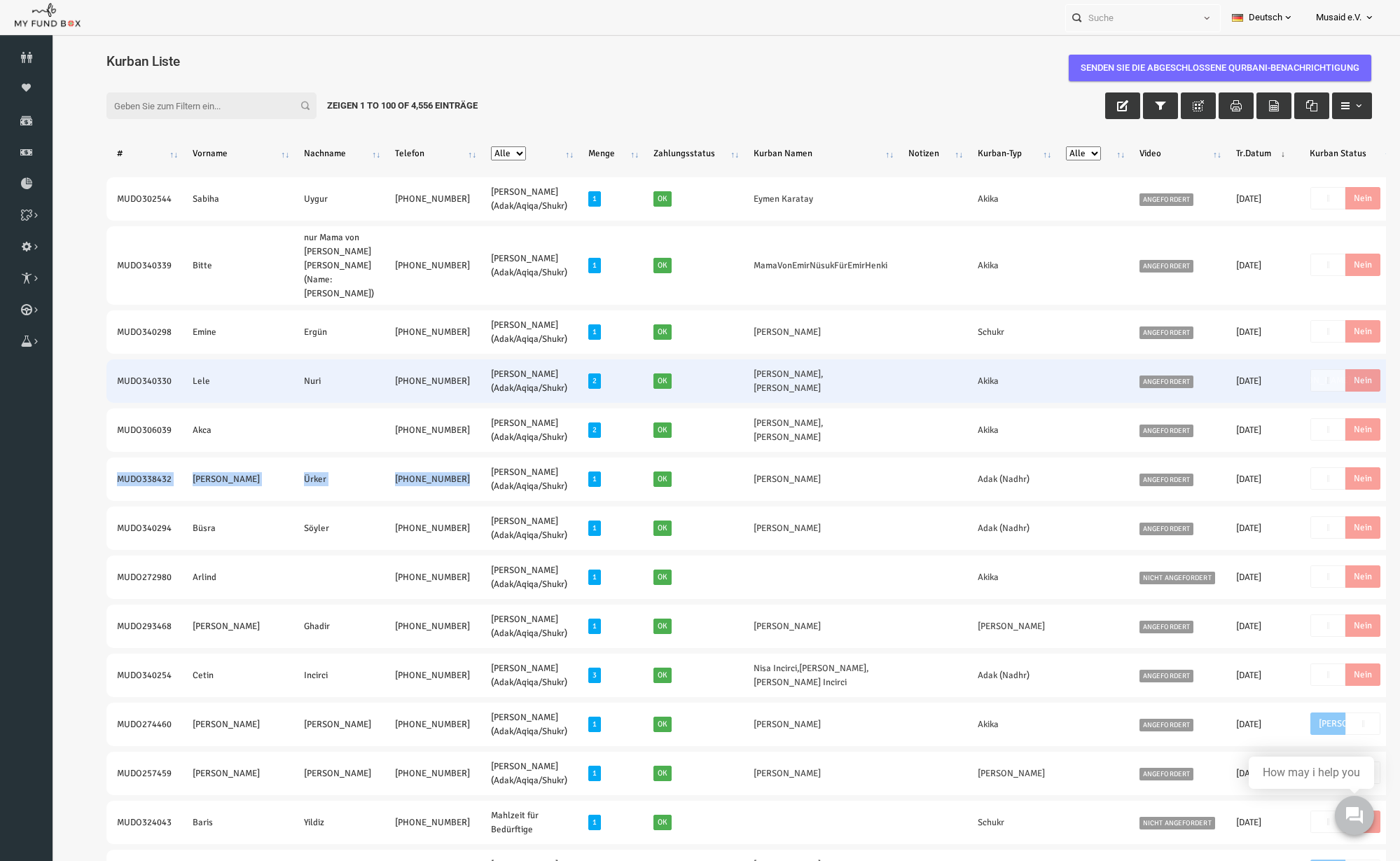
drag, startPoint x: 84, startPoint y: 373, endPoint x: 378, endPoint y: 388, distance: 294.4
copy tr "MUDO340330 Lele Nuri +49 17661107543"
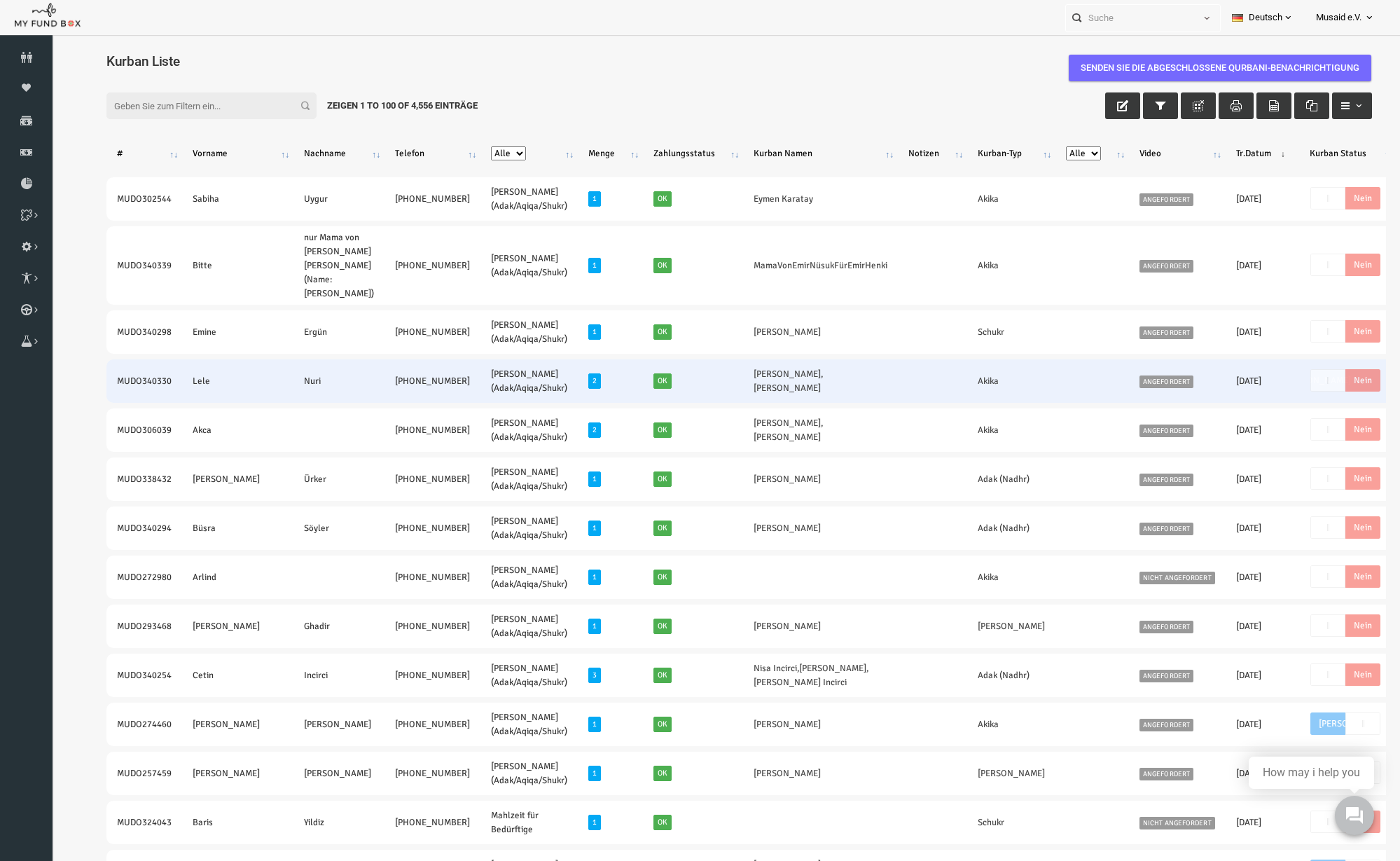
drag, startPoint x: 70, startPoint y: 385, endPoint x: 383, endPoint y: 394, distance: 313.1
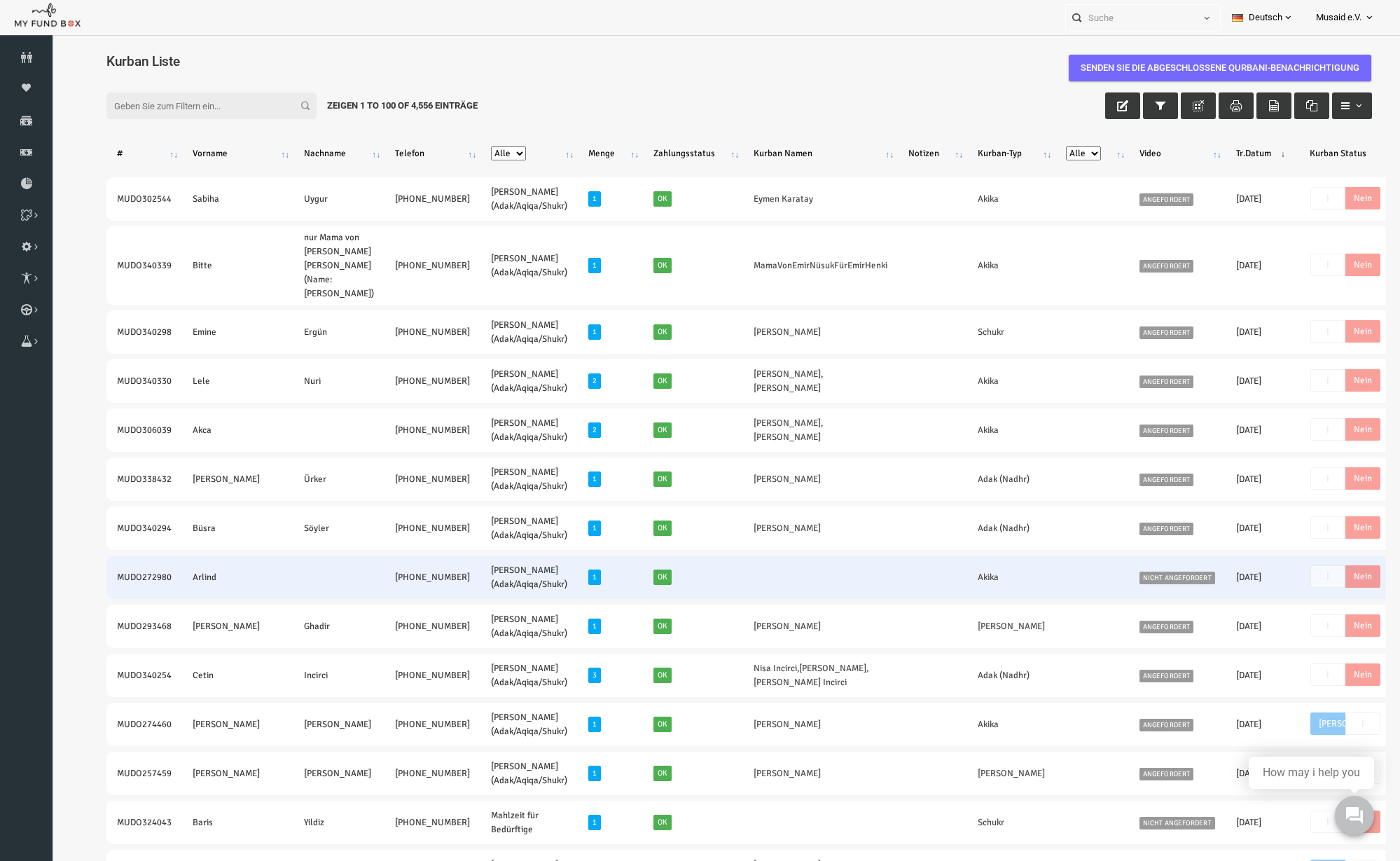
copy tr "MUDO340330 Lele Nuri +49 17661107543"
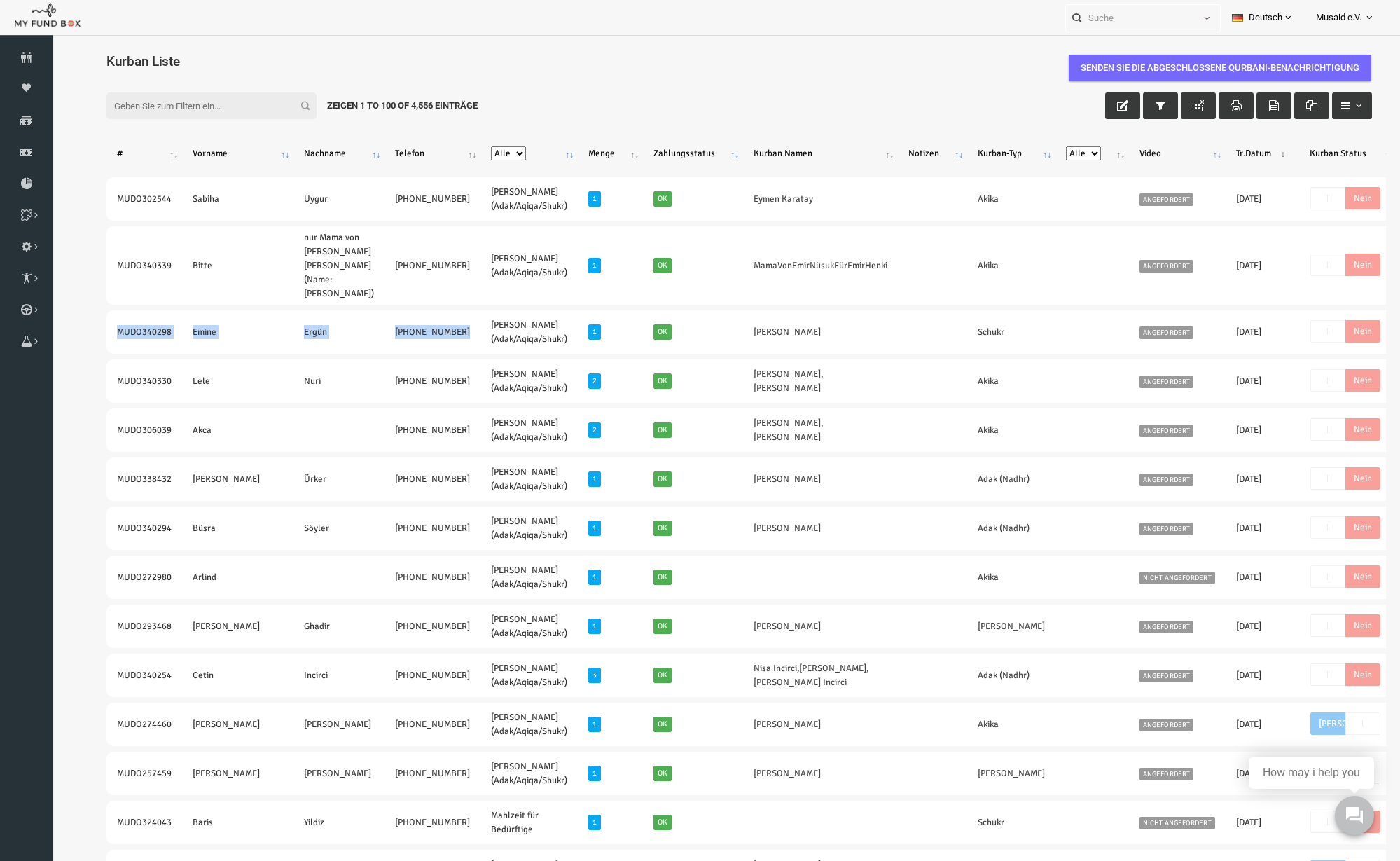
drag, startPoint x: 82, startPoint y: 335, endPoint x: 370, endPoint y: 354, distance: 288.6
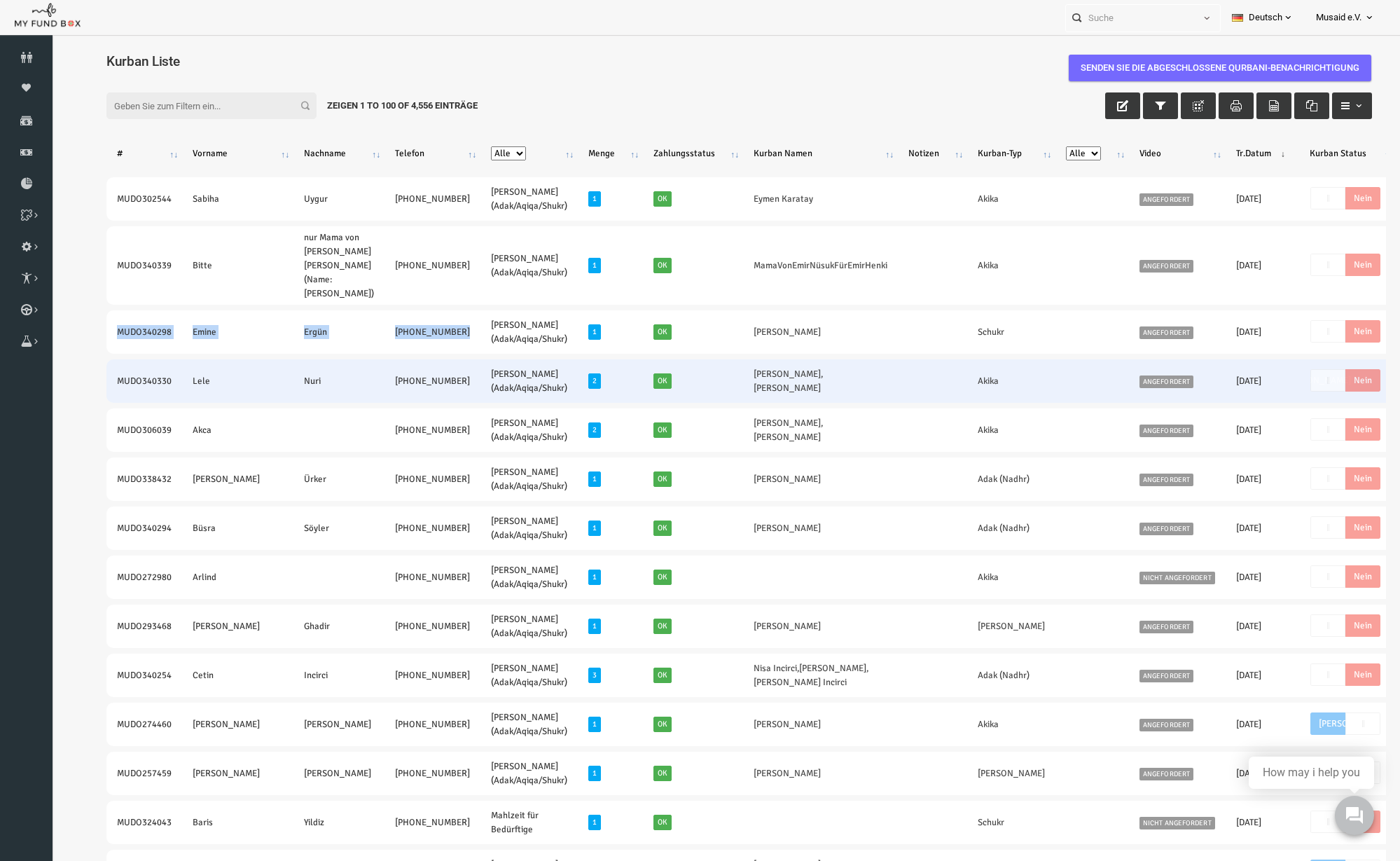
copy tr "MUDO340298 Emine Ergün +49 1782400622"
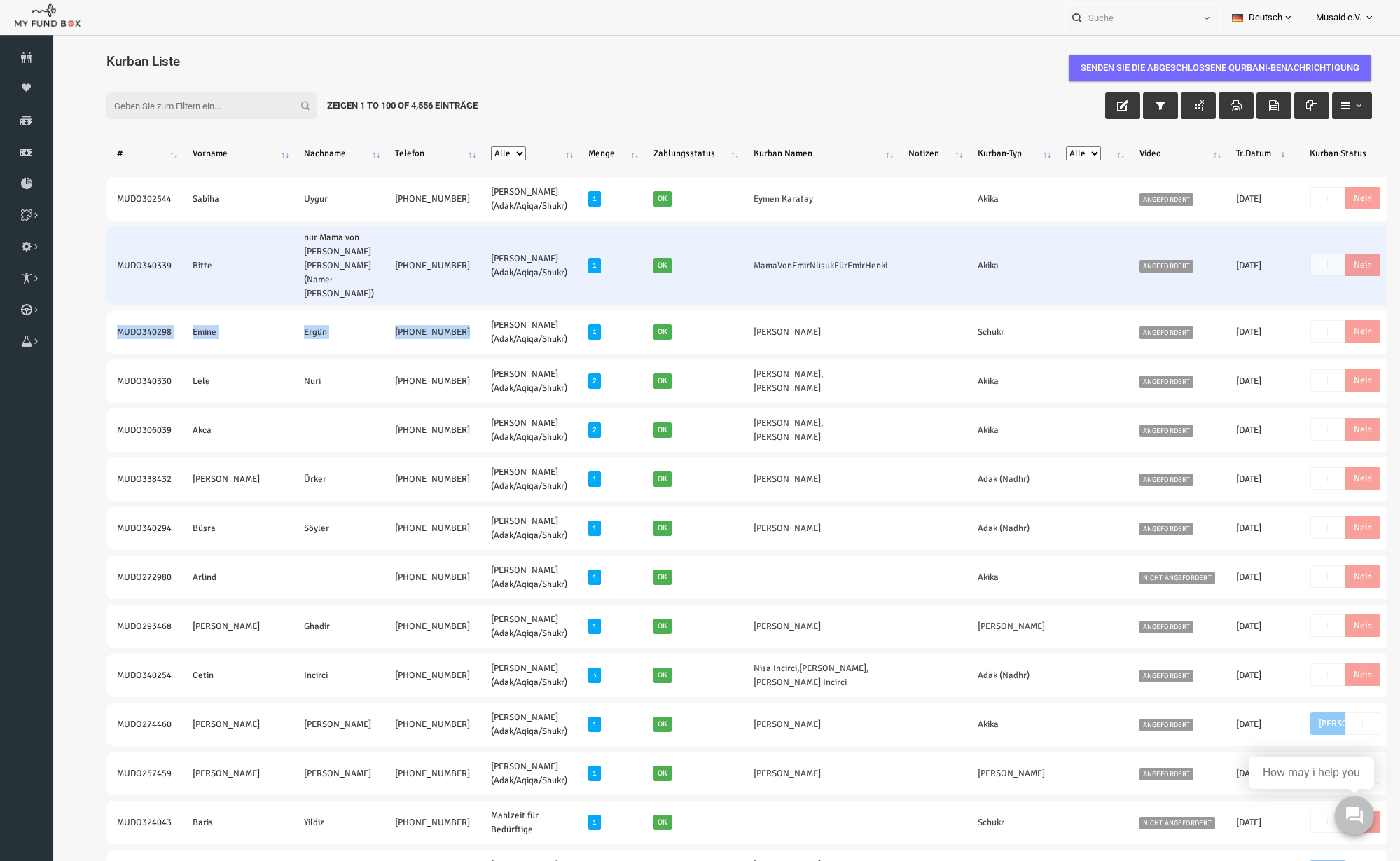
drag, startPoint x: 164, startPoint y: 269, endPoint x: 353, endPoint y: 283, distance: 189.5
click at [353, 283] on tr "MUDO340339 Bitte nur Mama von Emir Henki sagen (Name: Seher Esma Mert) +49 1573…" at bounding box center [787, 265] width 1417 height 78
copy tr "MUDO340339 Bitte nur Mama von Emir Henki sagen (Name: Seher Esma Mert) +49 1573…"
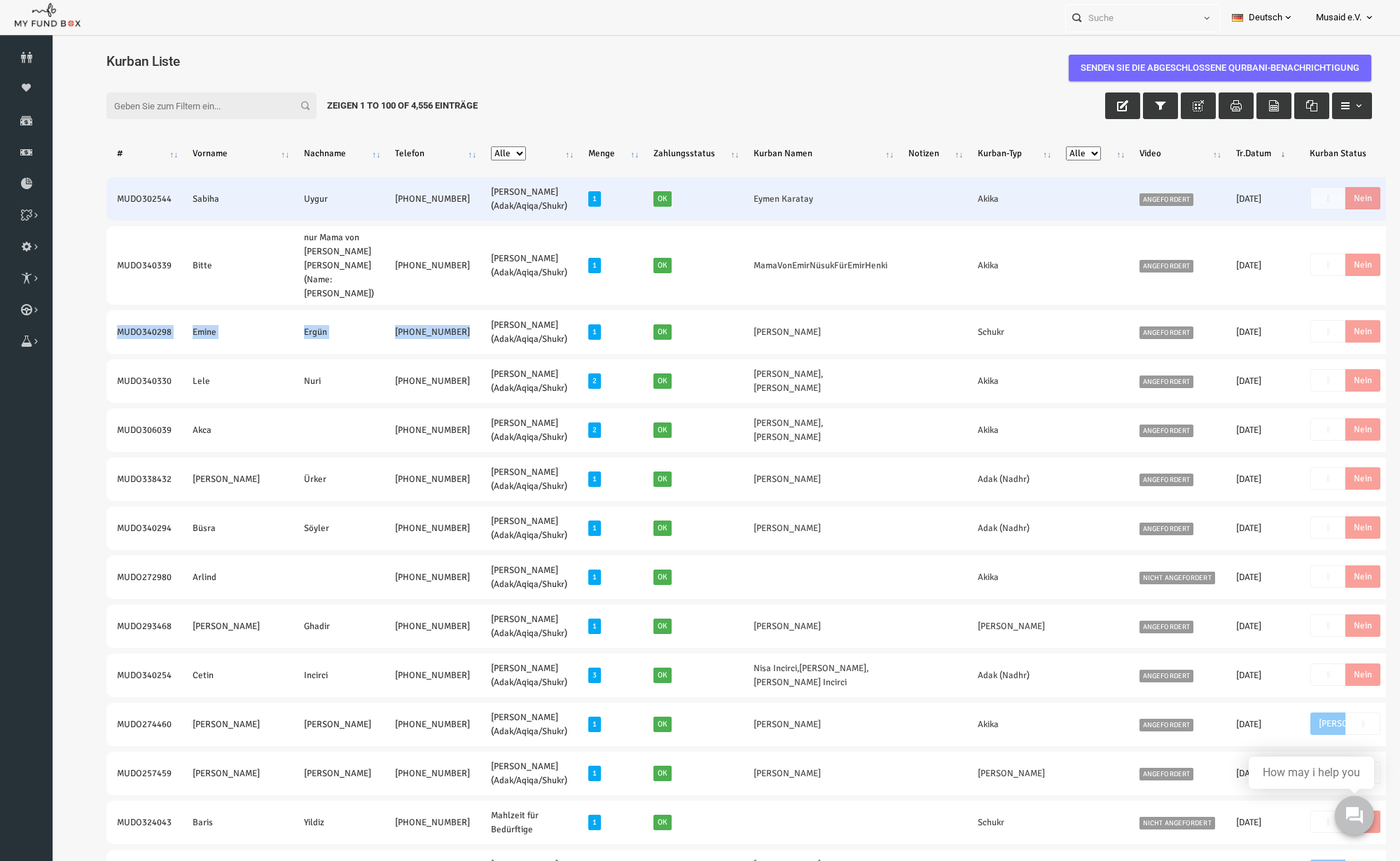
drag, startPoint x: 80, startPoint y: 206, endPoint x: 379, endPoint y: 216, distance: 299.2
click at [379, 216] on tr "MUDO302544 Sabiha Uygur +49 15750407713 Nafilah Kurban (Adak/Aqiqa/Shukr) 1 Ok …" at bounding box center [787, 198] width 1417 height 43
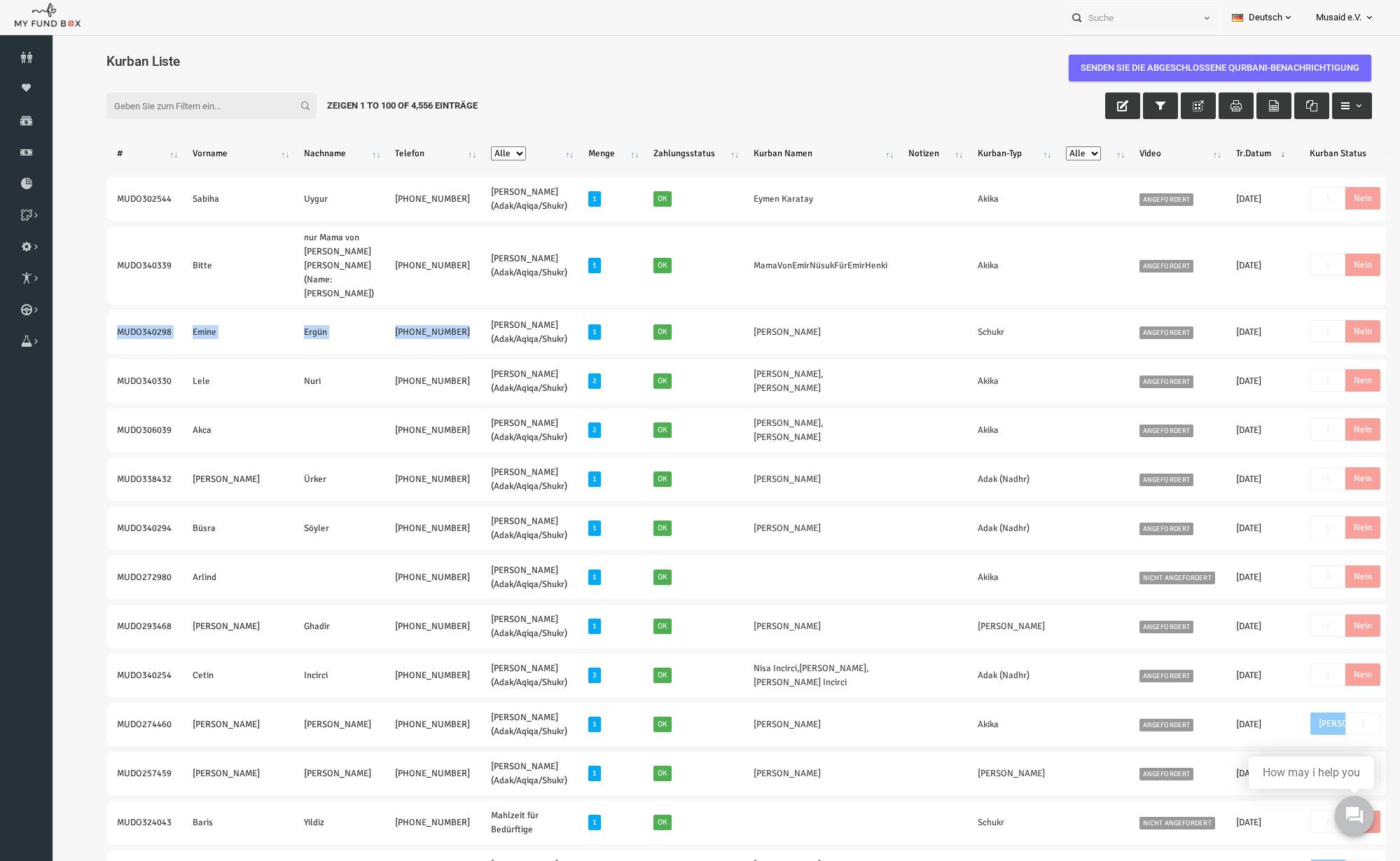
copy tr "MUDO302544 Sabiha Uygur +49 15750407713"
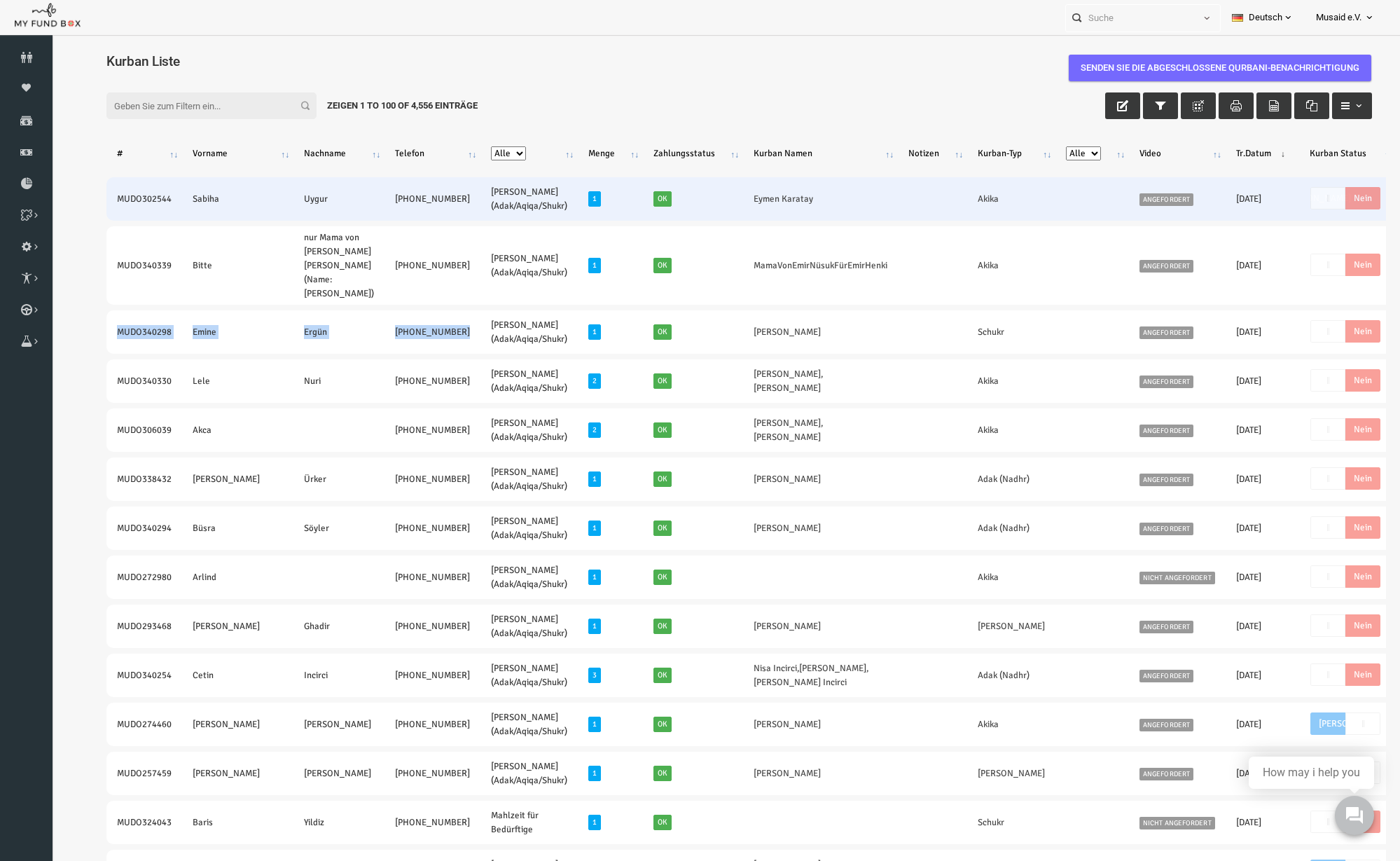
drag, startPoint x: 689, startPoint y: 214, endPoint x: 725, endPoint y: 219, distance: 36.3
click at [725, 219] on td "Eymen Karatay" at bounding box center [794, 198] width 155 height 43
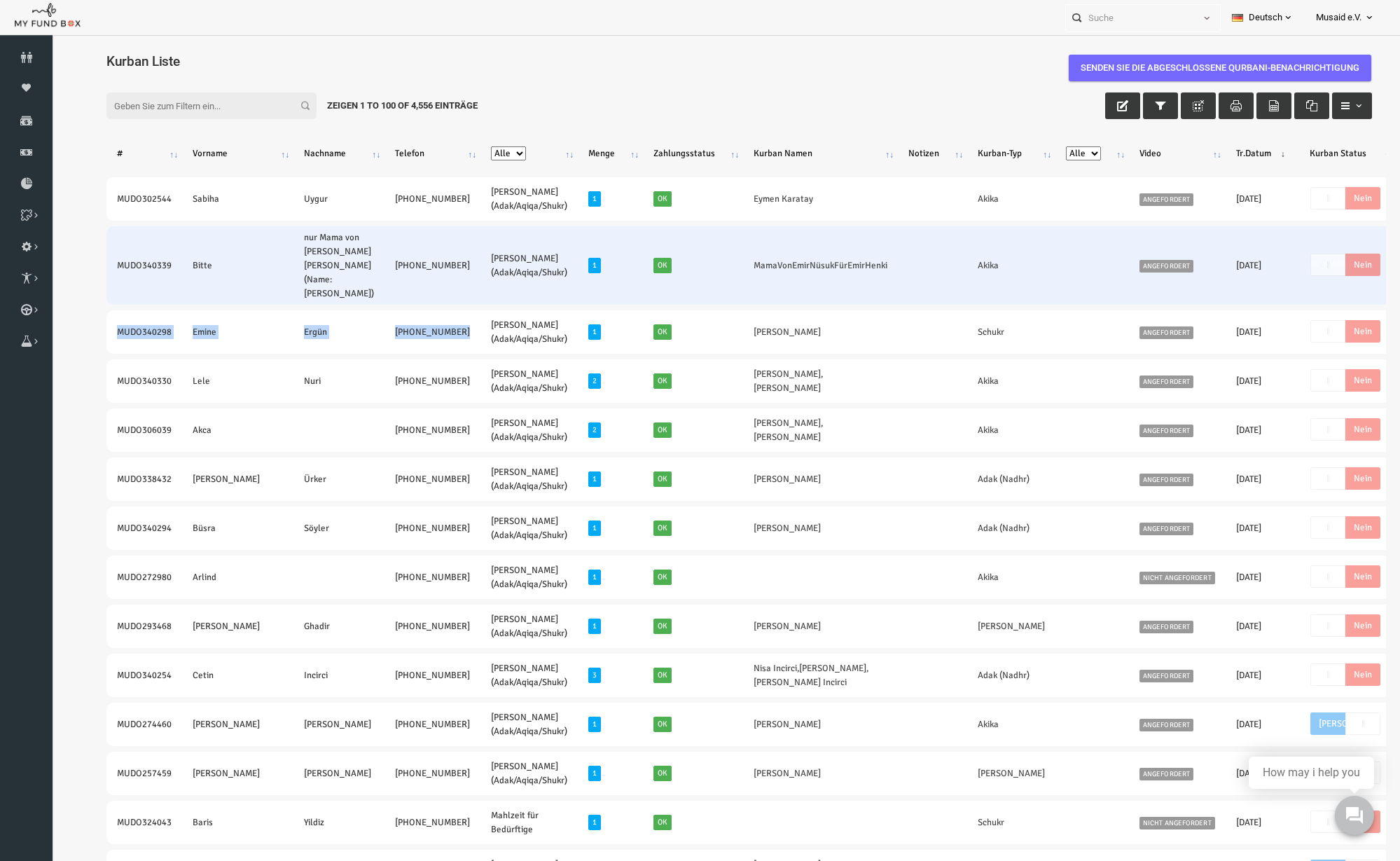
copy link "Eymen Karatay"
drag, startPoint x: 655, startPoint y: 272, endPoint x: 797, endPoint y: 276, distance: 142.1
click at [797, 276] on td "MamaVonEmirNüsukFürEmirHenki" at bounding box center [794, 265] width 155 height 78
copy link "MamaVonEmirNüsukFürEmirHenki"
drag, startPoint x: 650, startPoint y: 265, endPoint x: 669, endPoint y: 268, distance: 19.2
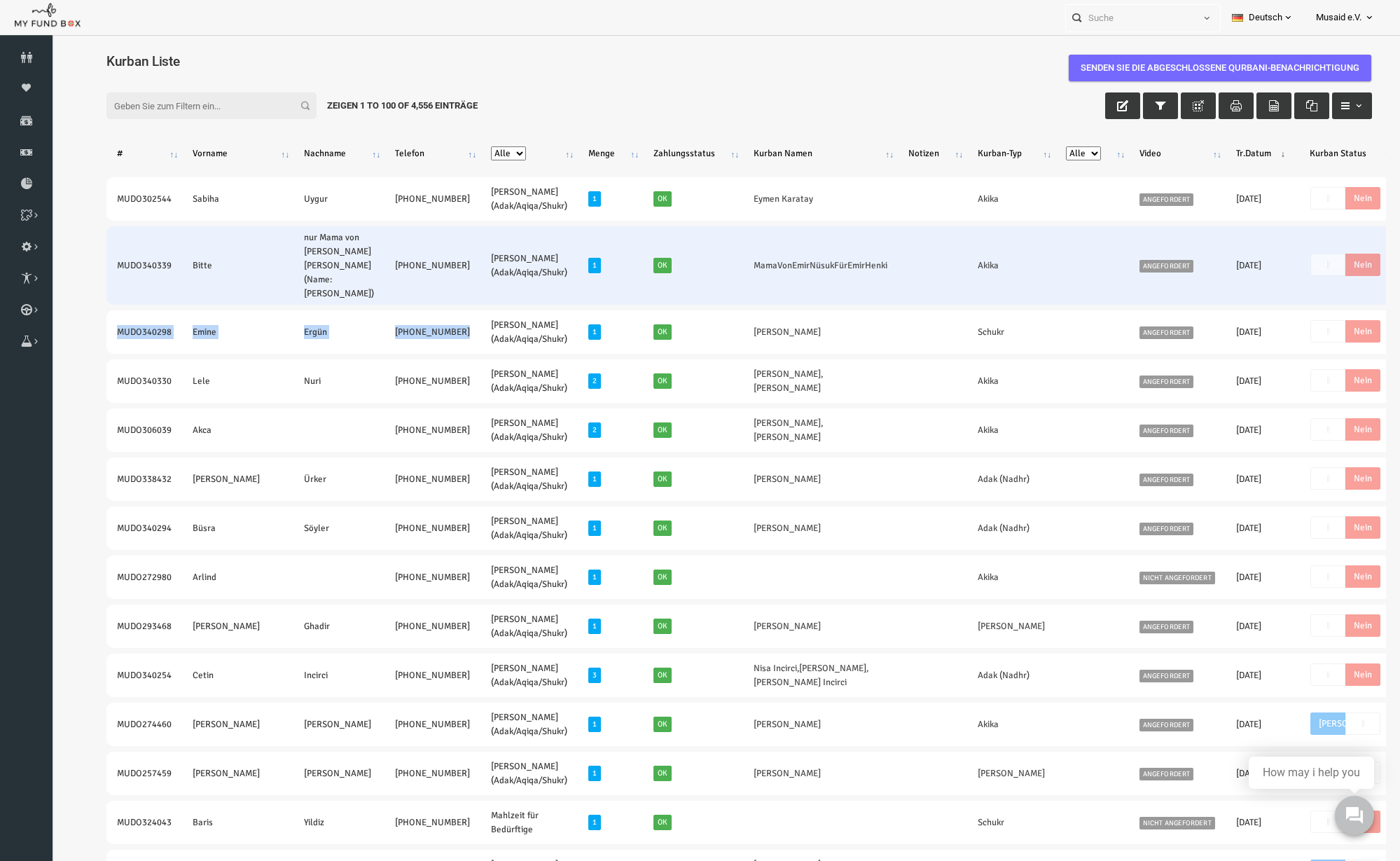
click at [716, 265] on td "MamaVonEmirNüsukFürEmirHenki" at bounding box center [794, 265] width 155 height 78
drag, startPoint x: 740, startPoint y: 268, endPoint x: 794, endPoint y: 269, distance: 54.0
click at [794, 269] on td "MamaVonEmirNüsukFürEmirHenki" at bounding box center [794, 265] width 155 height 78
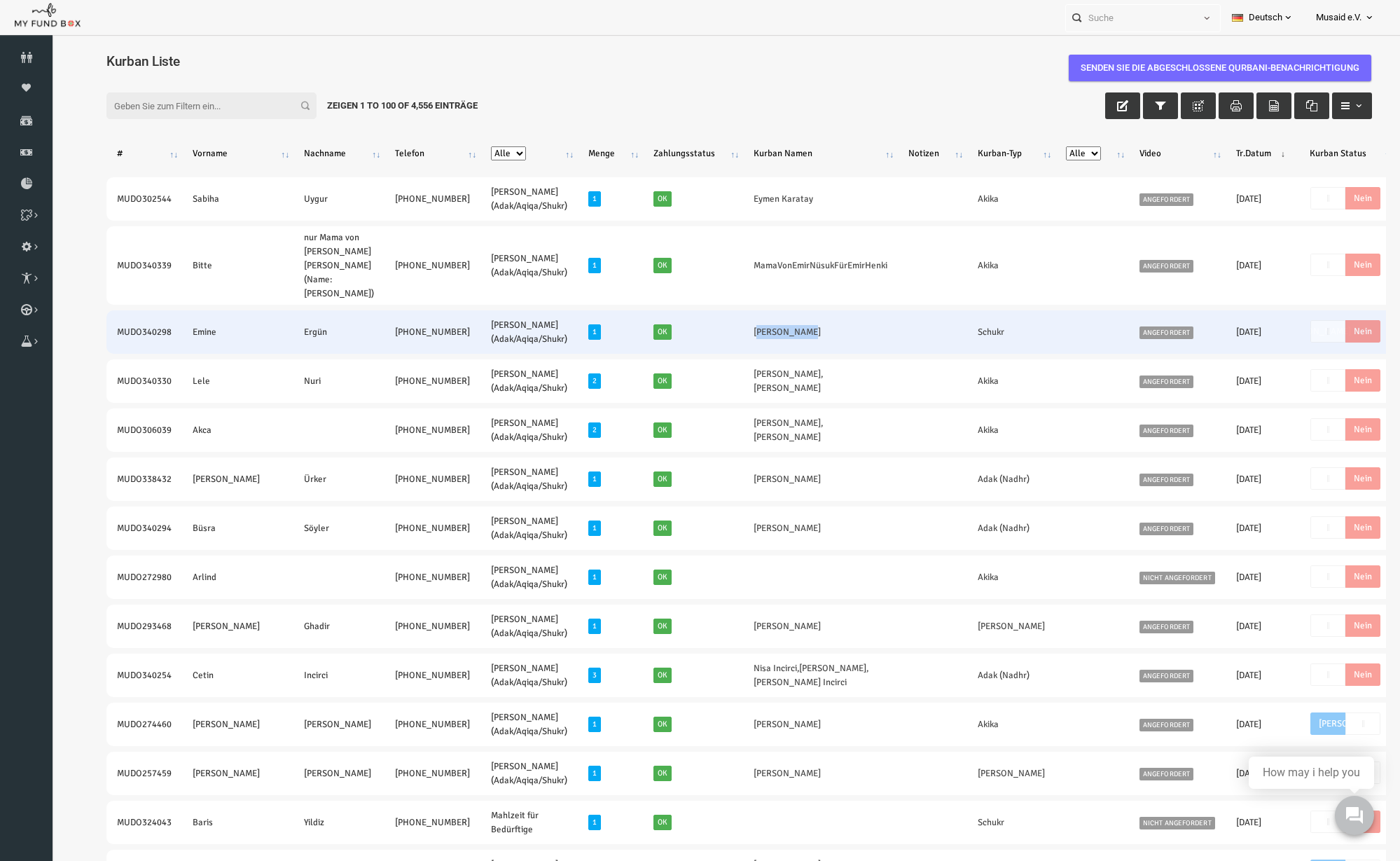
drag, startPoint x: 657, startPoint y: 332, endPoint x: 716, endPoint y: 344, distance: 60.2
click at [716, 344] on td "Emine Ergün" at bounding box center [794, 332] width 155 height 43
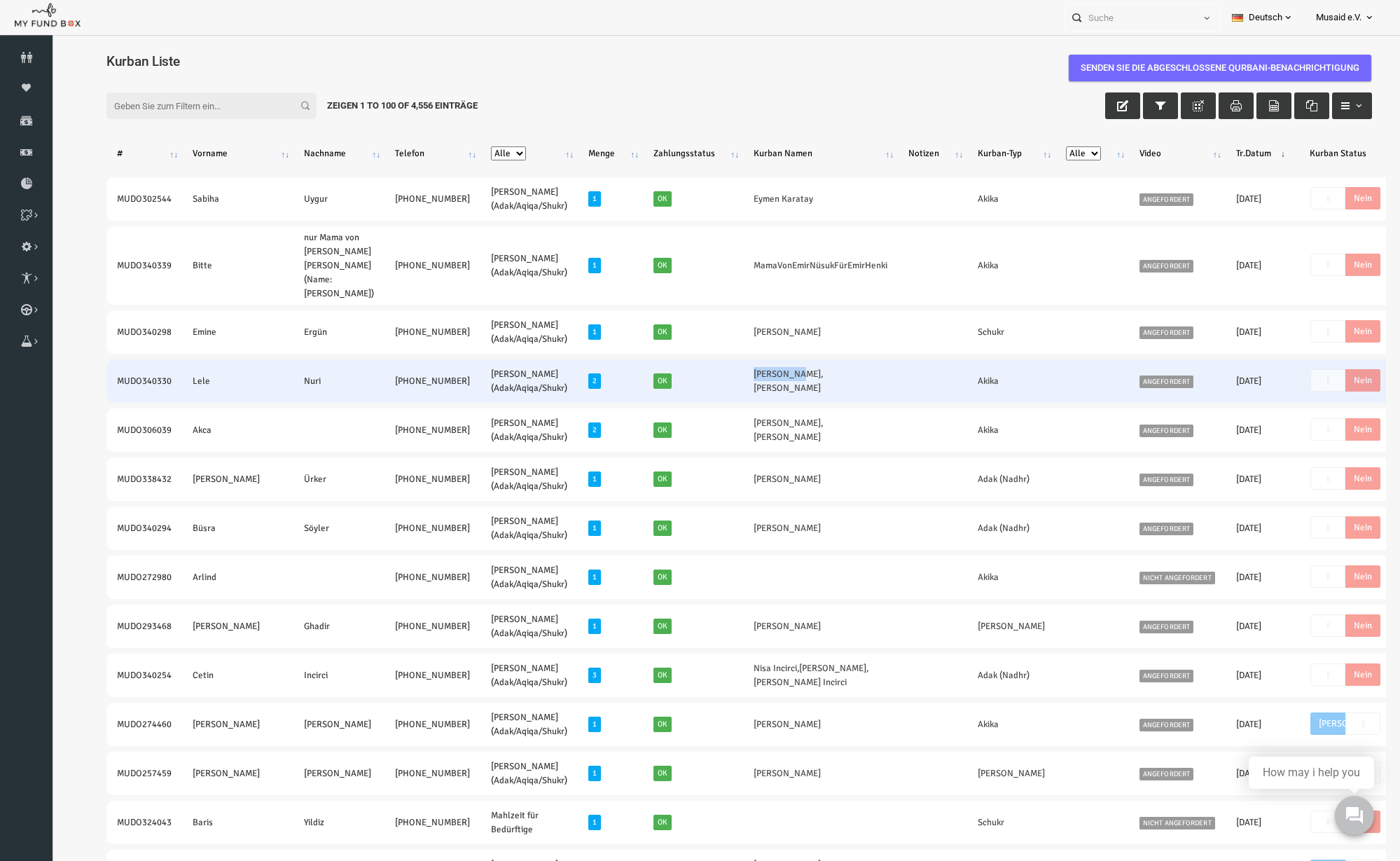
drag, startPoint x: 646, startPoint y: 385, endPoint x: 698, endPoint y: 389, distance: 52.2
click at [698, 389] on tr "MUDO340330 Lele Nuri +49 17661107543 Nafilah Kurban (Adak/Aqiqa/Shukr) 2 Ok Oma…" at bounding box center [787, 380] width 1417 height 43
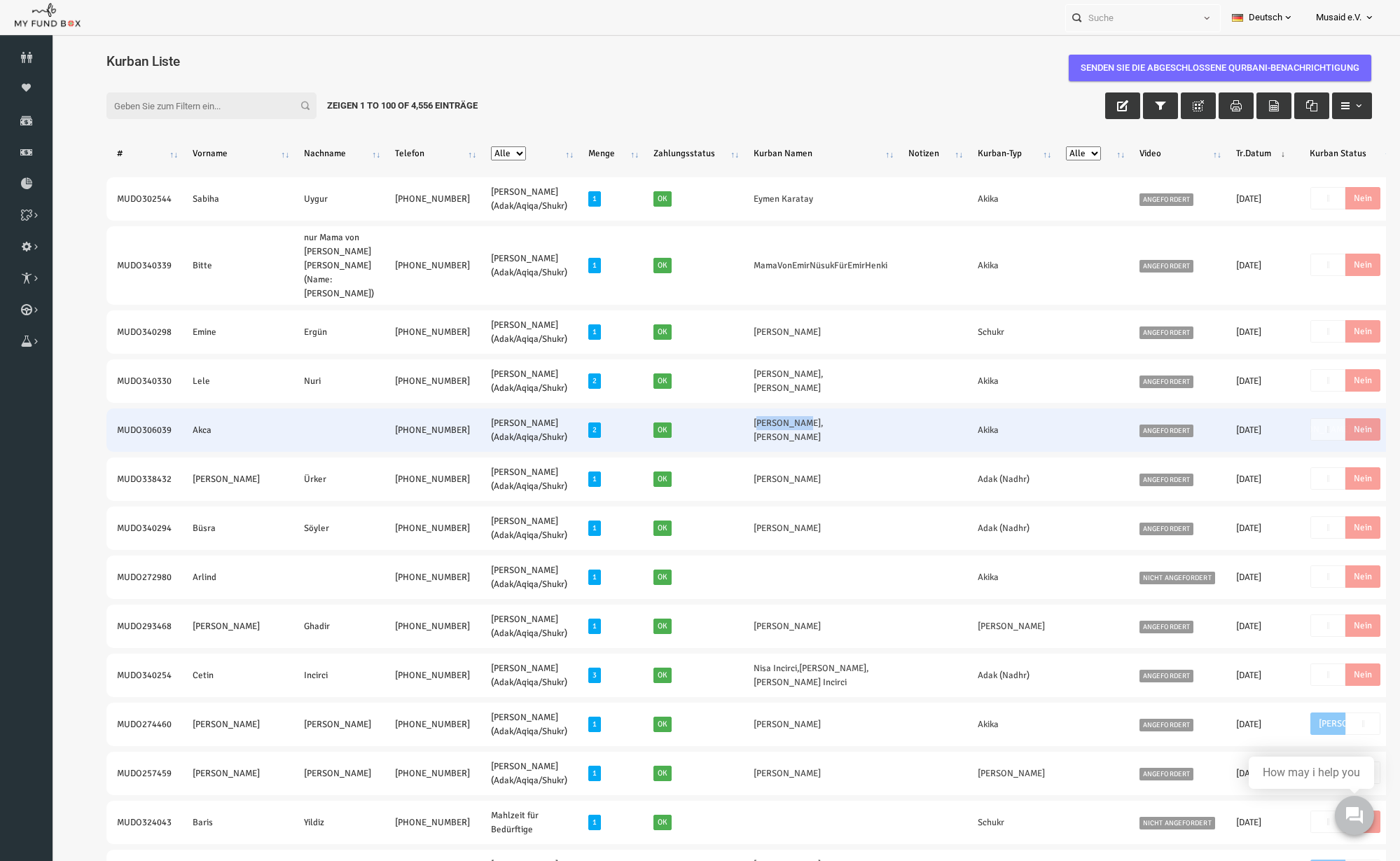
drag, startPoint x: 668, startPoint y: 430, endPoint x: 704, endPoint y: 440, distance: 37.4
click at [716, 440] on td "Gizem Akca,Malik Akca" at bounding box center [794, 430] width 155 height 43
drag, startPoint x: 707, startPoint y: 429, endPoint x: 754, endPoint y: 430, distance: 47.0
click at [754, 430] on td "Gizem Akca,Malik Akca" at bounding box center [794, 430] width 155 height 43
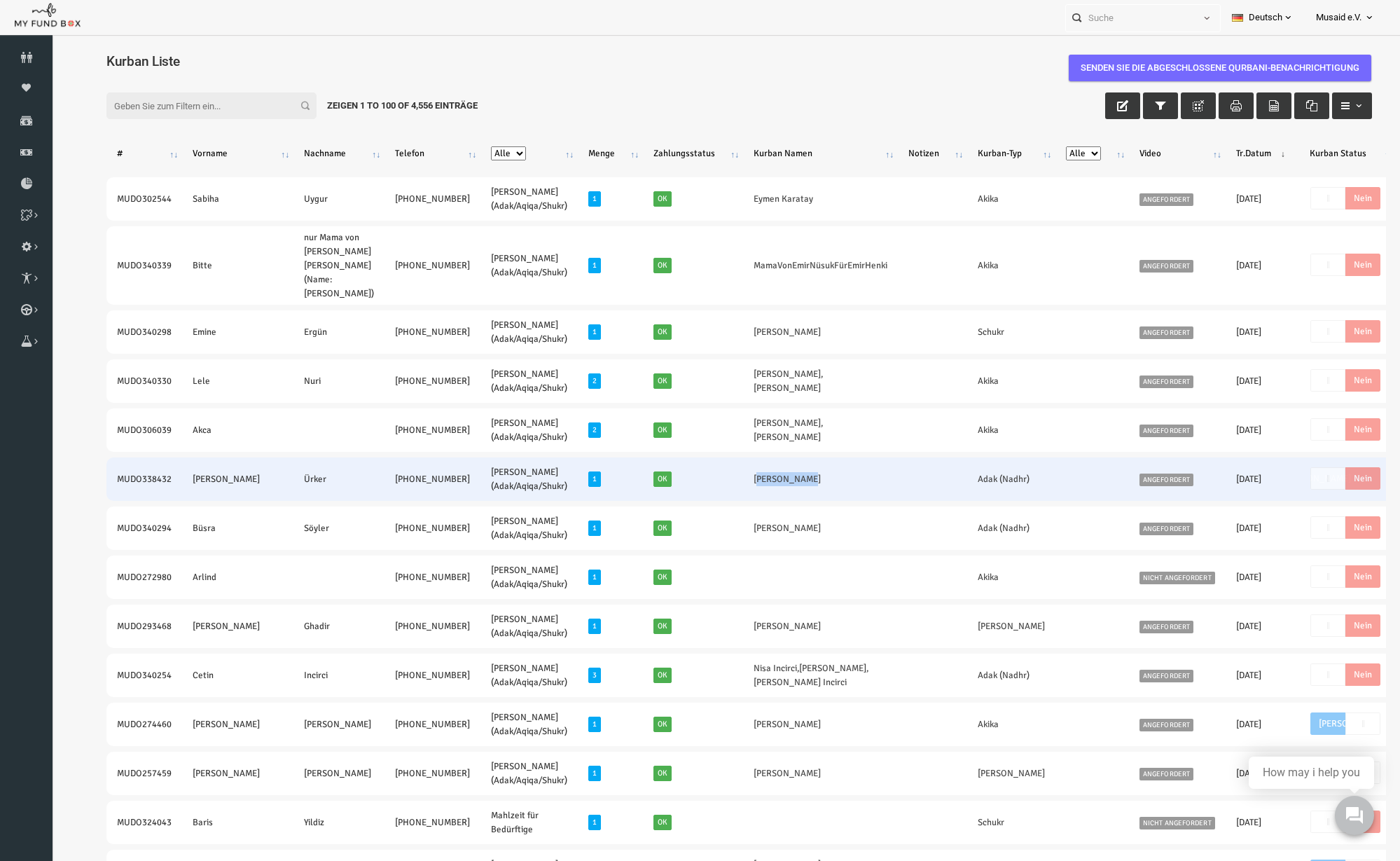
drag, startPoint x: 648, startPoint y: 483, endPoint x: 707, endPoint y: 481, distance: 59.0
click at [716, 481] on td "Selim Ürker" at bounding box center [794, 478] width 155 height 43
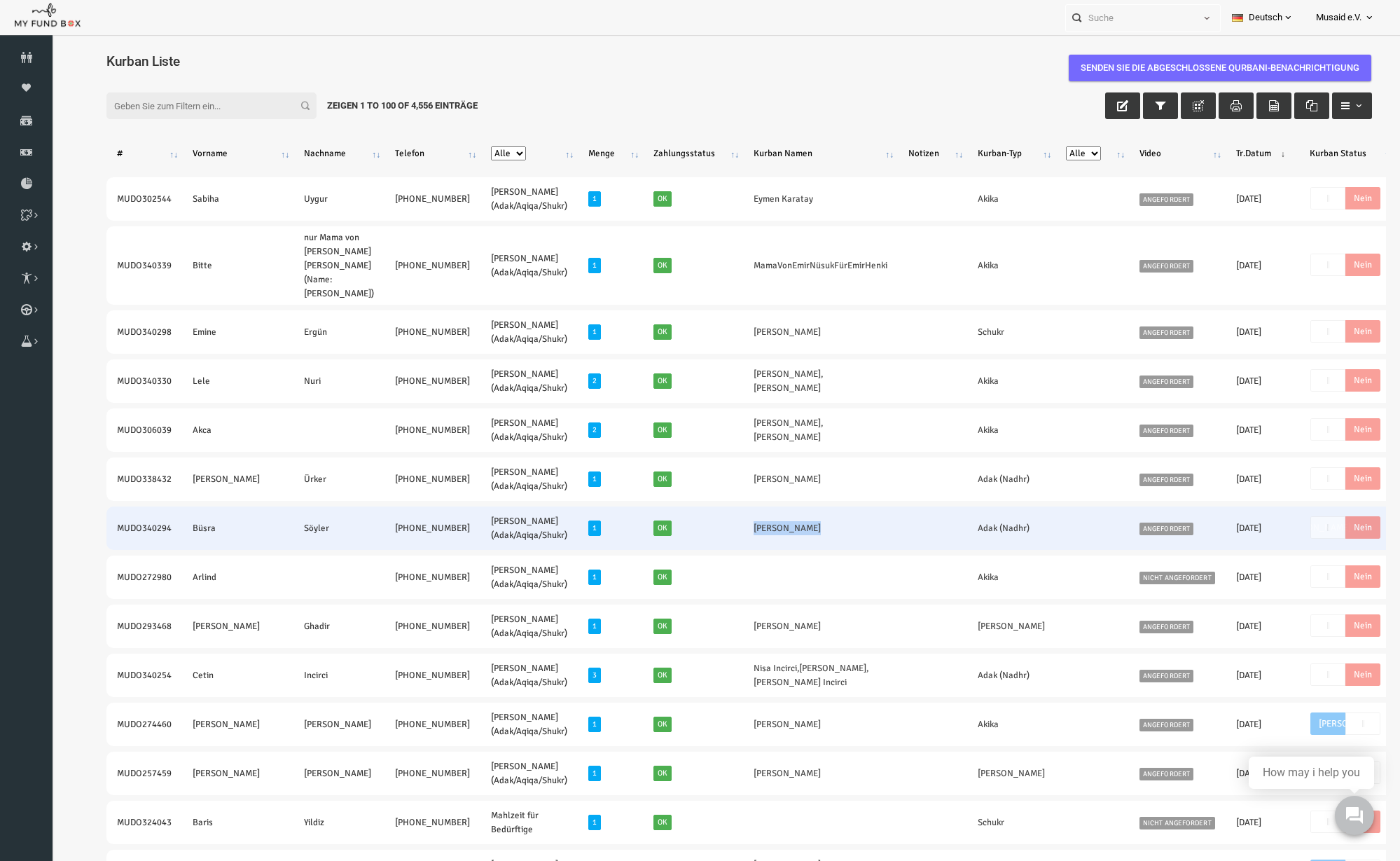
drag, startPoint x: 628, startPoint y: 515, endPoint x: 708, endPoint y: 529, distance: 81.2
click at [708, 529] on tr "MUDO340294 Büsra Söyler +49 176 82317857 Nafilah Kurban (Adak/Aqiqa/Shukr) 1 Ok…" at bounding box center [787, 528] width 1417 height 43
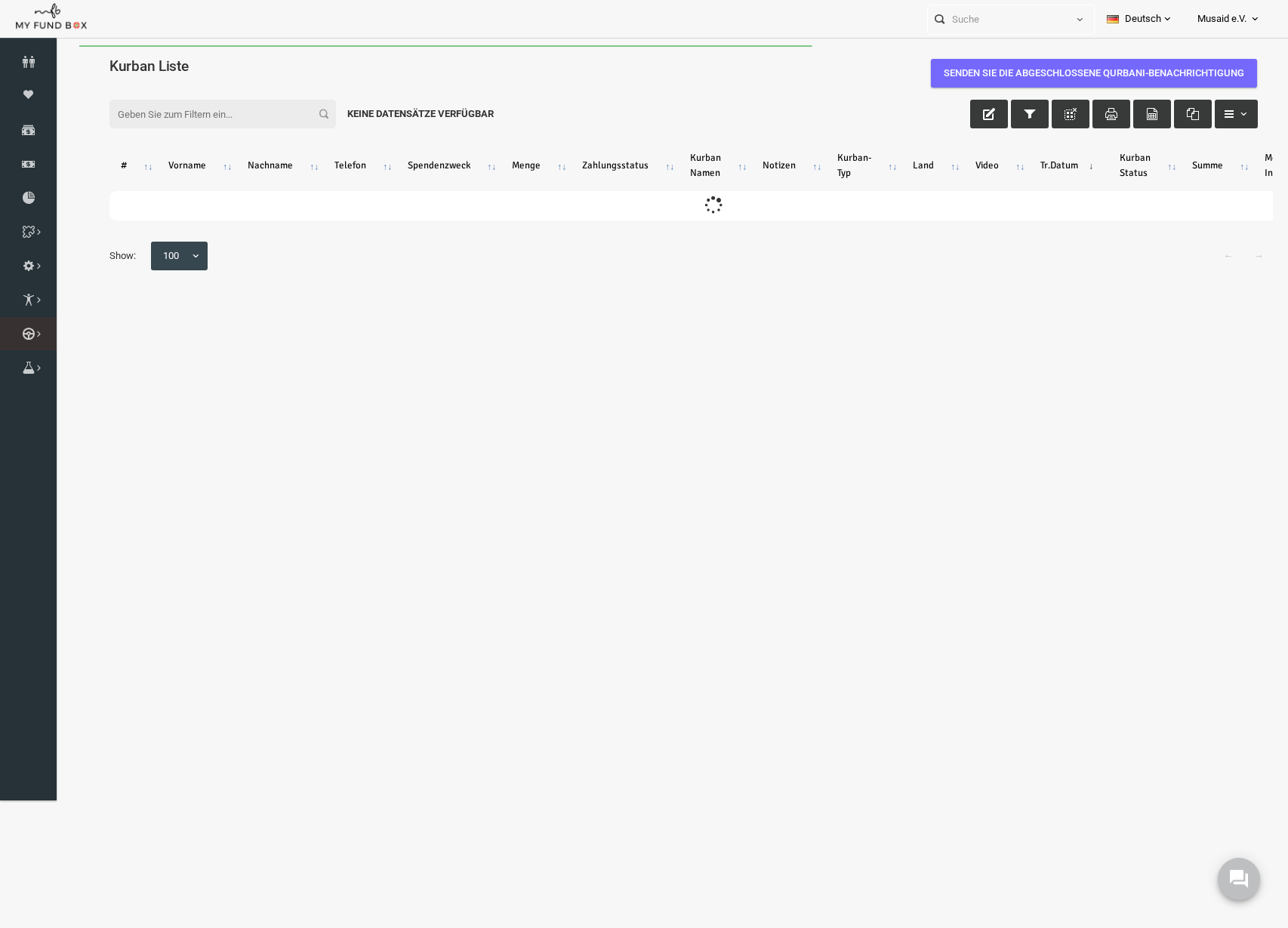
click at [0, 0] on link "Kurban Liste" at bounding box center [0, 0] width 0 height 0
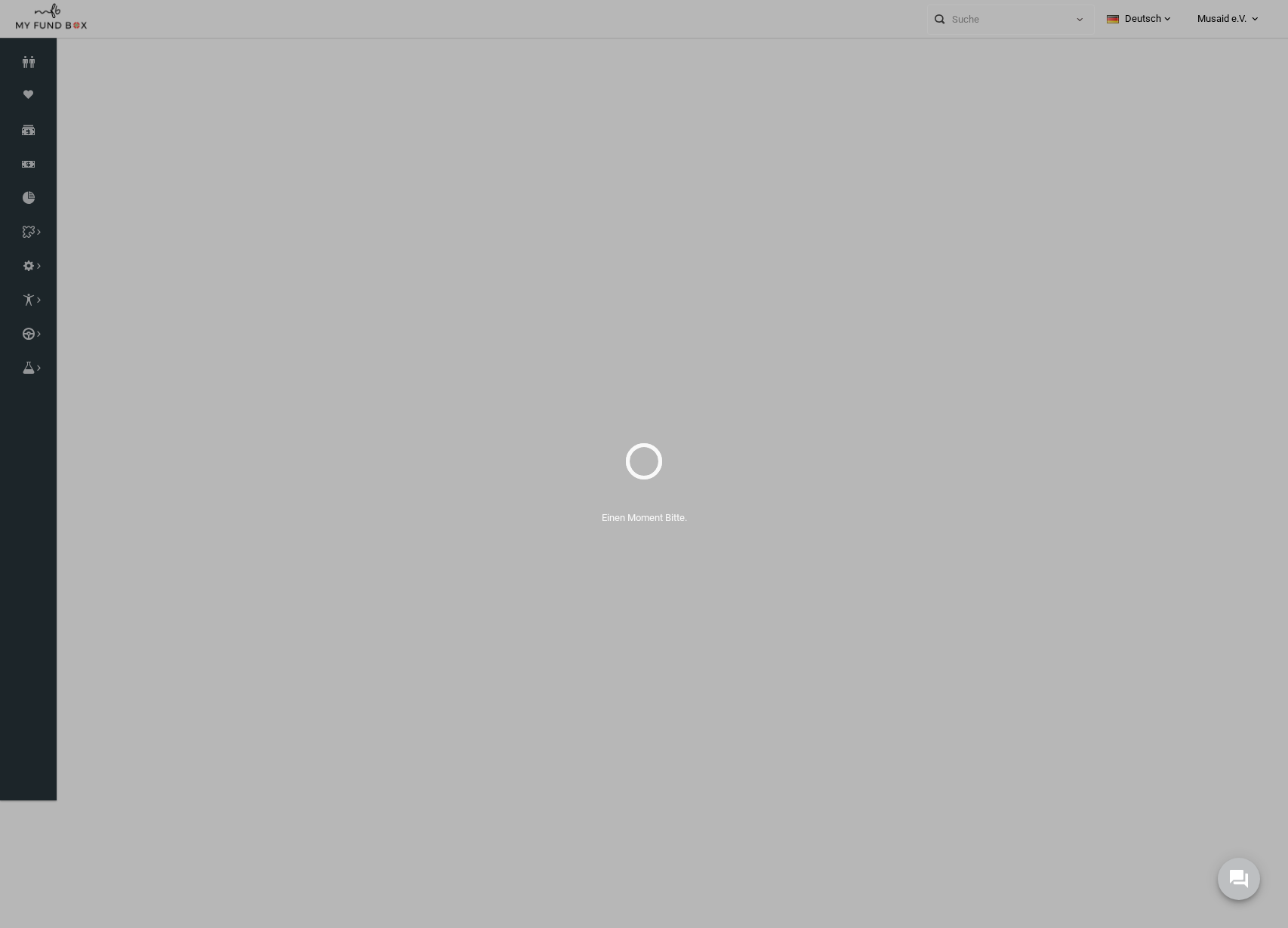
select select "100"
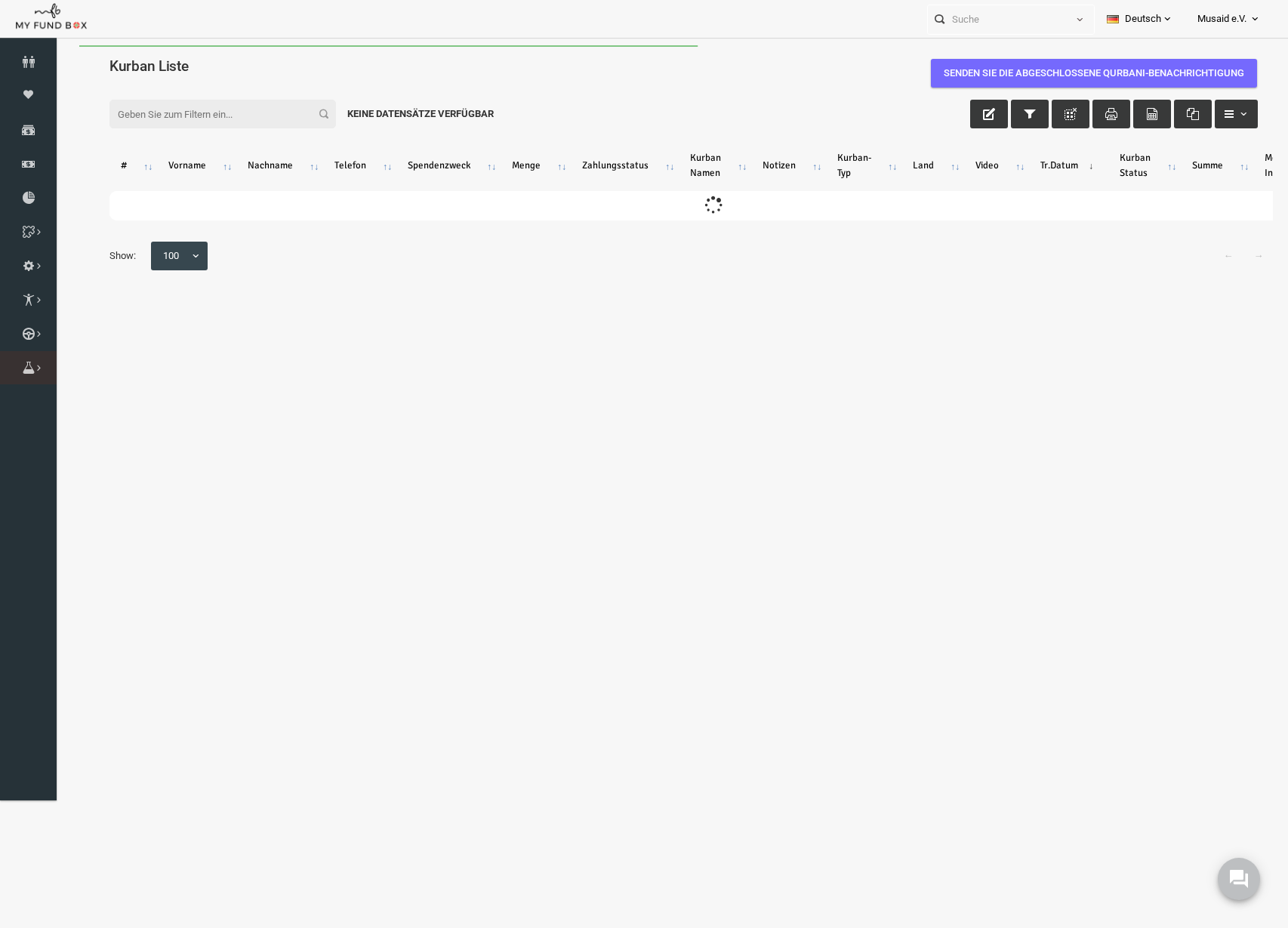
click at [0, 0] on icon at bounding box center [0, 0] width 0 height 0
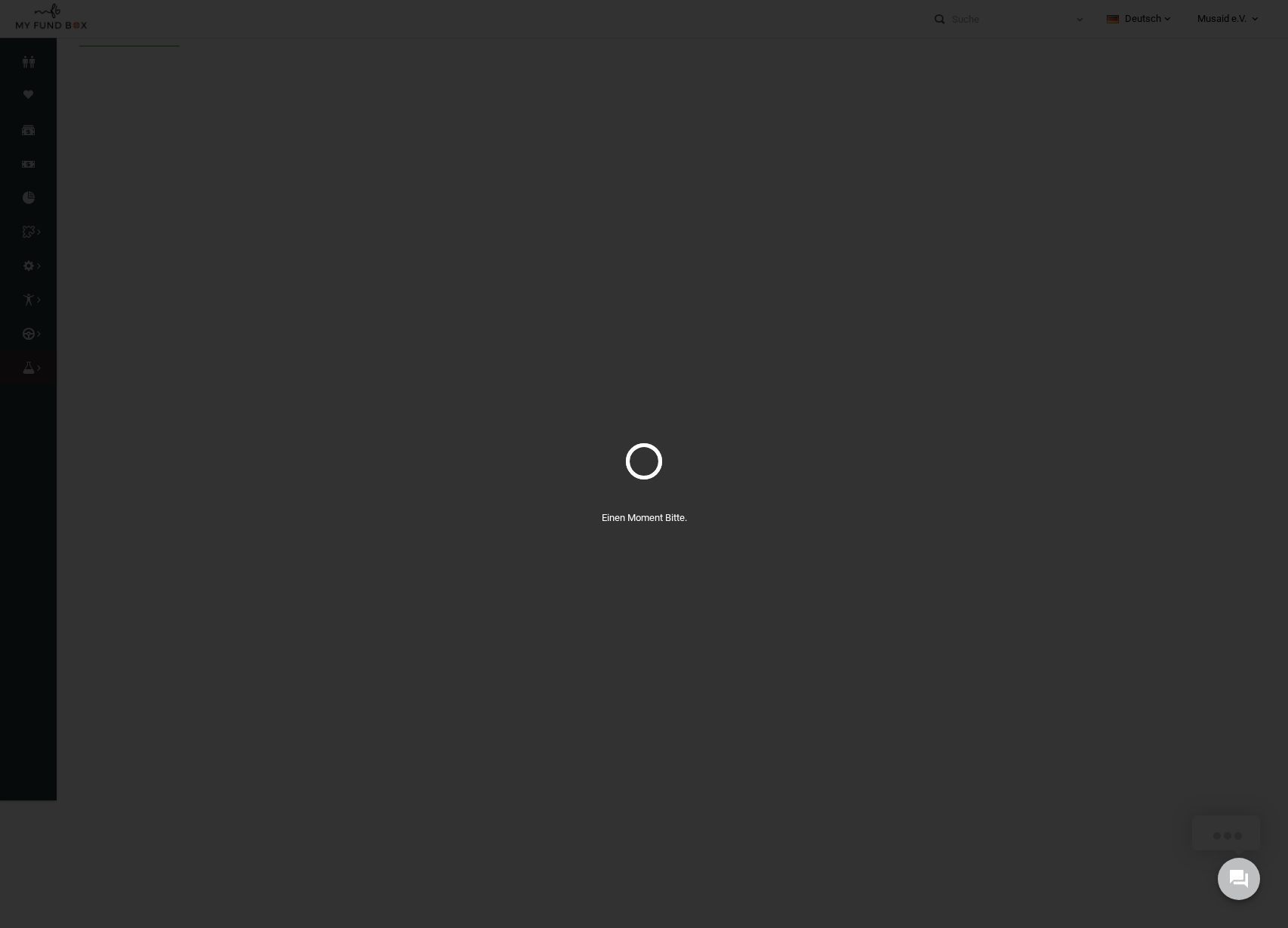
select select "100"
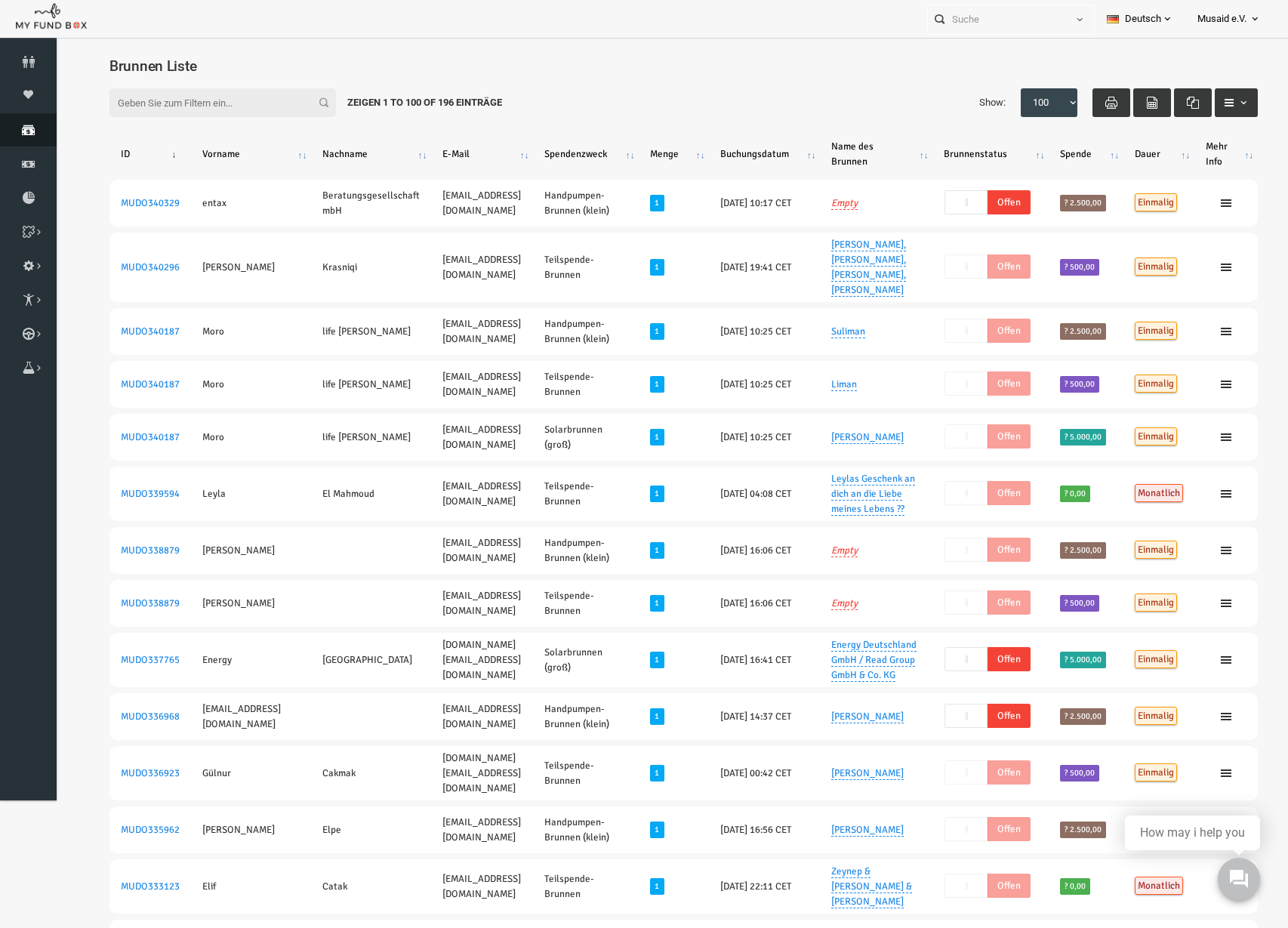
click at [17, 124] on icon at bounding box center [28, 130] width 57 height 12
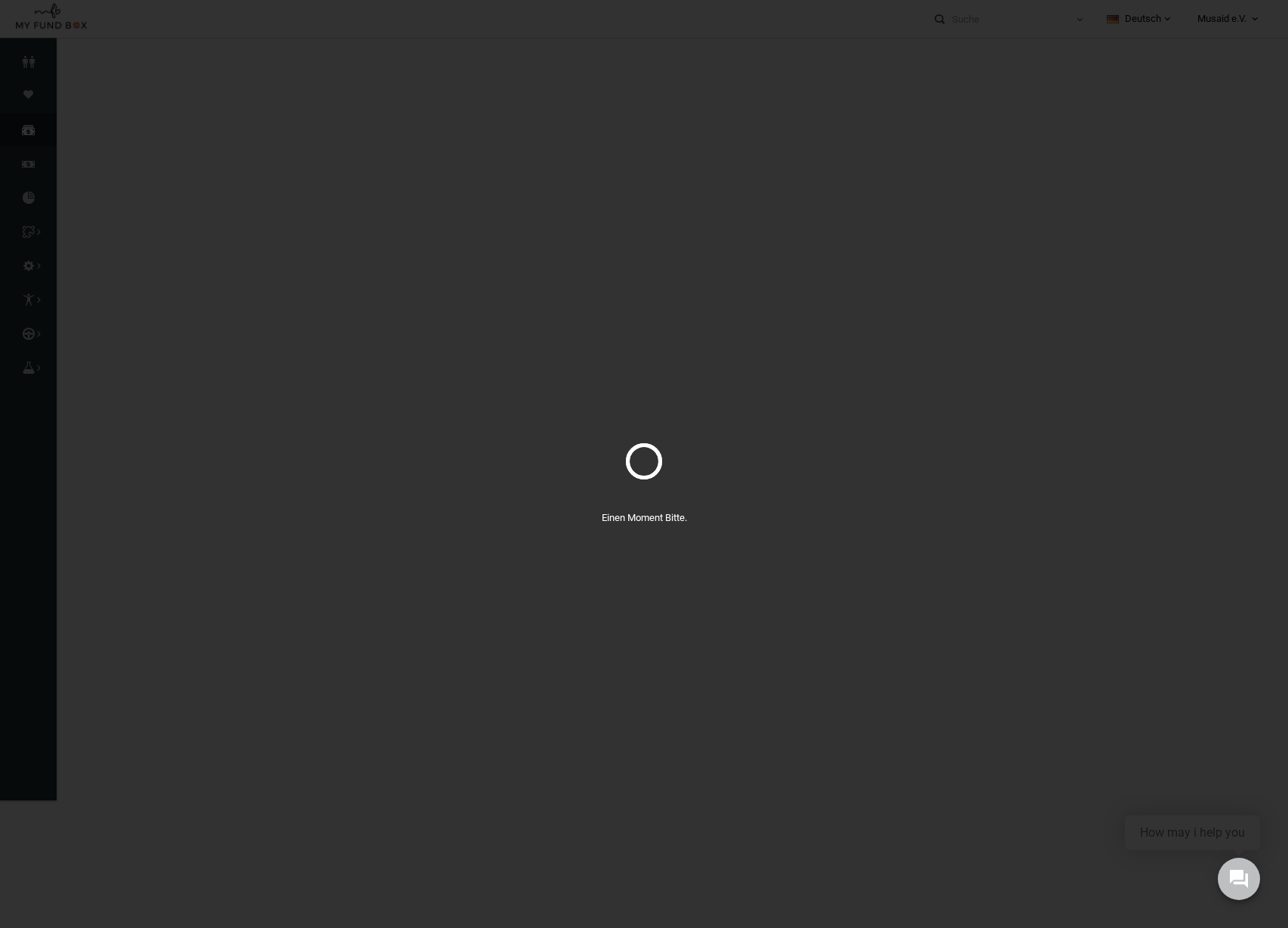
select select "100"
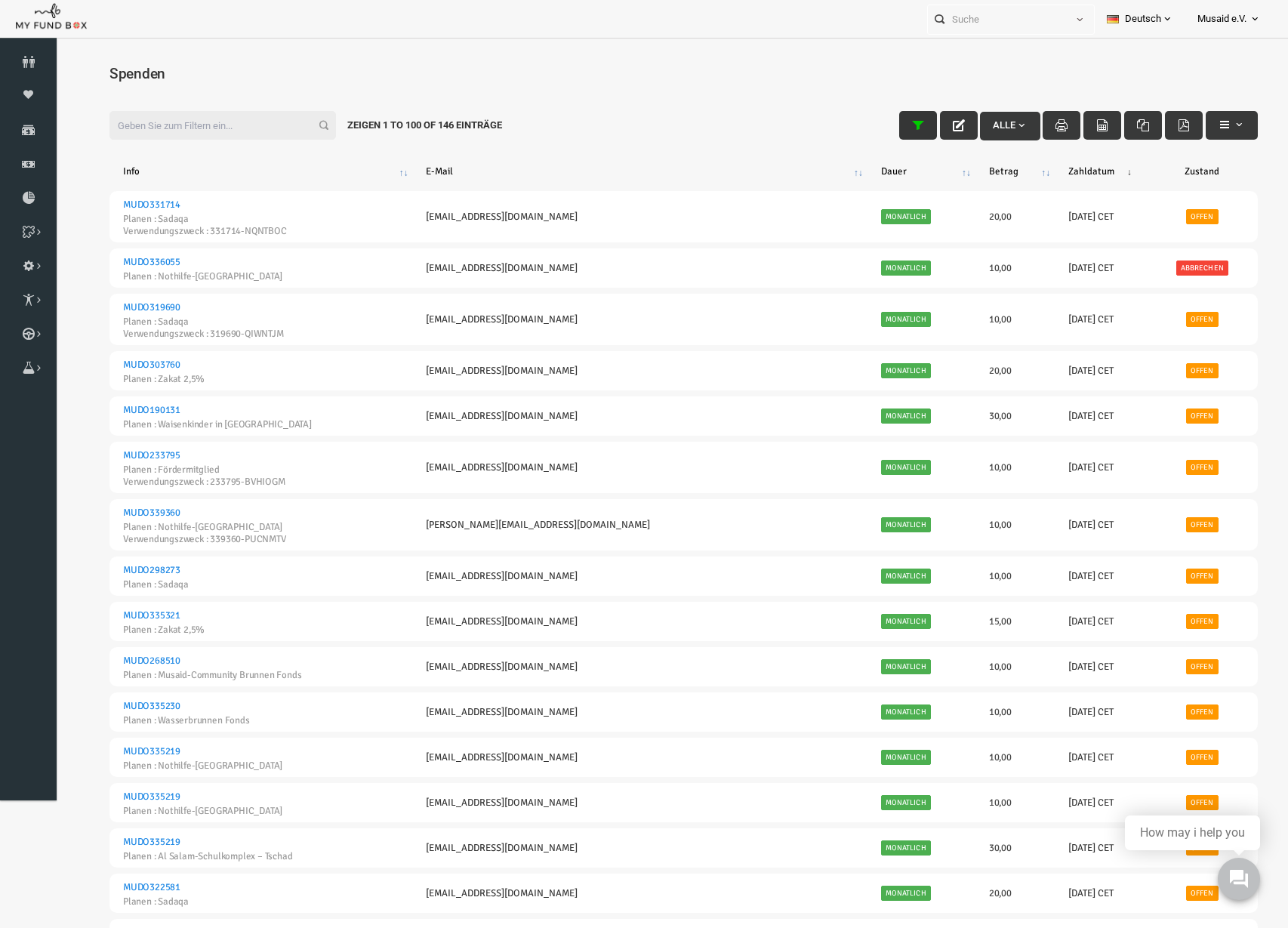
click at [887, 120] on icon "button" at bounding box center [893, 125] width 12 height 12
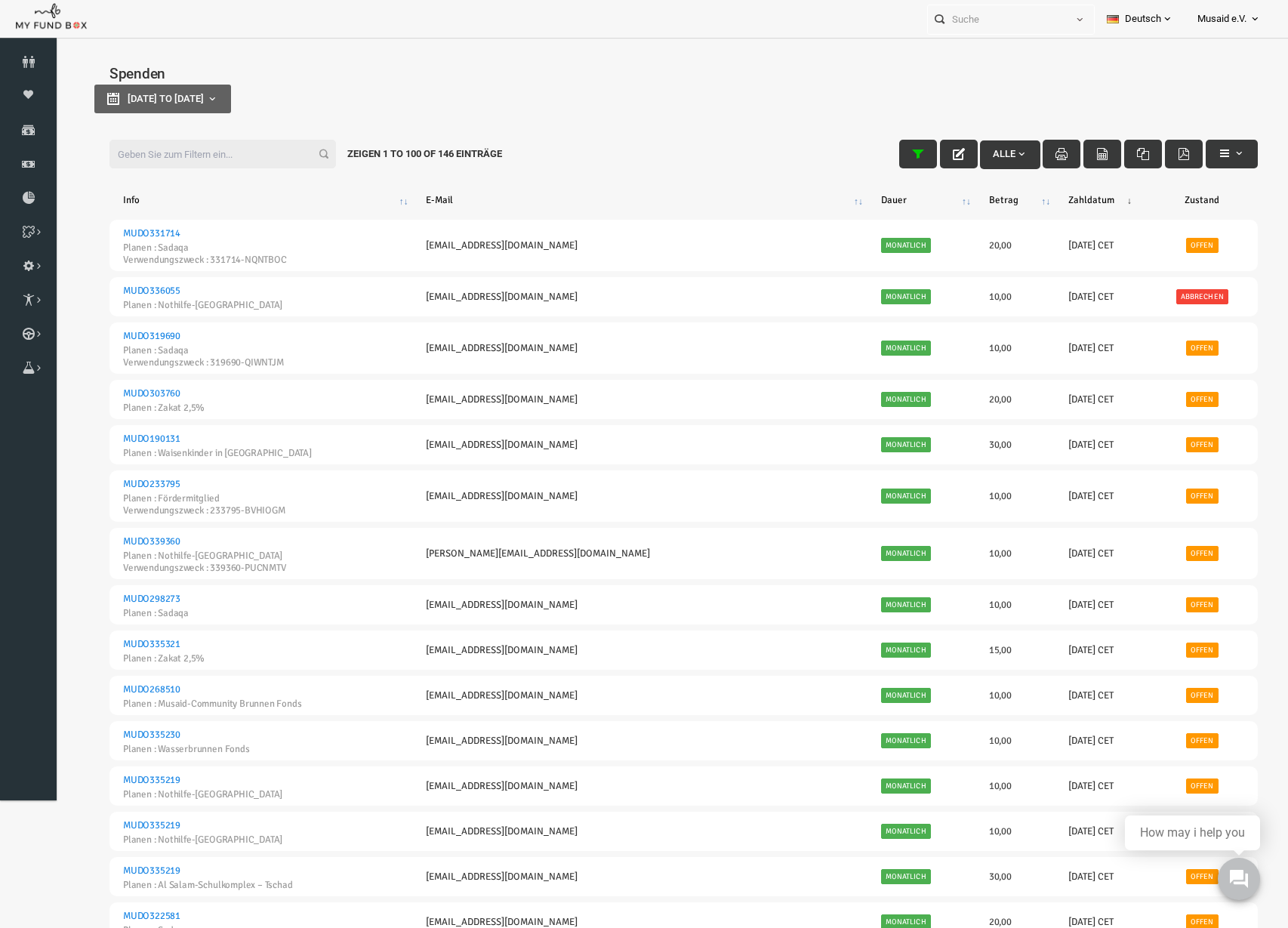
type input "29-08-2025"
type input "05-09-2025"
click at [169, 107] on button "29-08-2025 to 05-09-2025" at bounding box center [137, 99] width 137 height 29
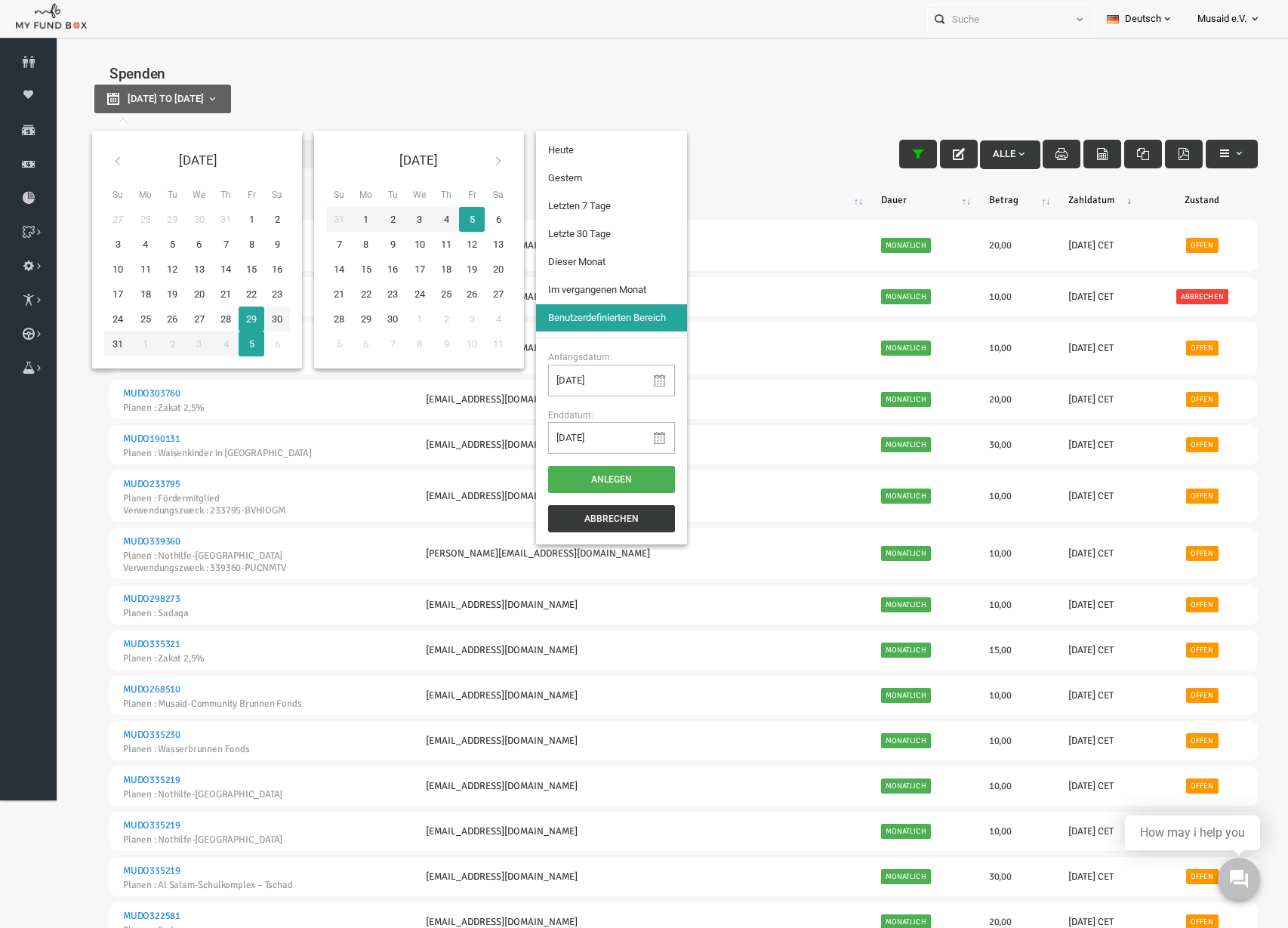
type input "23-08-2025"
type input "29-08-2025"
click at [590, 214] on li "Letzten 7 Tage" at bounding box center [586, 206] width 151 height 27
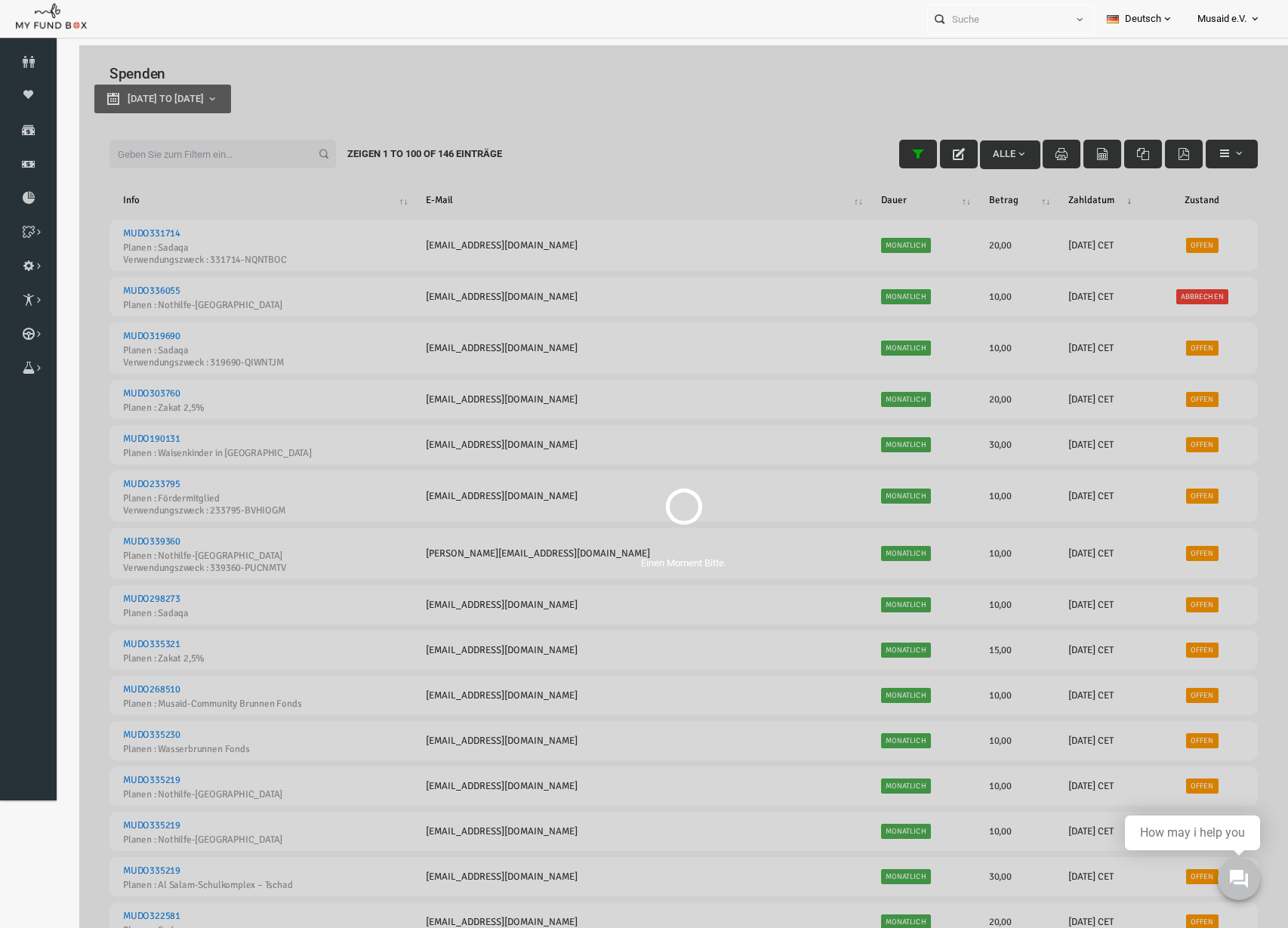
select select "100"
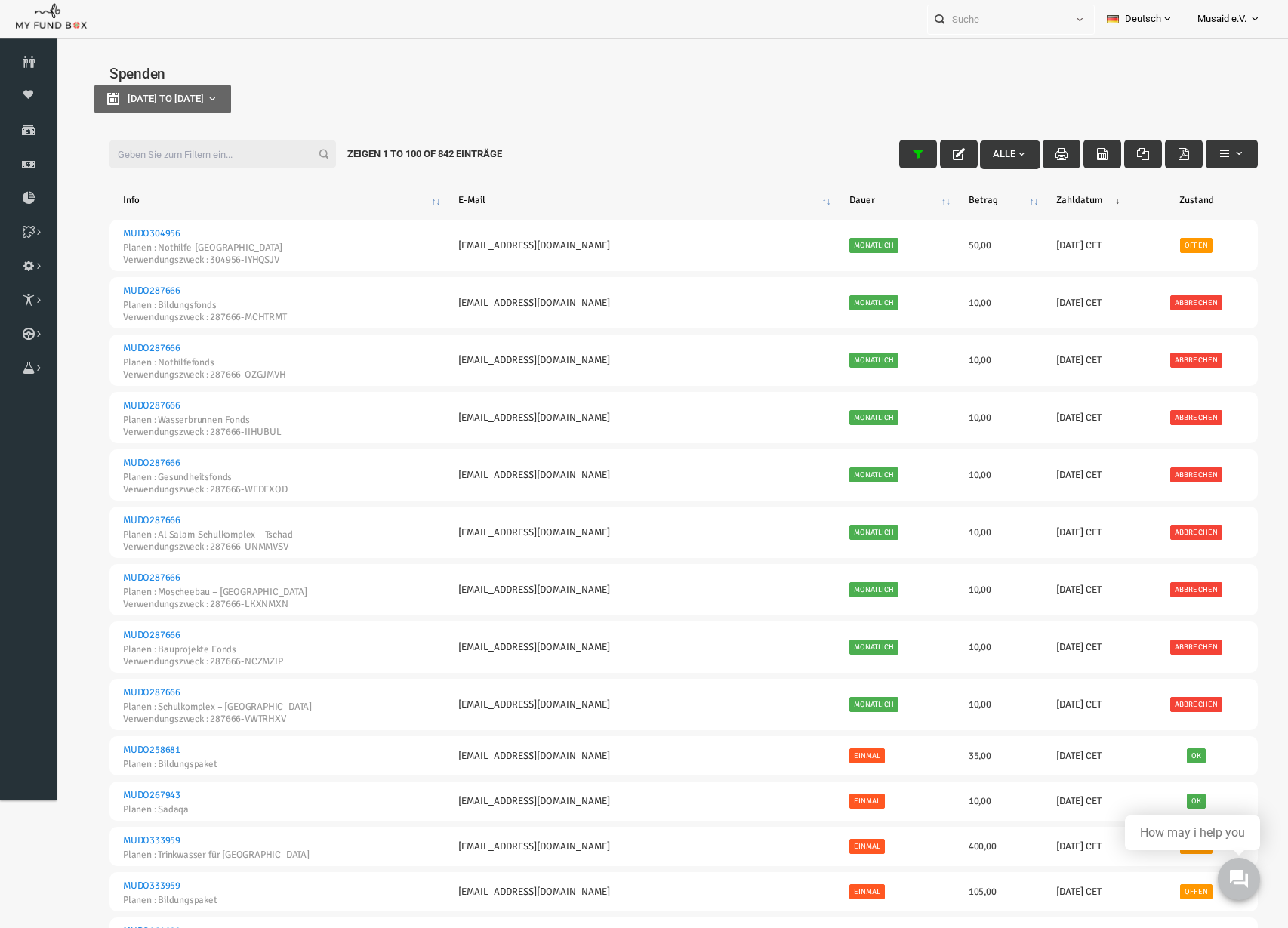
click at [221, 162] on input "Filter:" at bounding box center [197, 154] width 227 height 29
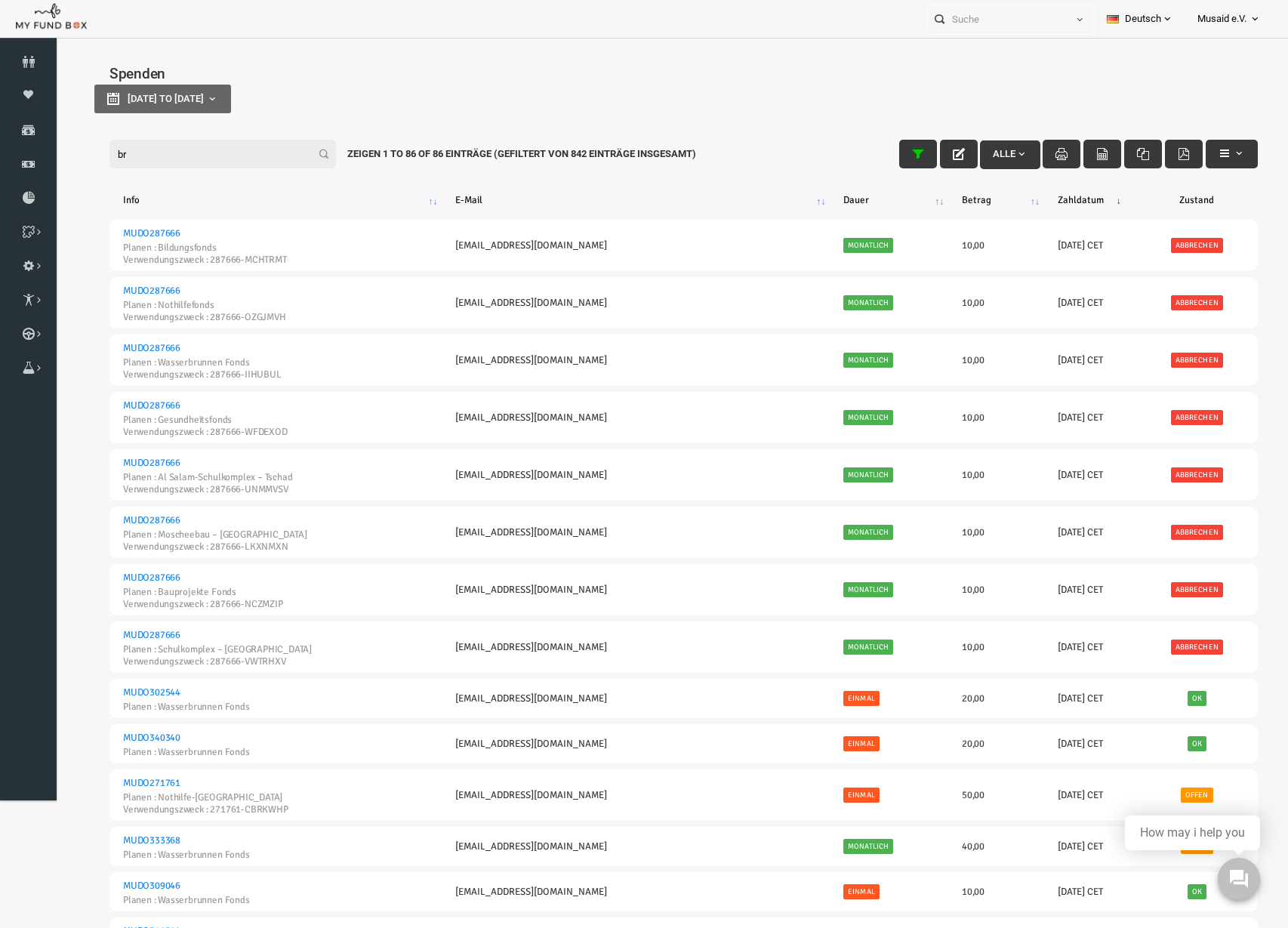
type input "b"
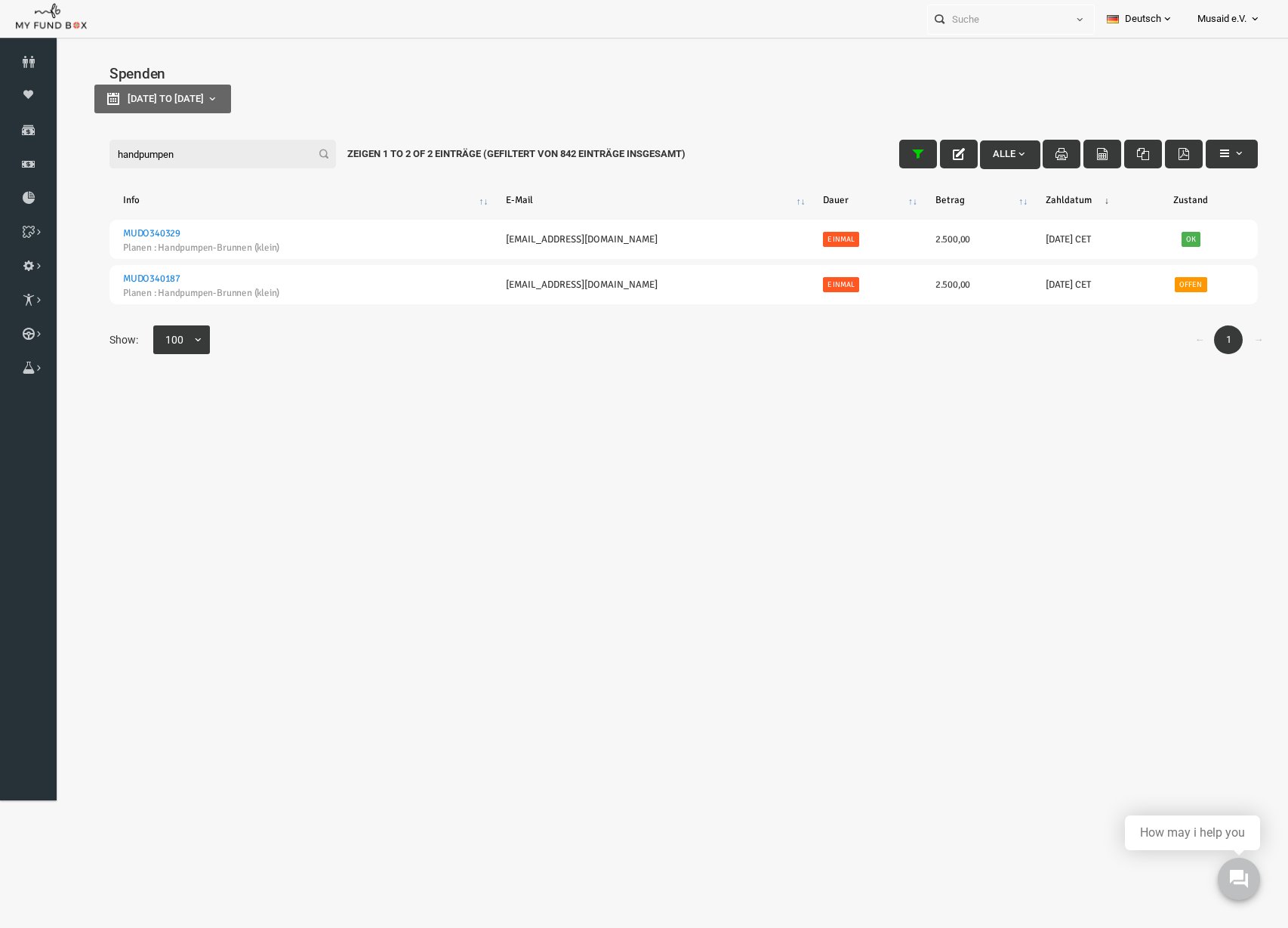
click at [158, 161] on input "handpumpen" at bounding box center [197, 154] width 227 height 29
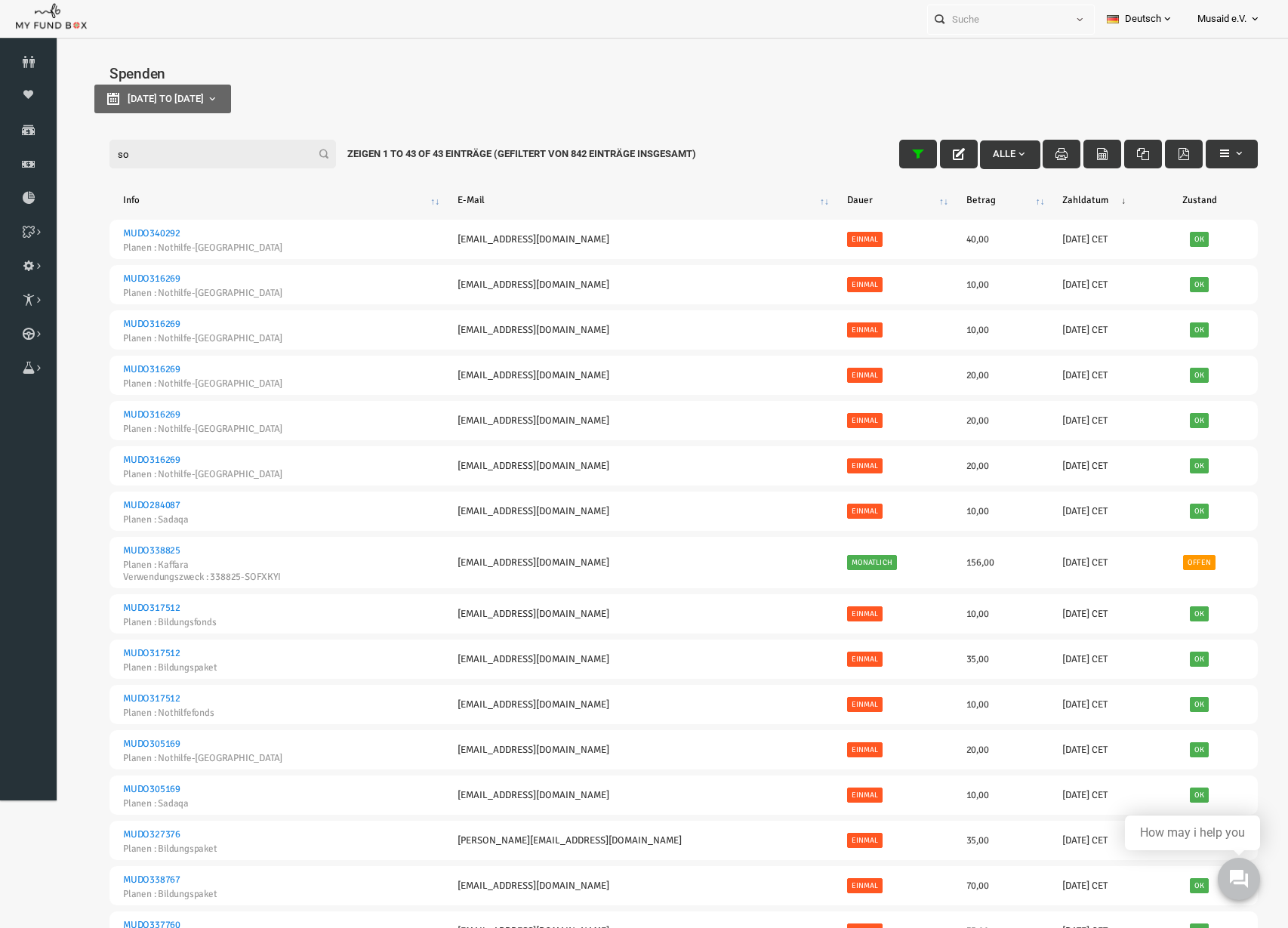
type input "s"
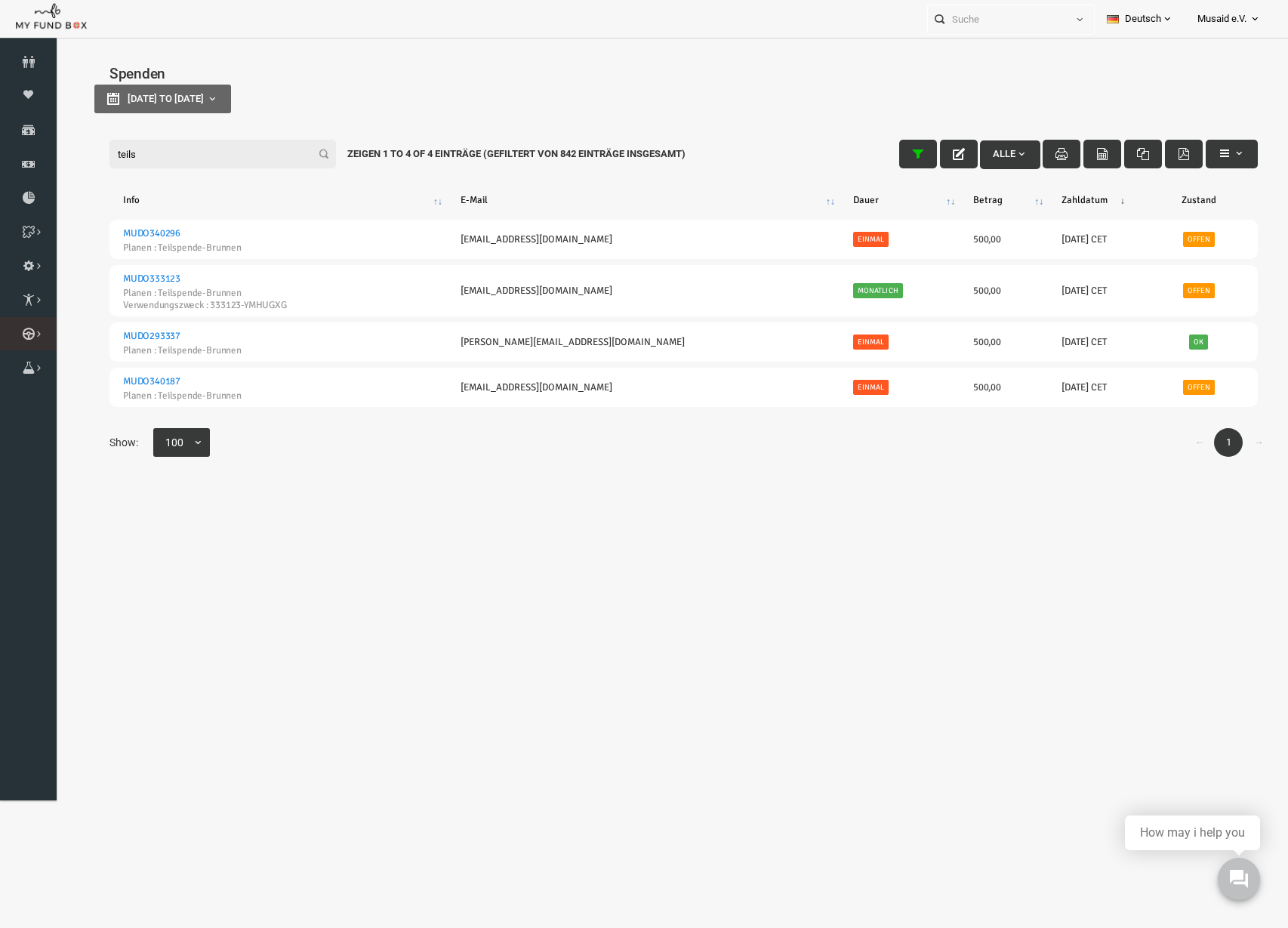
type input "teils"
click at [0, 0] on link "Kurban Liste" at bounding box center [0, 0] width 0 height 0
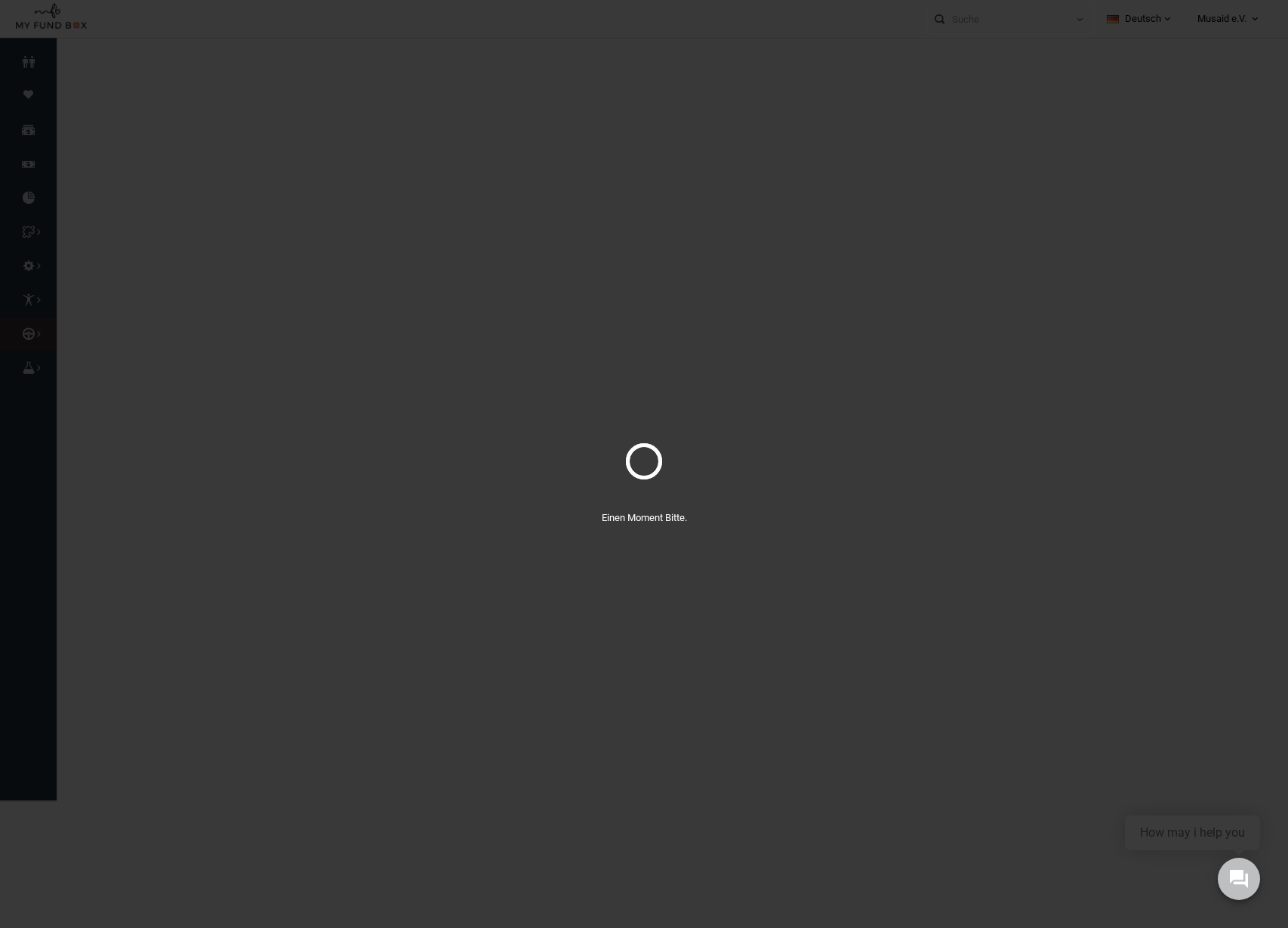
select select "100"
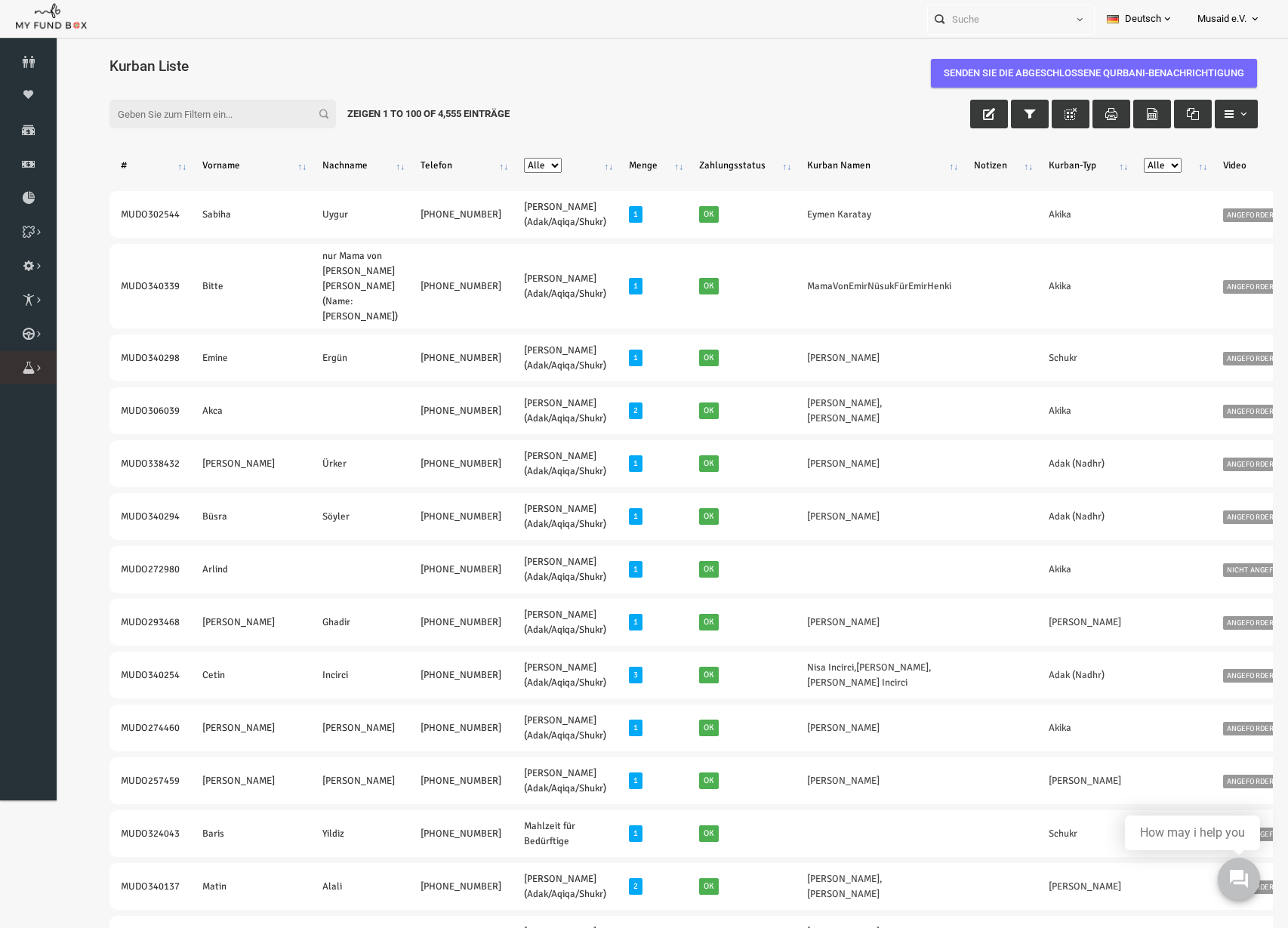
click at [0, 0] on icon at bounding box center [0, 0] width 0 height 0
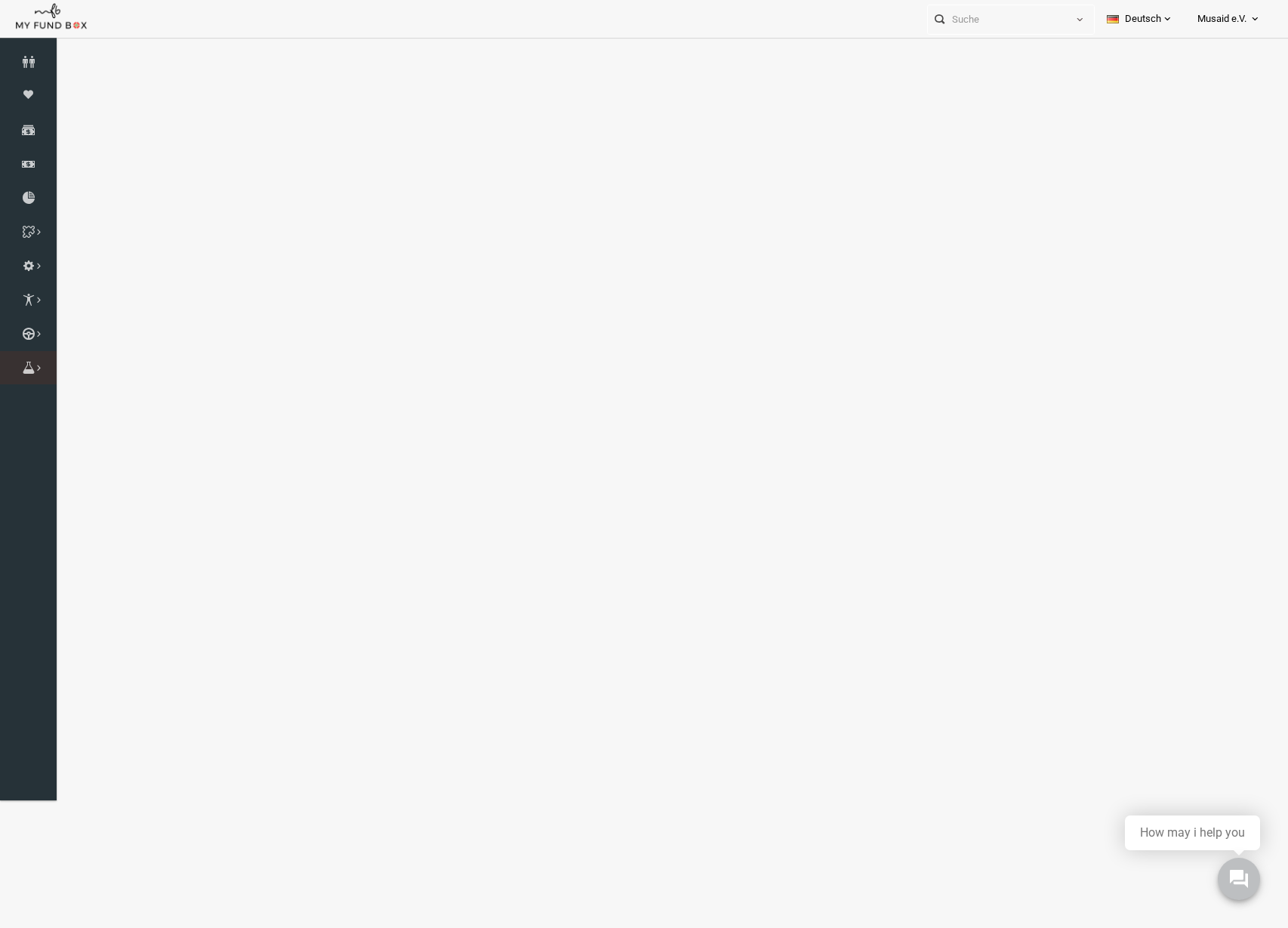
select select "100"
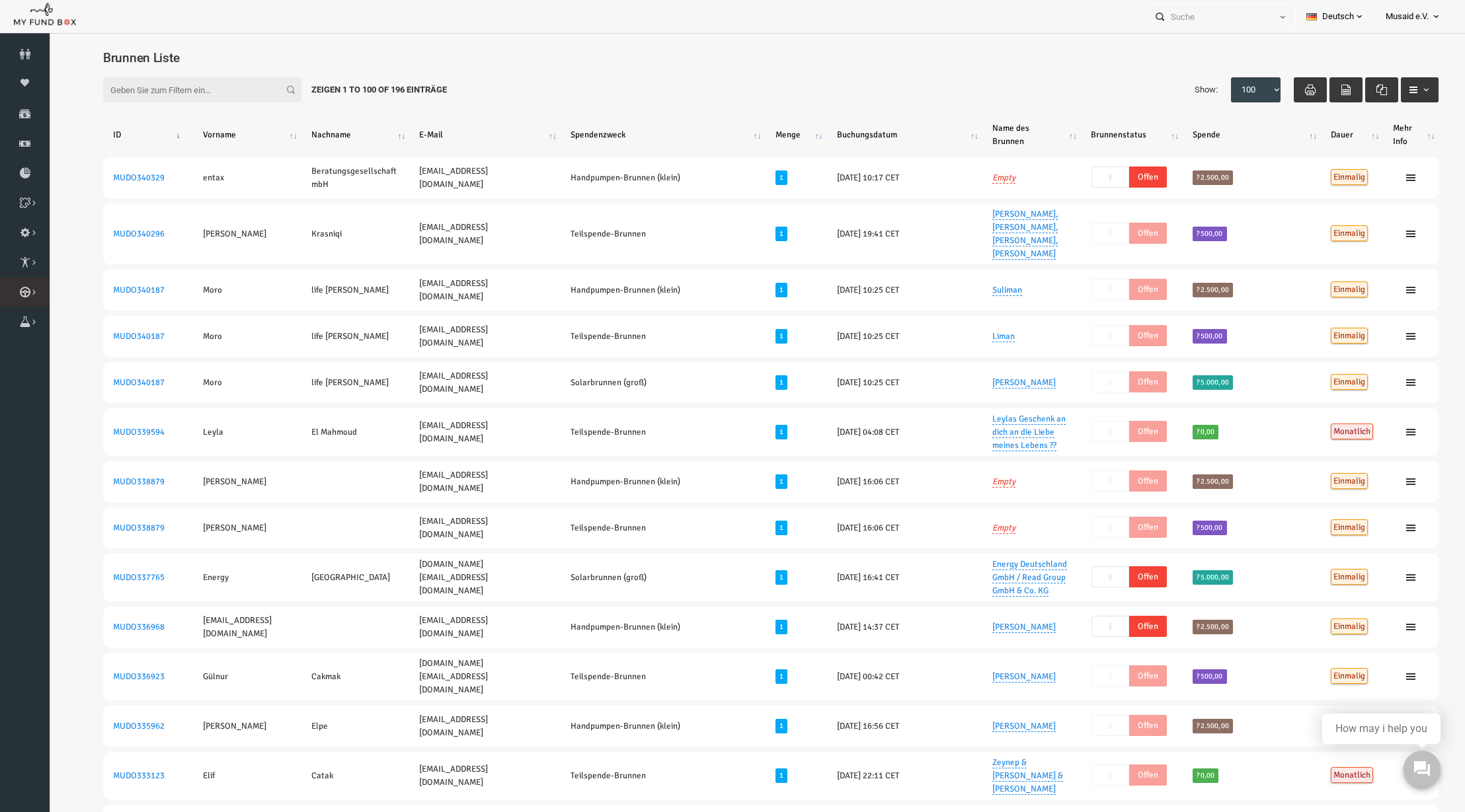
click at [0, 0] on link "Kurban Liste" at bounding box center [0, 0] width 0 height 0
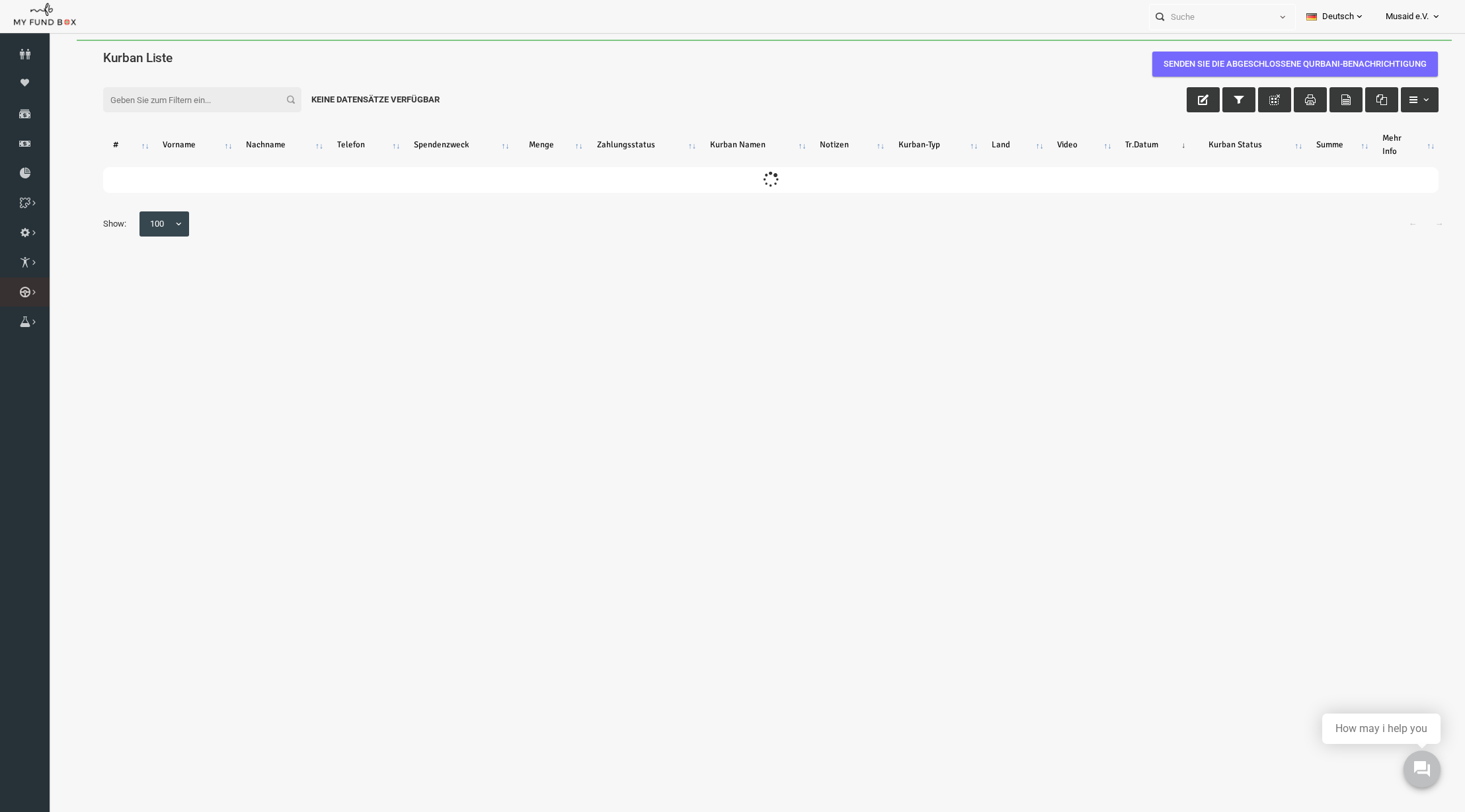
click at [0, 0] on link "Kurban Liste" at bounding box center [0, 0] width 0 height 0
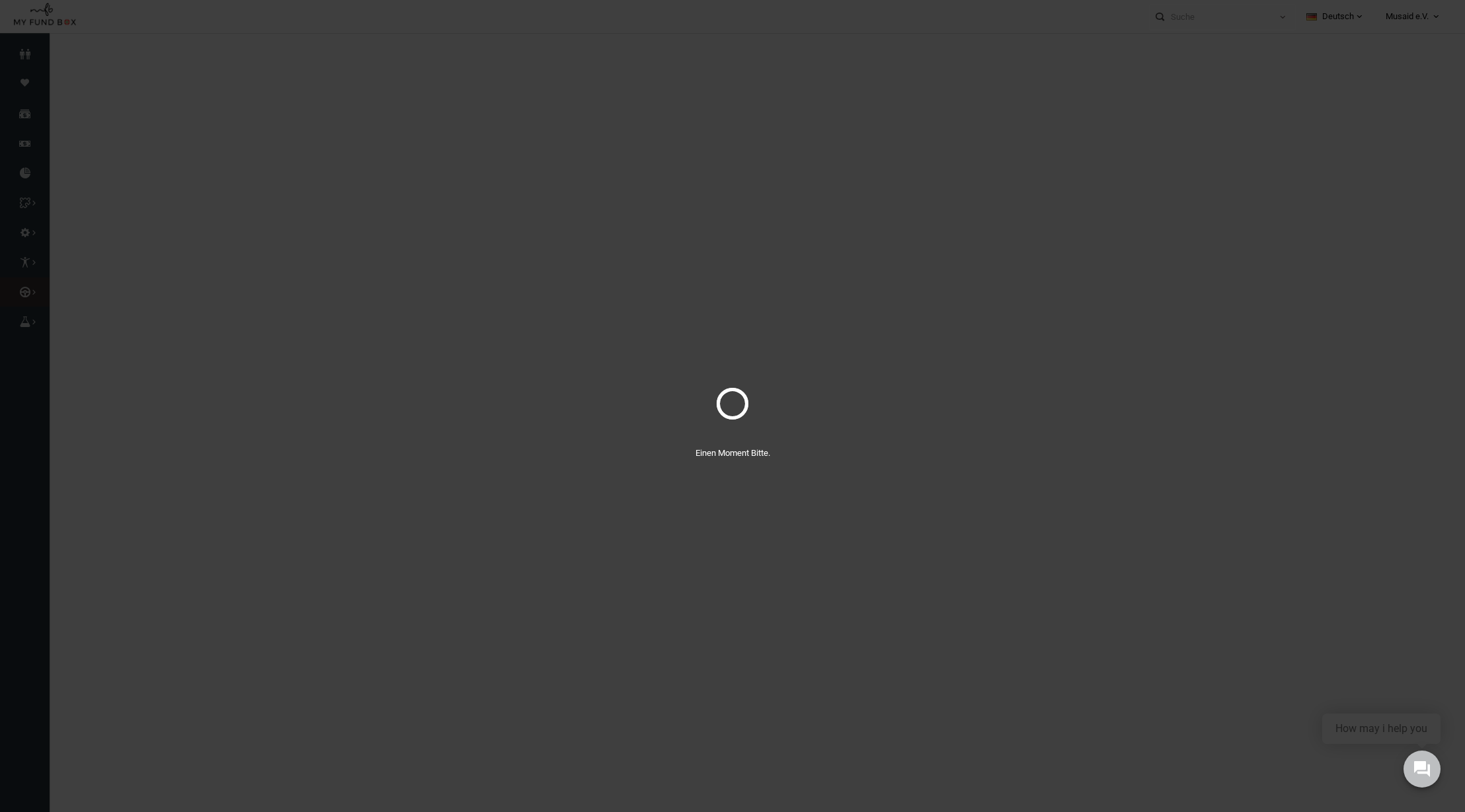
select select "100"
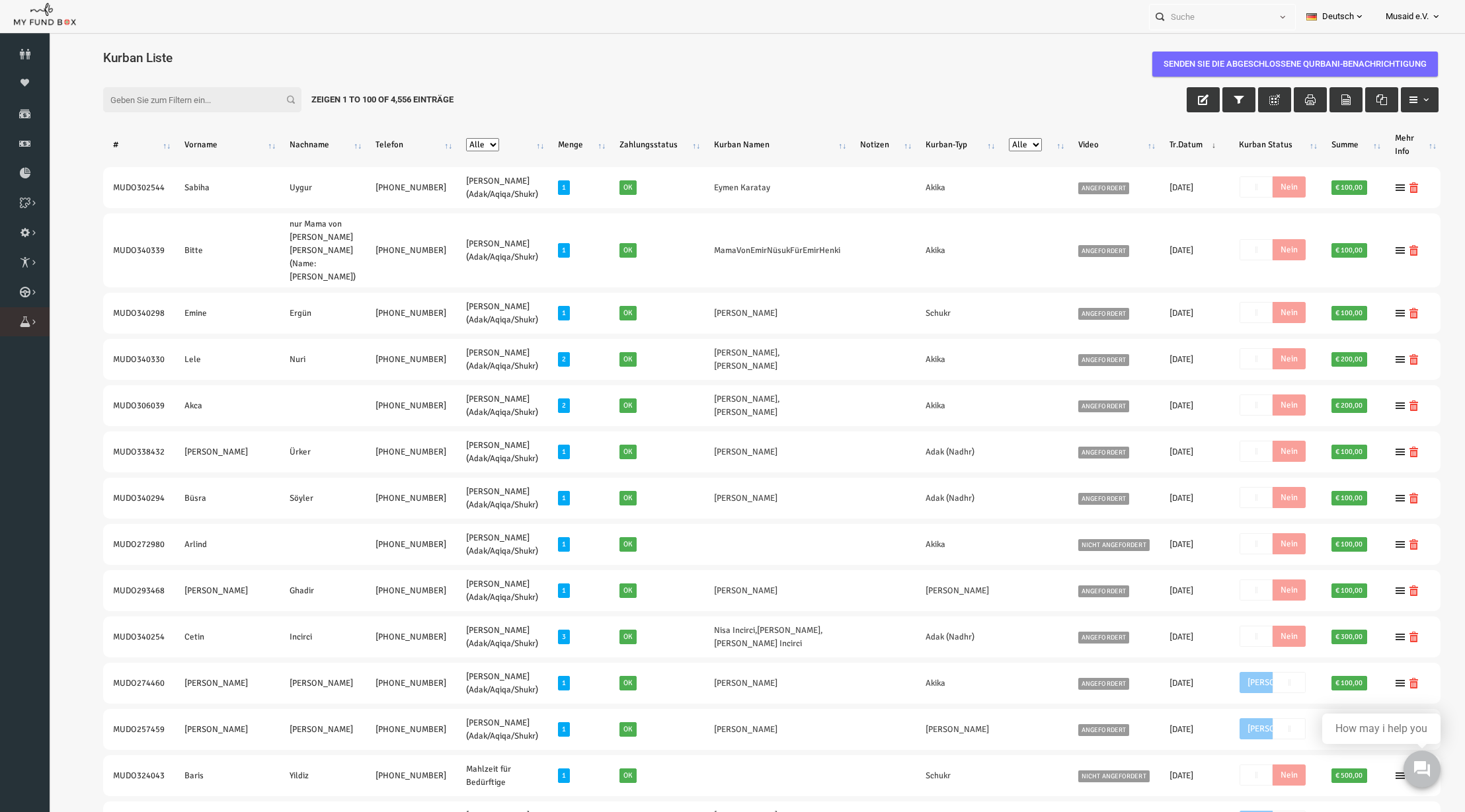
click at [0, 0] on icon at bounding box center [0, 0] width 0 height 0
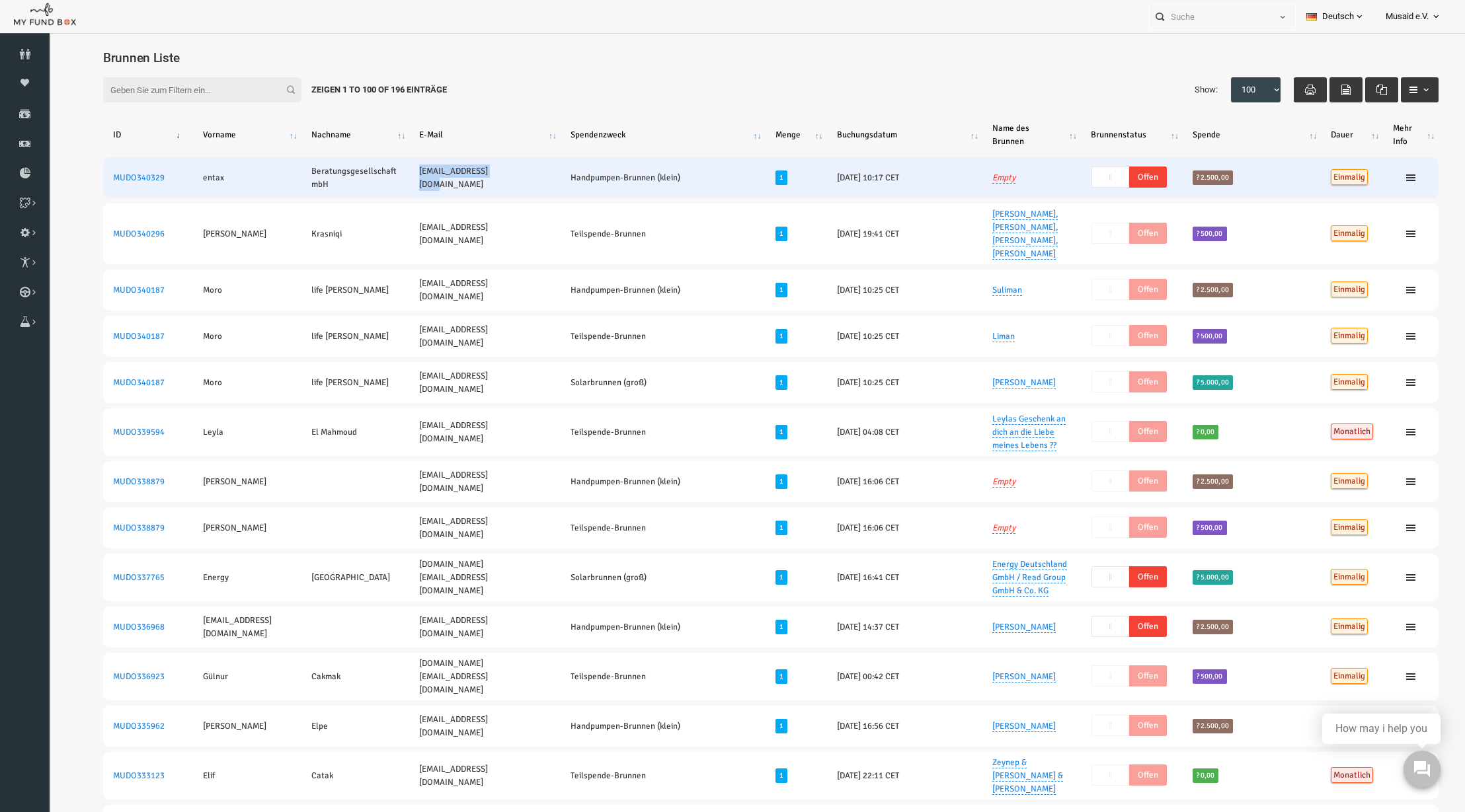
drag, startPoint x: 396, startPoint y: 176, endPoint x: 486, endPoint y: 182, distance: 90.2
click at [486, 182] on td "m.sanivar@entax.nrw" at bounding box center [456, 177] width 151 height 41
copy td "m.sanivar@entax.nrw"
drag, startPoint x: 134, startPoint y: 179, endPoint x: 87, endPoint y: 182, distance: 47.1
click at [87, 182] on link "MUDO340329" at bounding box center [111, 178] width 52 height 10
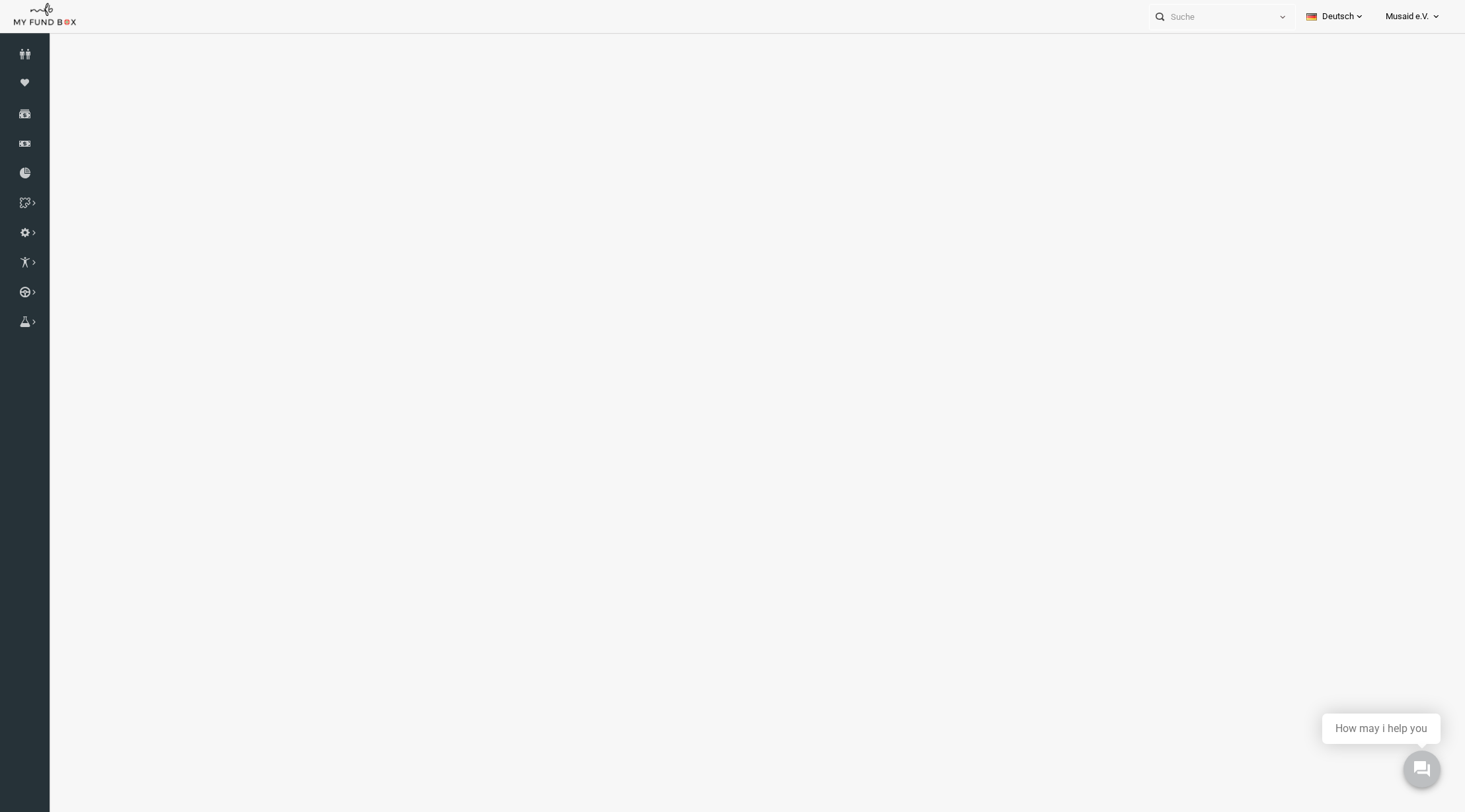
select select "100"
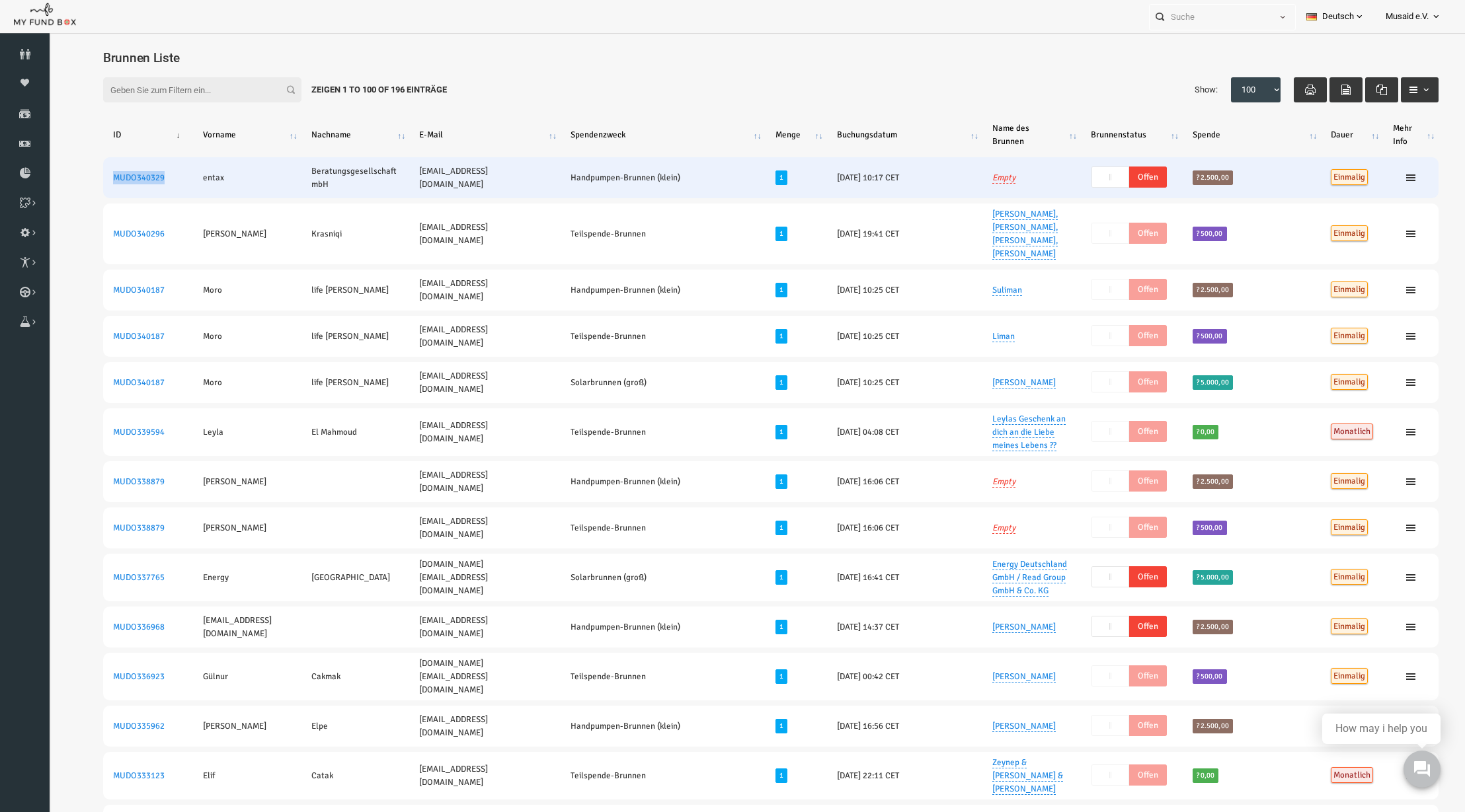
copy link "MUDO340329"
drag, startPoint x: 140, startPoint y: 182, endPoint x: 86, endPoint y: 193, distance: 55.1
click at [86, 193] on td "MUDO340329" at bounding box center [120, 177] width 90 height 41
drag, startPoint x: 167, startPoint y: 180, endPoint x: 192, endPoint y: 186, distance: 25.7
click at [192, 186] on td "entax" at bounding box center [219, 177] width 108 height 41
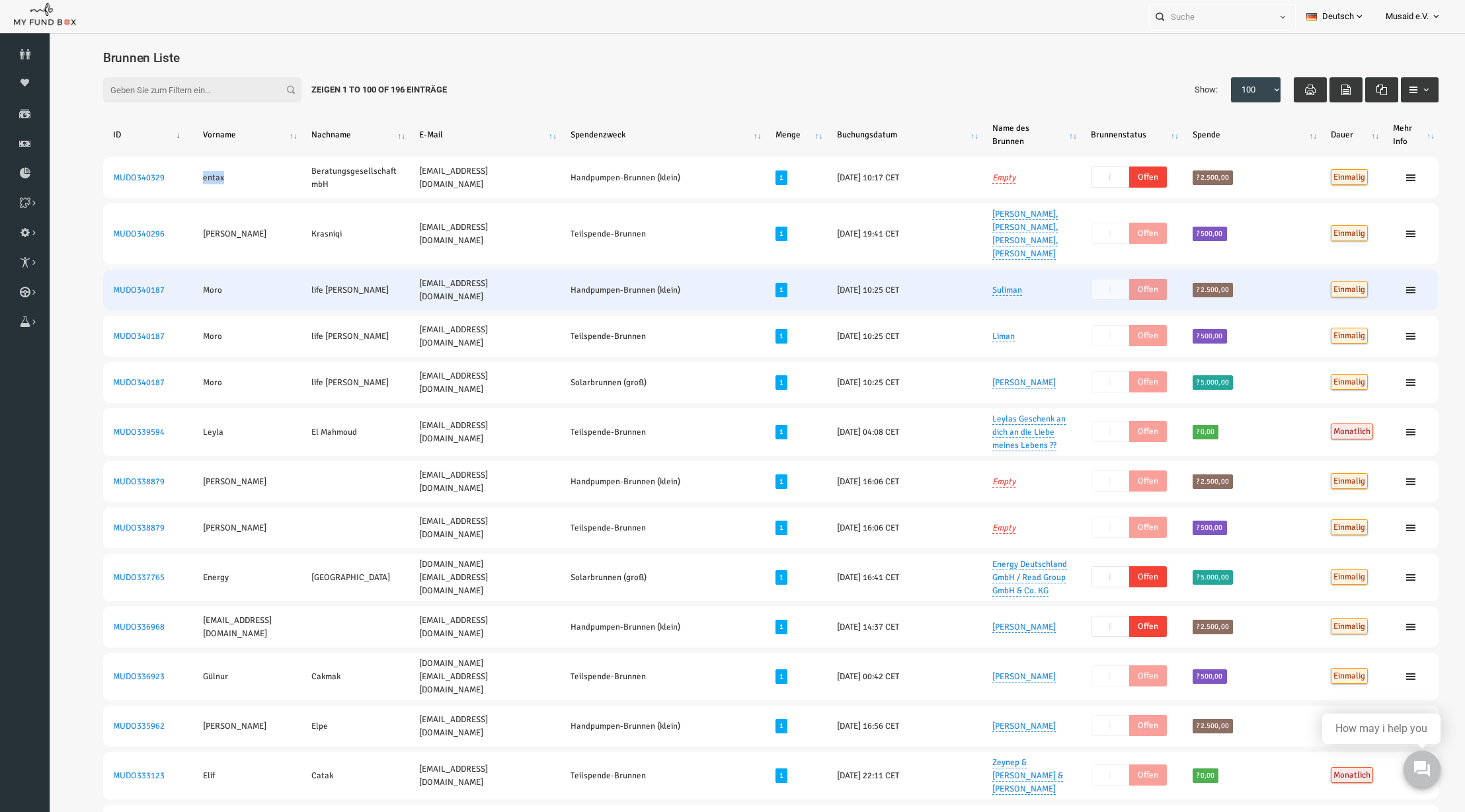
copy td "entax"
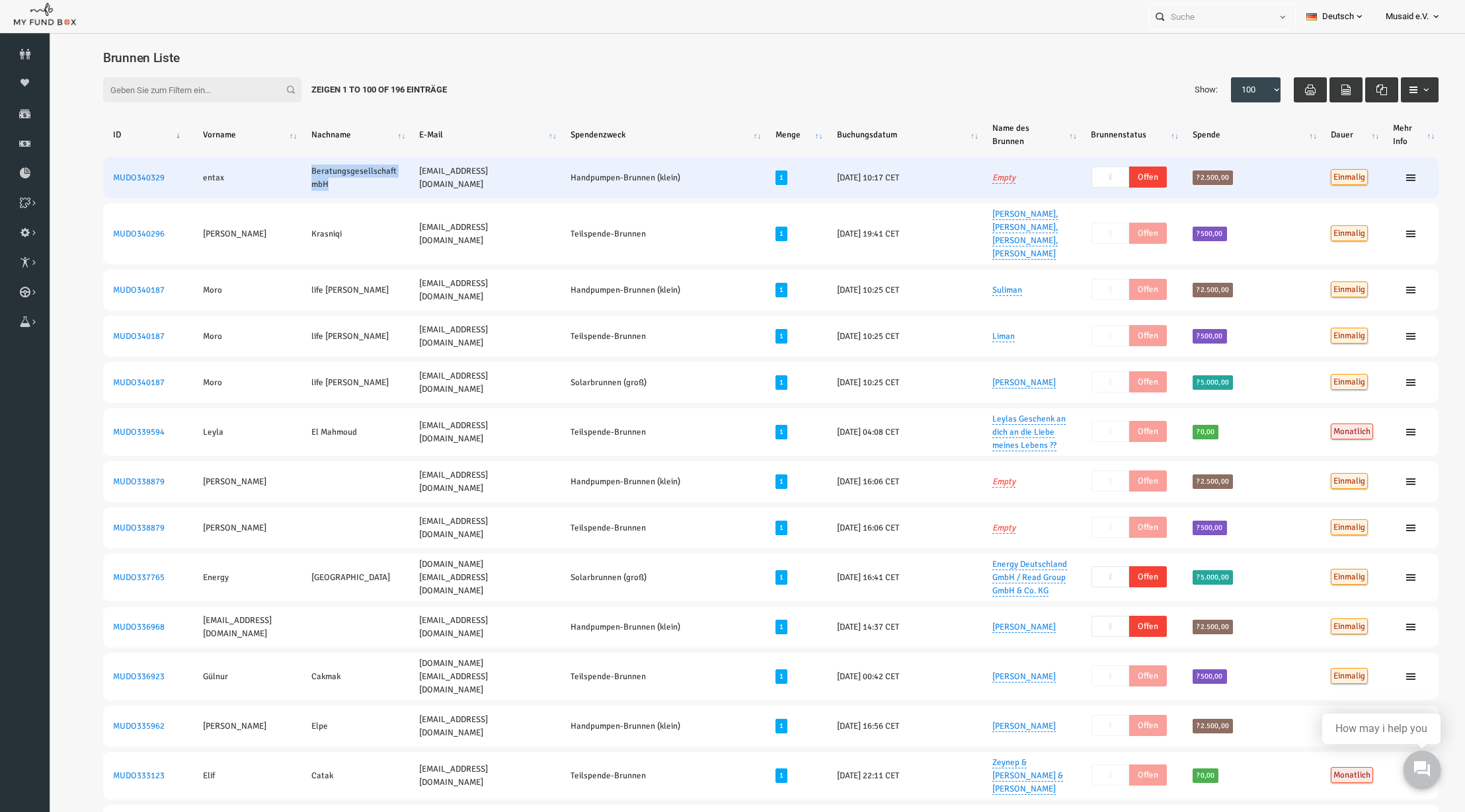
drag, startPoint x: 332, startPoint y: 182, endPoint x: 338, endPoint y: 188, distance: 8.5
click at [338, 188] on td "Beratungsgesellschaft mbH" at bounding box center [327, 177] width 108 height 41
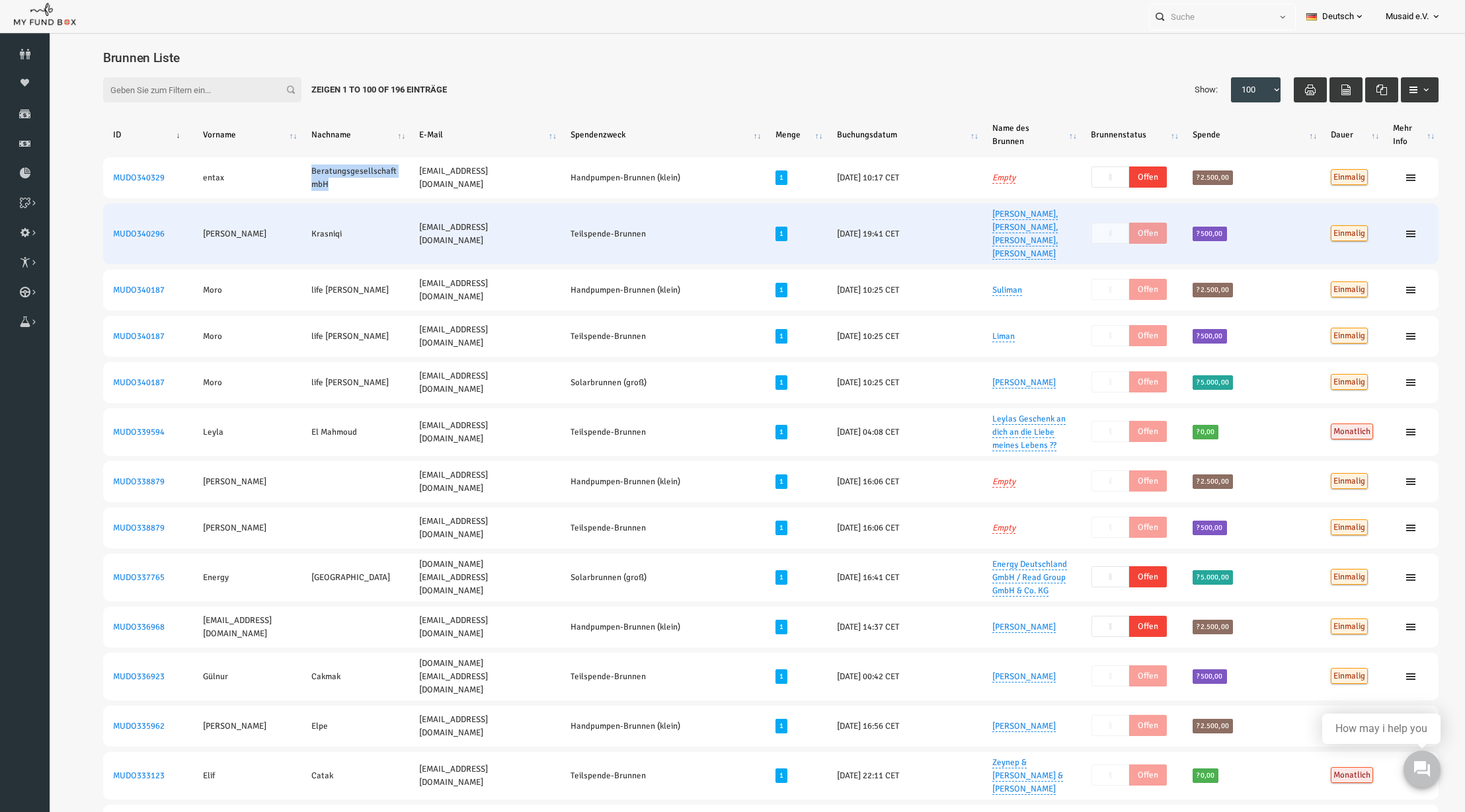
copy td "Beratungsgesellschaft mbH"
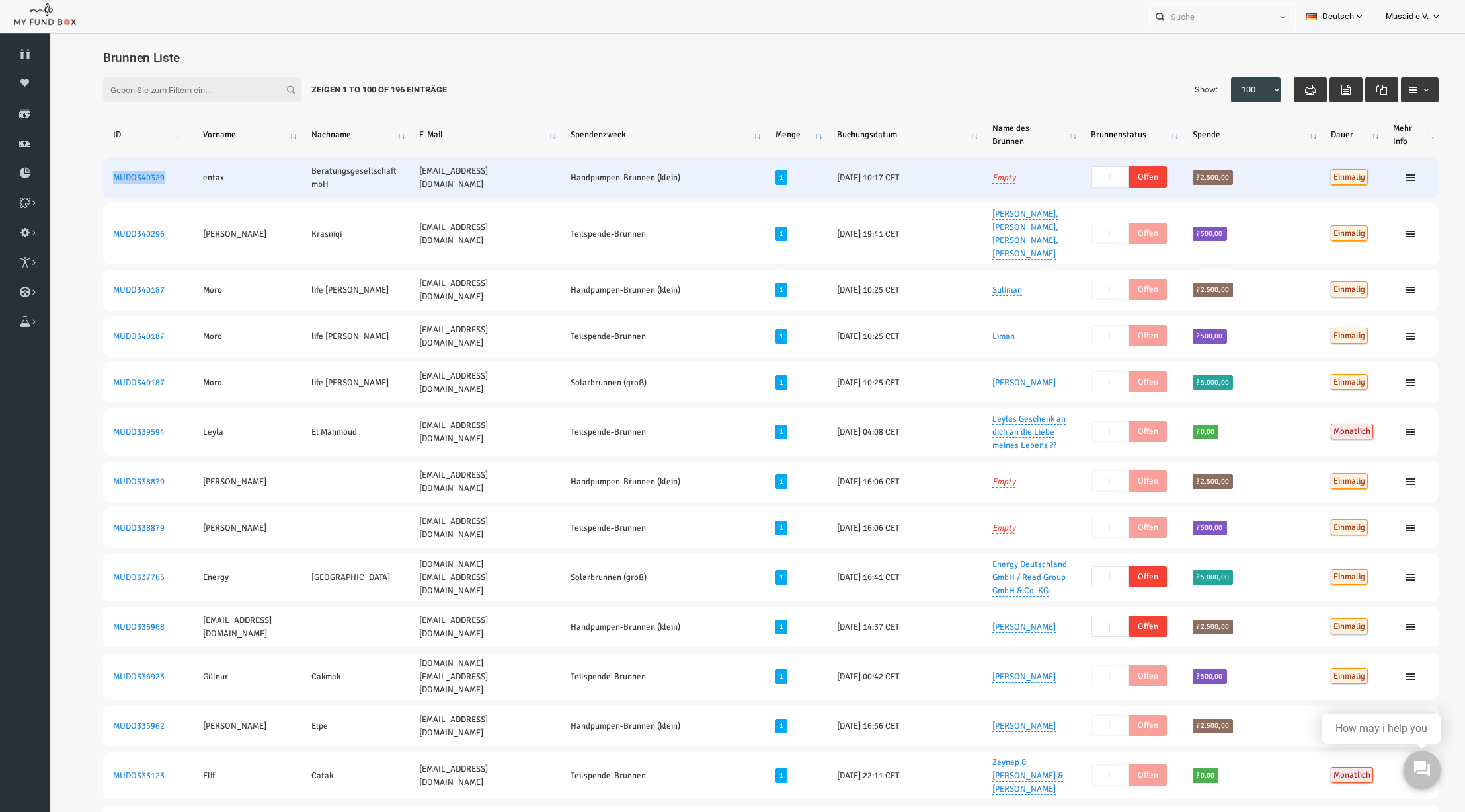
drag, startPoint x: 146, startPoint y: 181, endPoint x: 78, endPoint y: 187, distance: 68.3
click at [78, 187] on td "MUDO340329" at bounding box center [120, 177] width 90 height 41
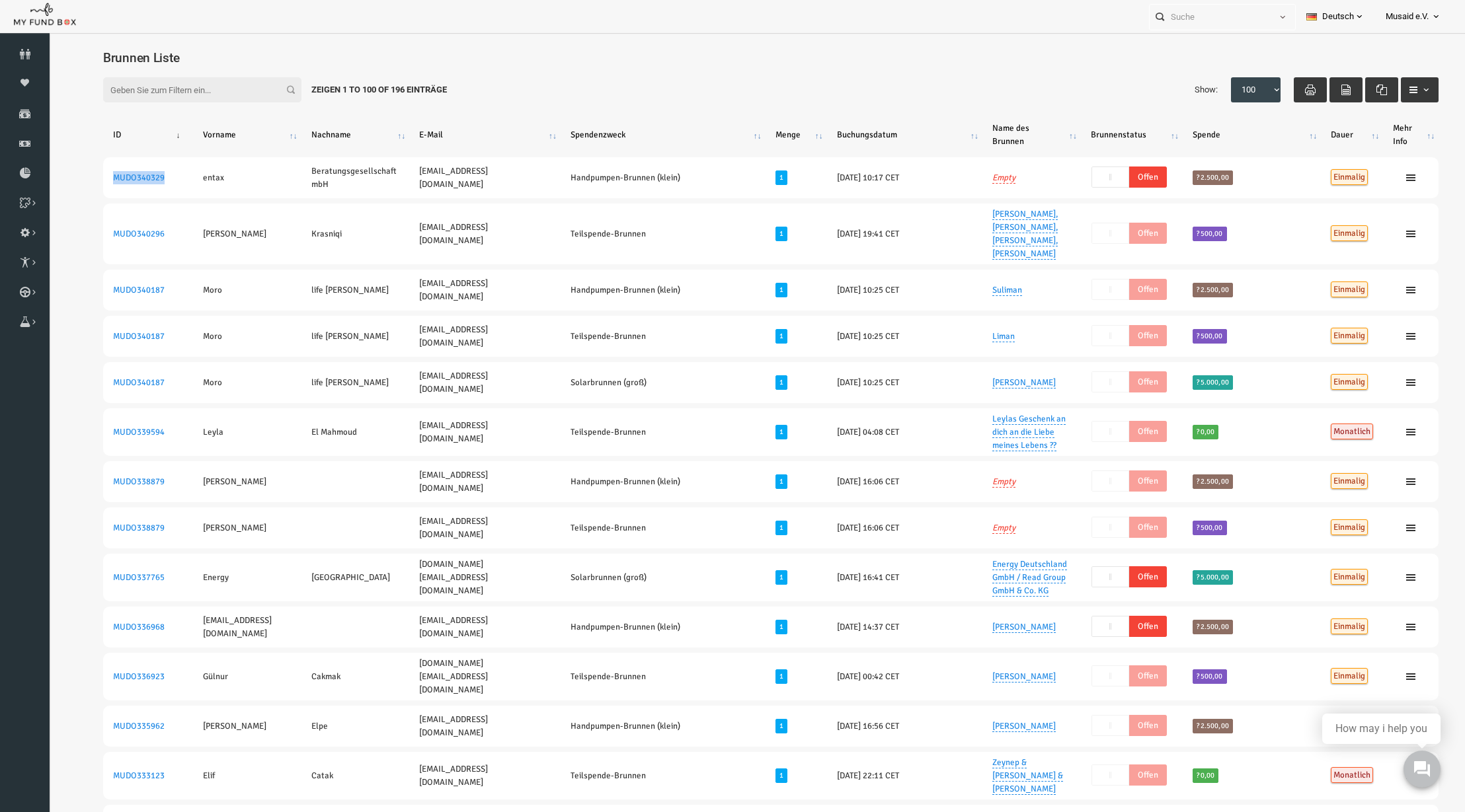
copy link "MUDO340329"
click at [1136, 17] on input "text" at bounding box center [1210, 16] width 121 height 24
paste input "MUDO340329"
click at [1136, 45] on label "entax Beratungsgesellschaft mbH MUDO340329" at bounding box center [1215, 47] width 145 height 28
type input "entax Beratungsgesellschaft mbH MUDO340329"
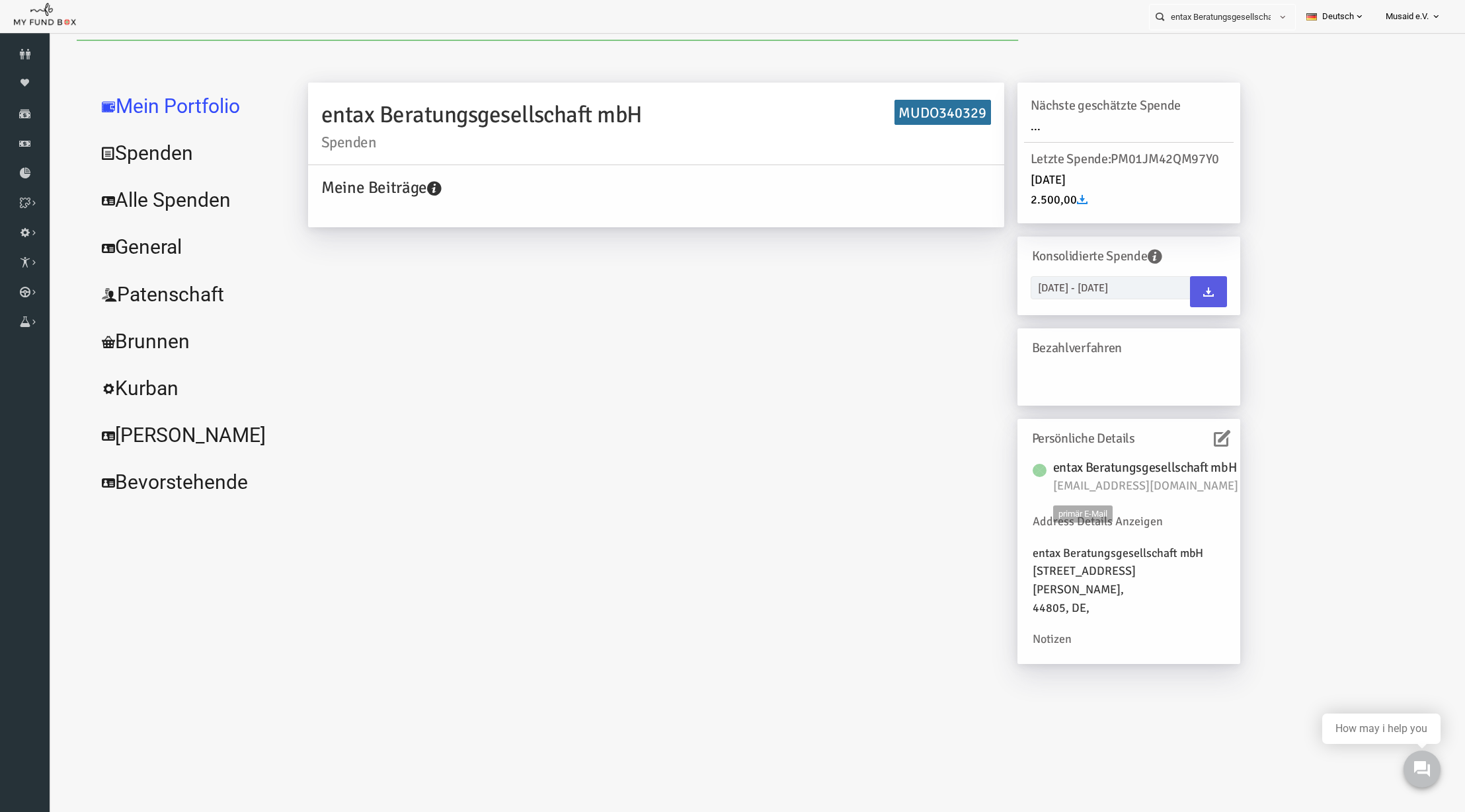
click at [1136, 444] on h6 "Persönliche Details" at bounding box center [1098, 439] width 189 height 21
click at [1136, 437] on icon at bounding box center [1193, 438] width 16 height 16
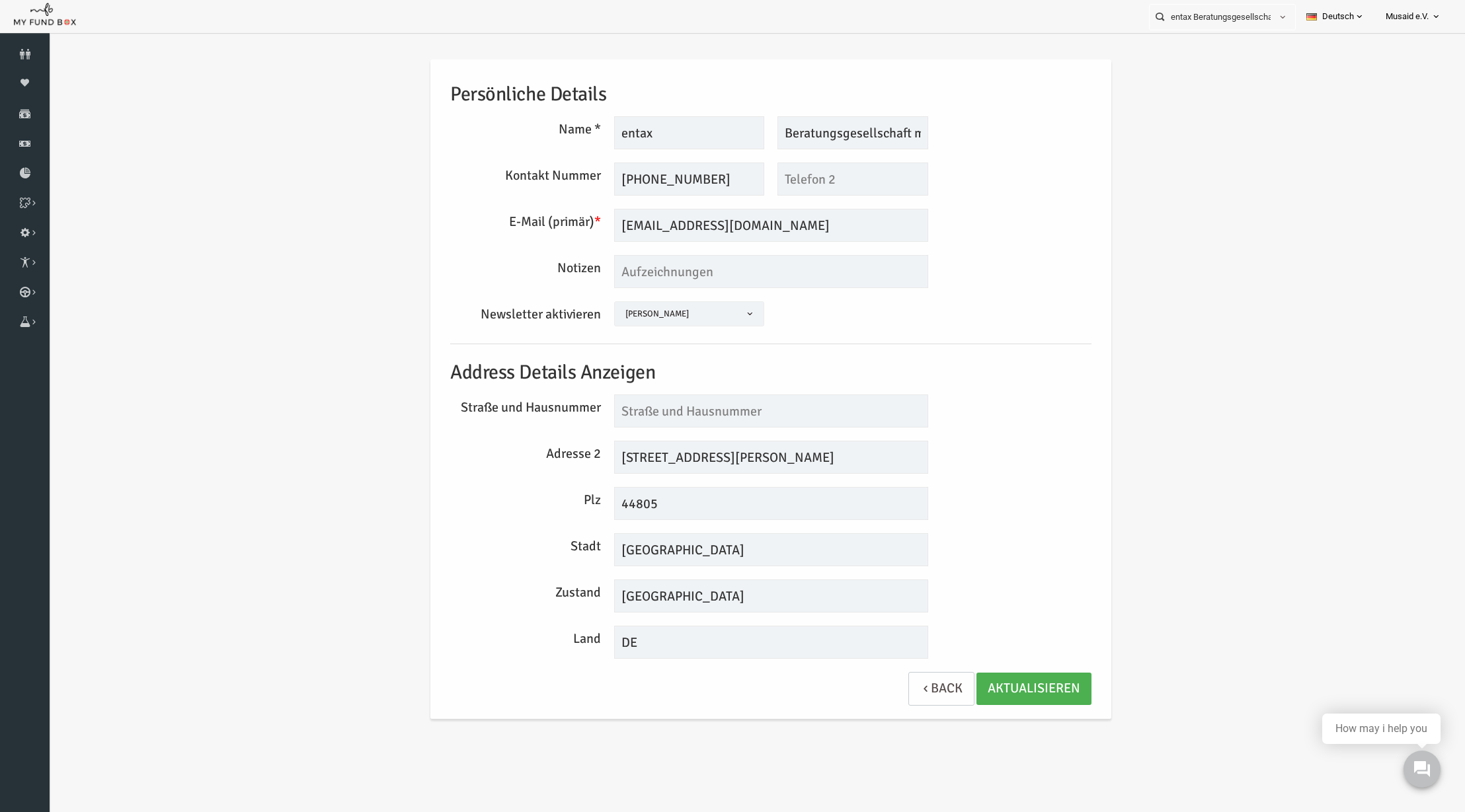
click at [656, 185] on input "+49 234 59877960" at bounding box center [661, 179] width 151 height 33
drag, startPoint x: 731, startPoint y: 450, endPoint x: 601, endPoint y: 464, distance: 130.8
click at [601, 464] on input "Castroper Hellweg 49" at bounding box center [742, 457] width 314 height 33
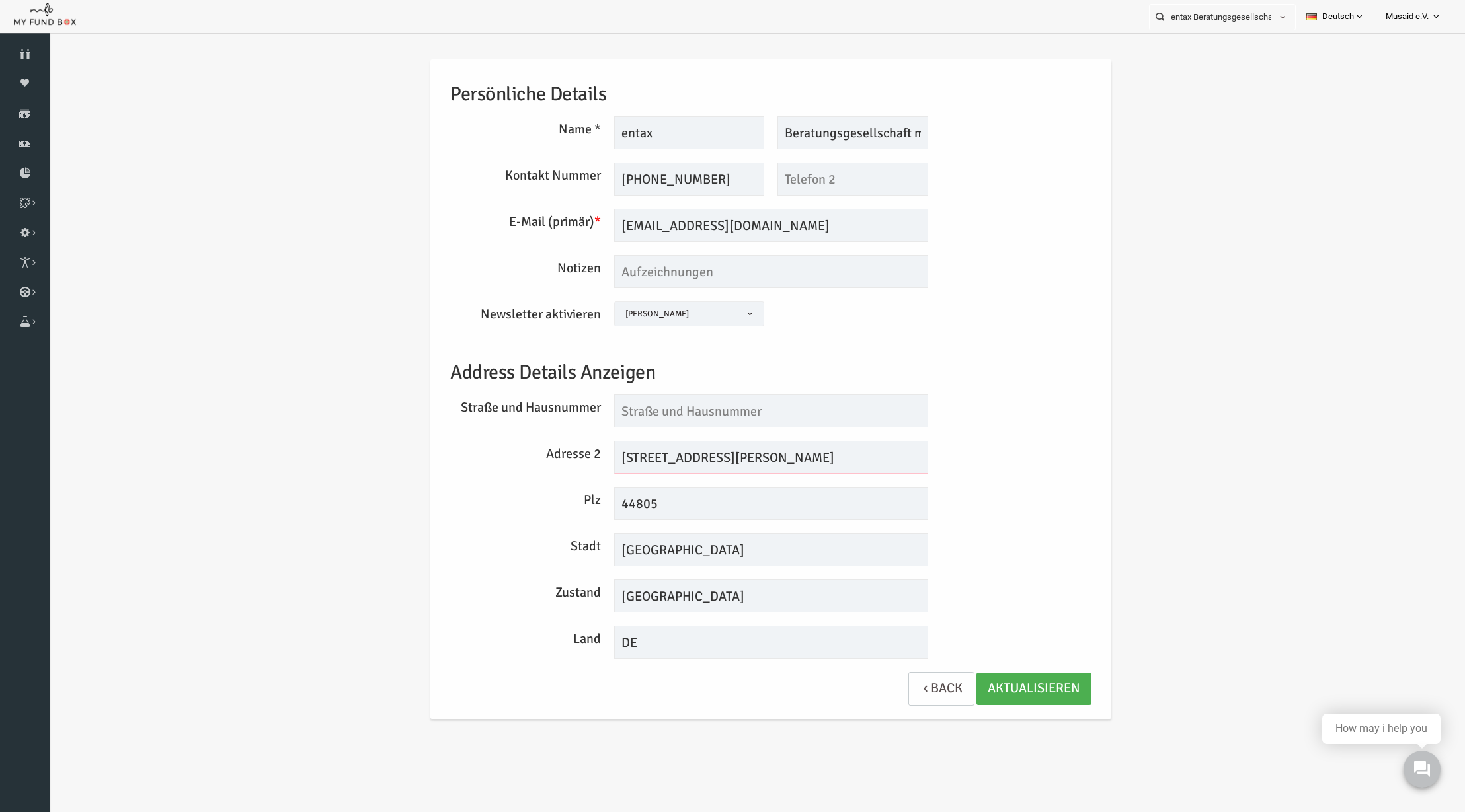
click at [620, 454] on input "Castroper Hellweg 49" at bounding box center [742, 457] width 314 height 33
click at [622, 500] on input "44805" at bounding box center [742, 503] width 314 height 33
